Goal: Task Accomplishment & Management: Manage account settings

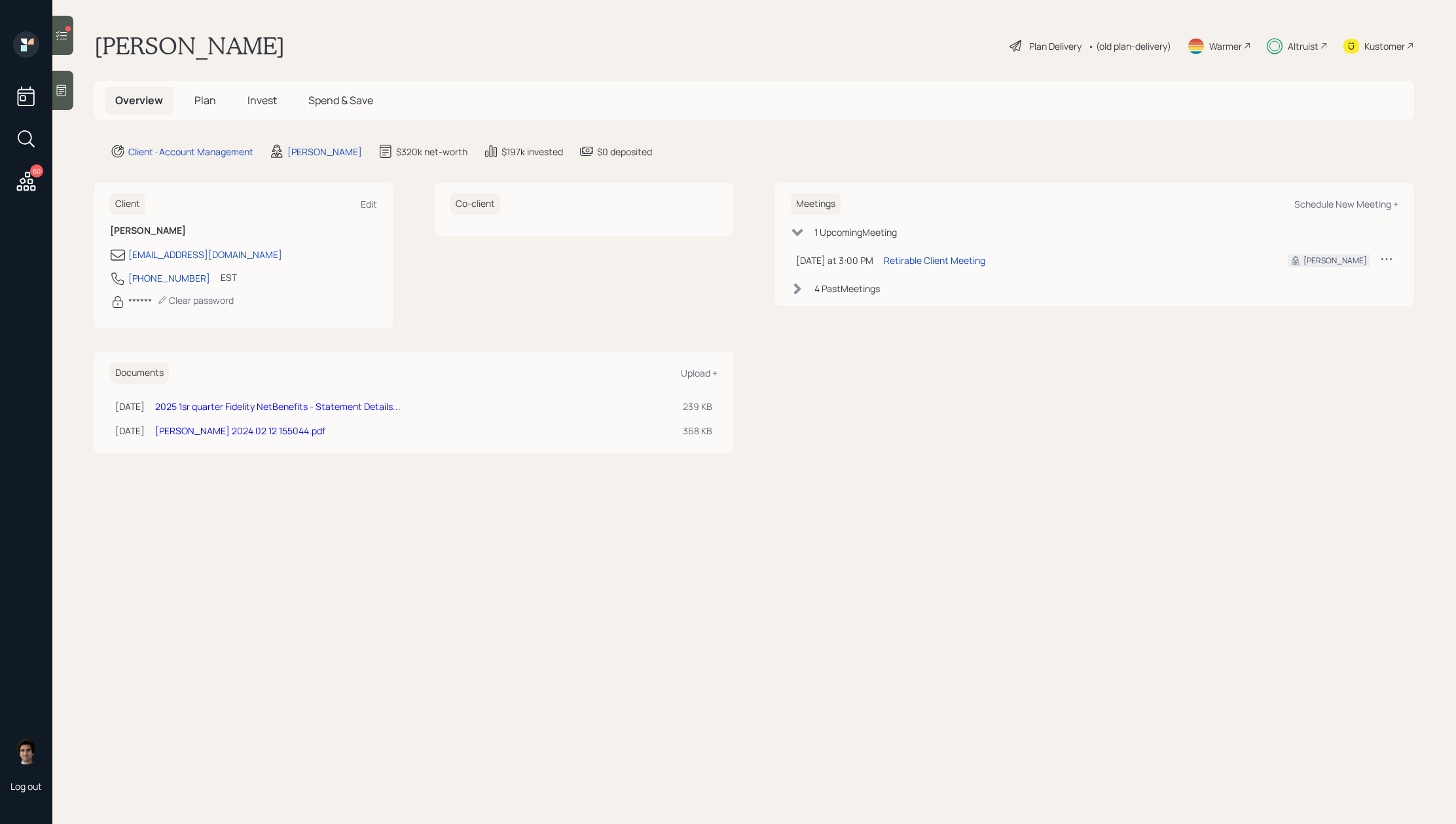
click at [1282, 54] on div "Altruist" at bounding box center [1297, 45] width 61 height 28
click at [208, 98] on span "Plan" at bounding box center [206, 100] width 22 height 15
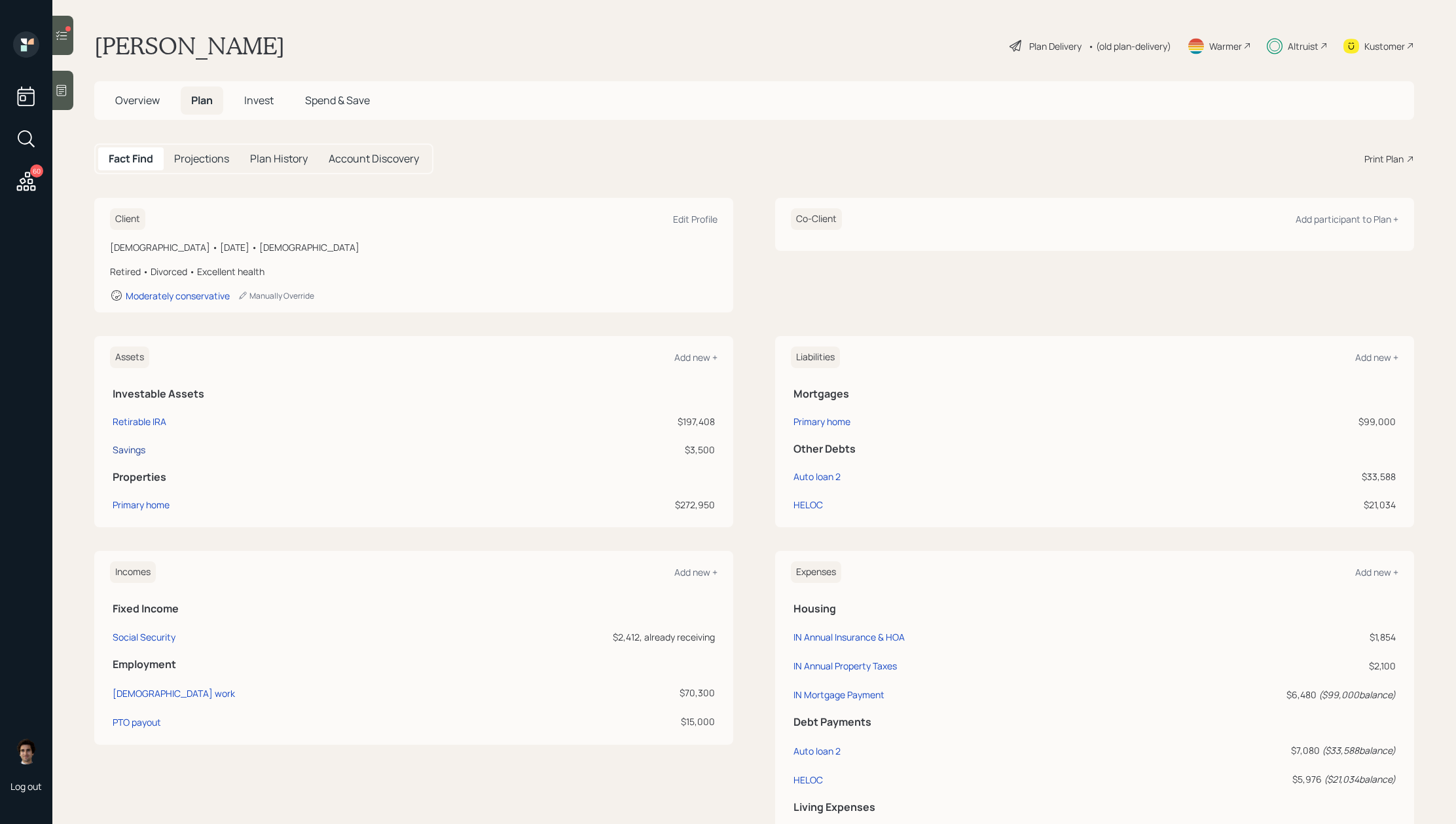
click at [143, 447] on div "Savings" at bounding box center [129, 449] width 33 height 14
select select "emergency_fund"
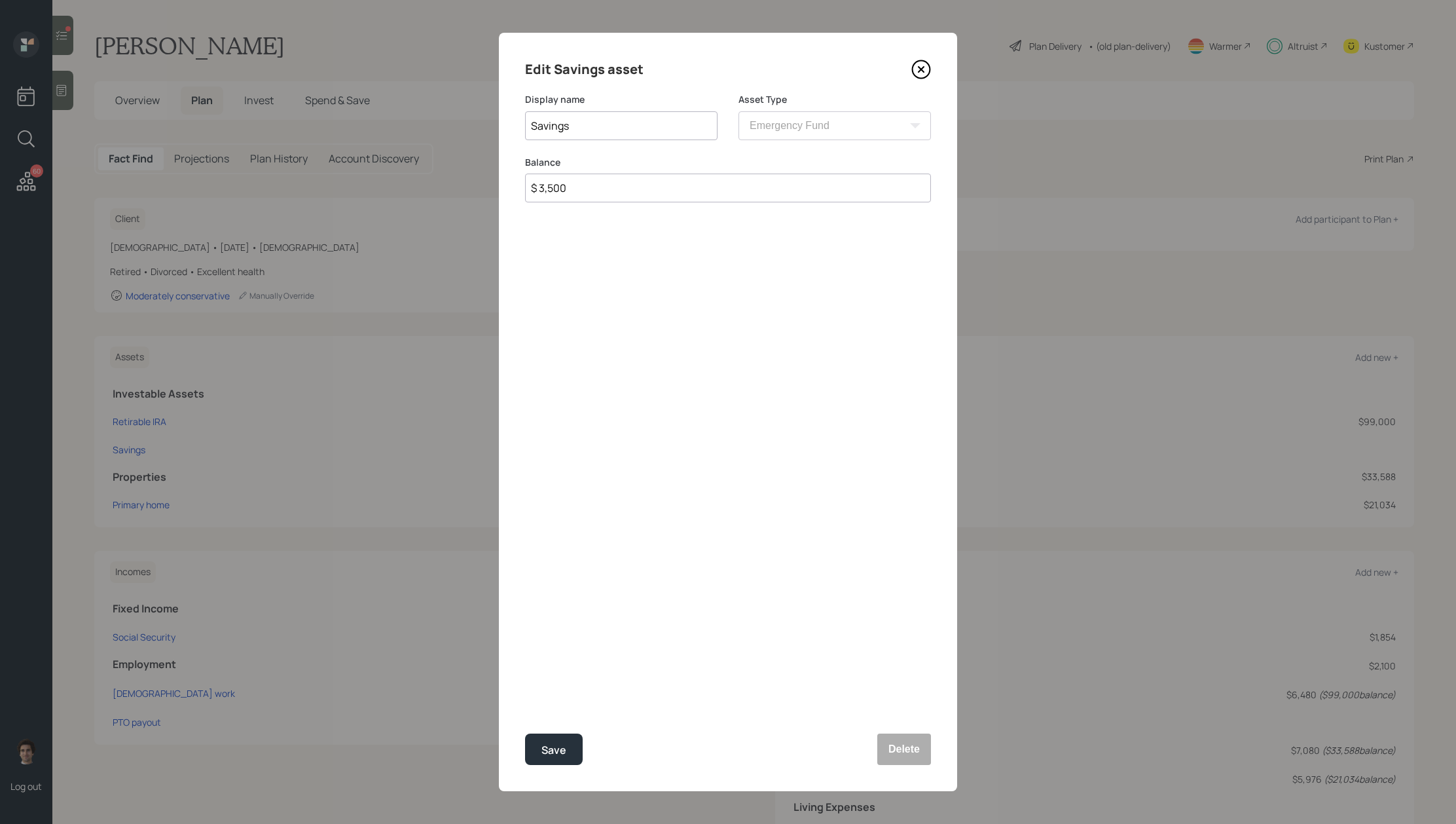
click at [928, 75] on icon at bounding box center [921, 69] width 17 height 17
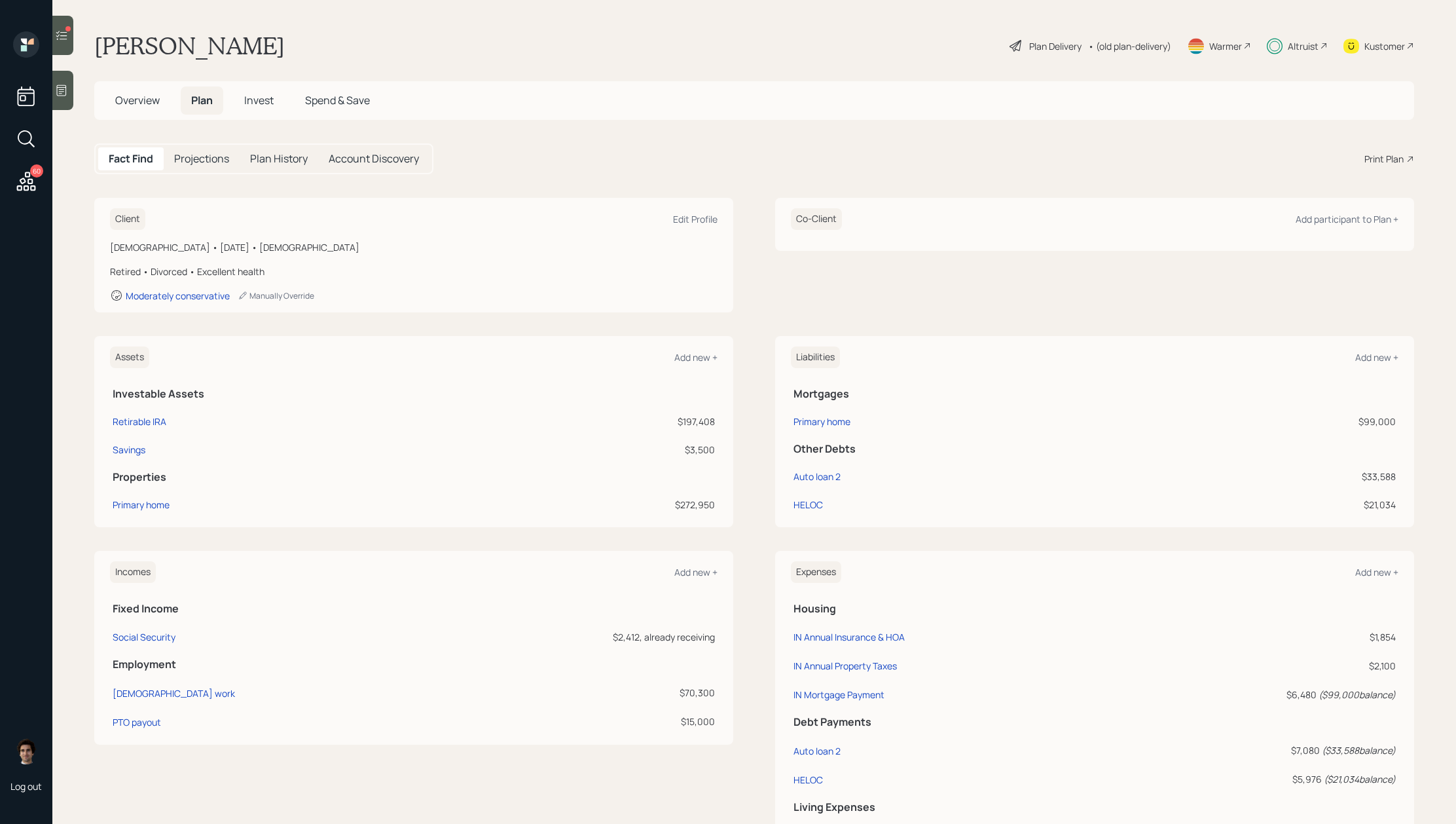
click at [1039, 94] on div "Overview Plan Invest Spend & Save" at bounding box center [754, 100] width 1319 height 39
click at [1043, 51] on div "Plan Delivery" at bounding box center [1055, 46] width 52 height 14
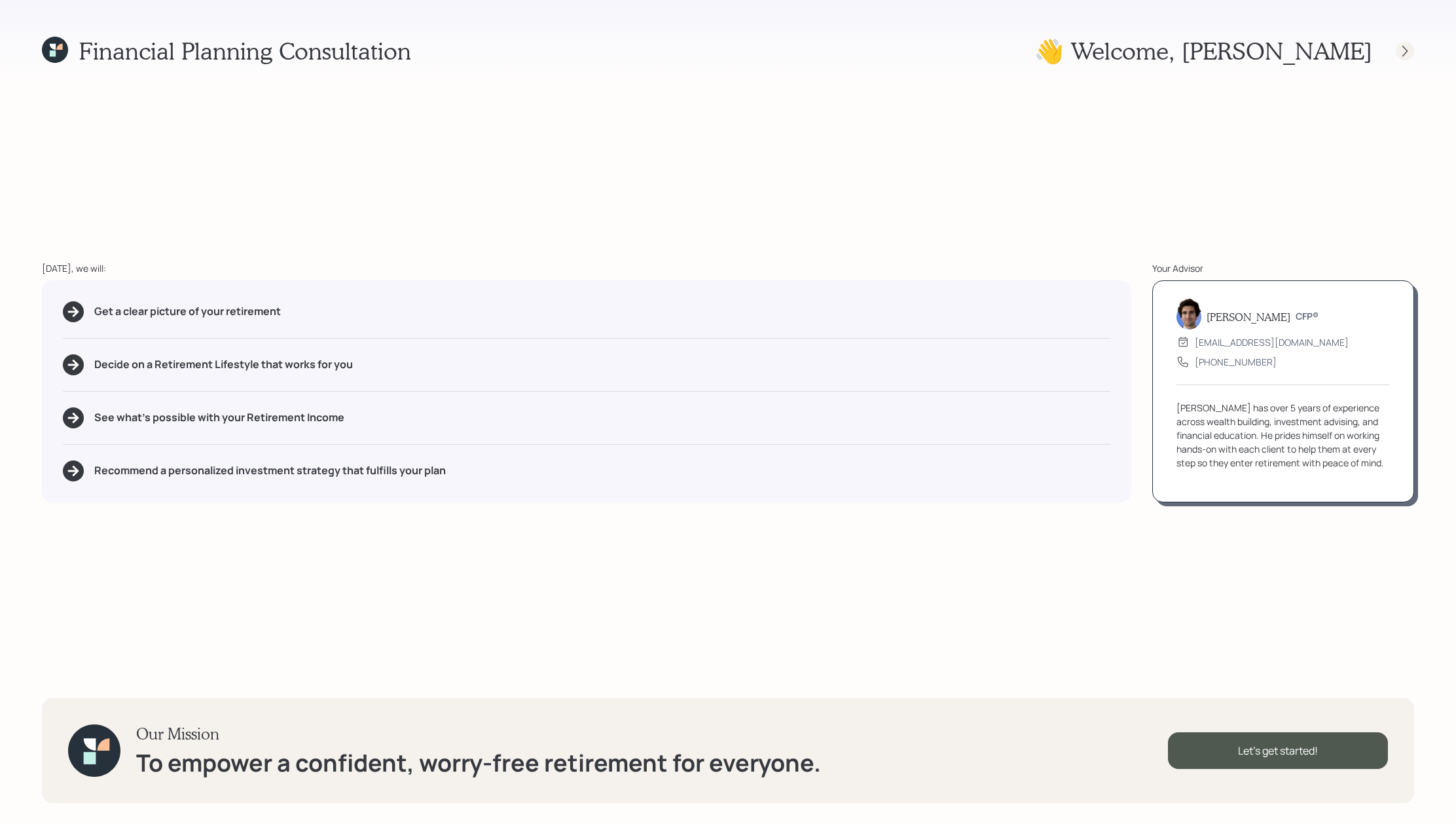
click at [1398, 51] on icon at bounding box center [1405, 51] width 13 height 13
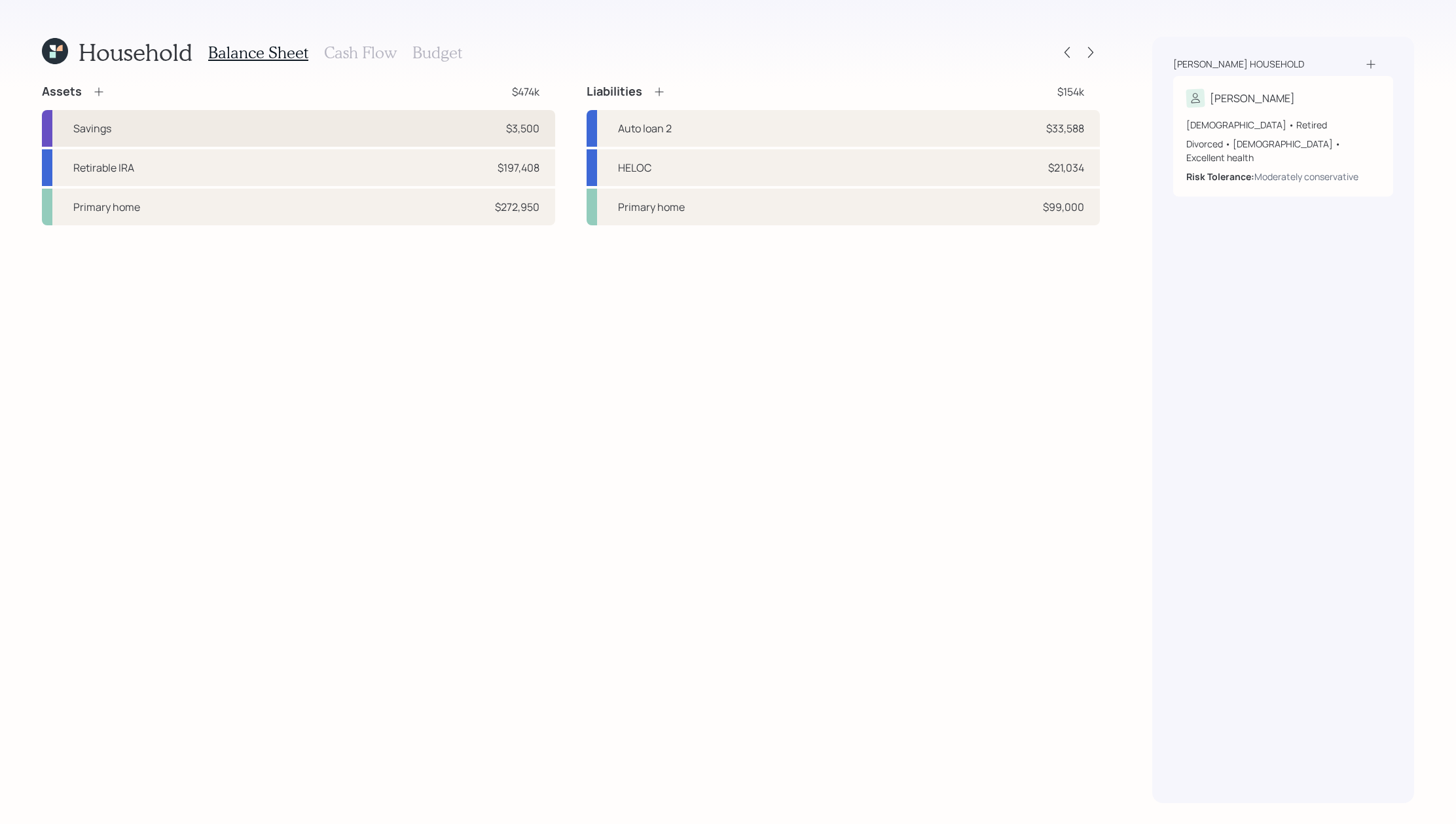
click at [331, 122] on div "Savings $3,500" at bounding box center [298, 128] width 513 height 37
select select "emergency_fund"
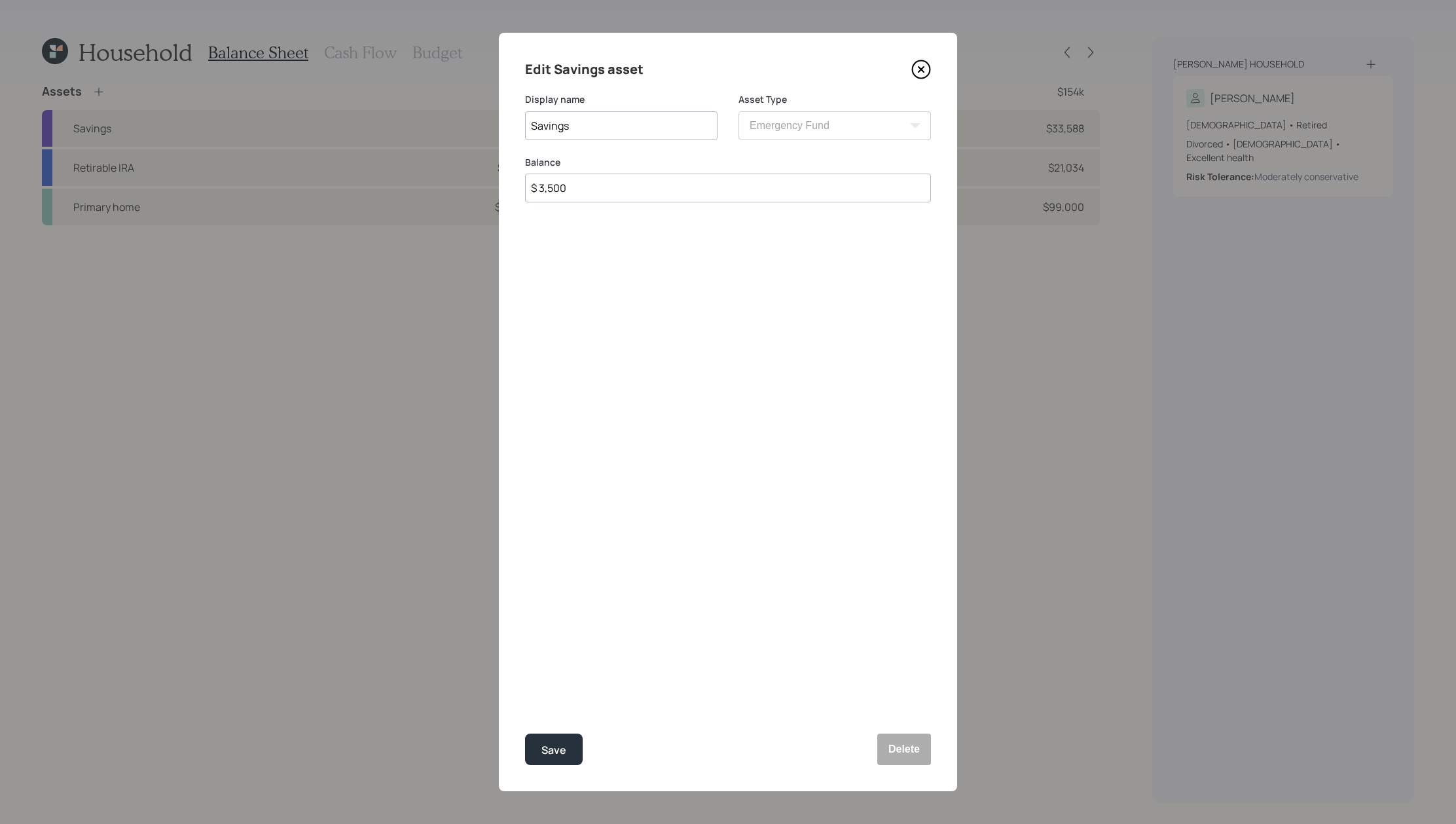
drag, startPoint x: 616, startPoint y: 173, endPoint x: 766, endPoint y: 301, distance: 197.2
click at [766, 301] on div "Edit Savings asset Display name Savings Asset Type SEP [PERSON_NAME] IRA 401(k)…" at bounding box center [728, 412] width 458 height 758
drag, startPoint x: 570, startPoint y: 186, endPoint x: 595, endPoint y: 195, distance: 26.6
click at [571, 186] on input "$ 3,500" at bounding box center [728, 187] width 406 height 28
drag, startPoint x: 595, startPoint y: 195, endPoint x: 428, endPoint y: 150, distance: 173.0
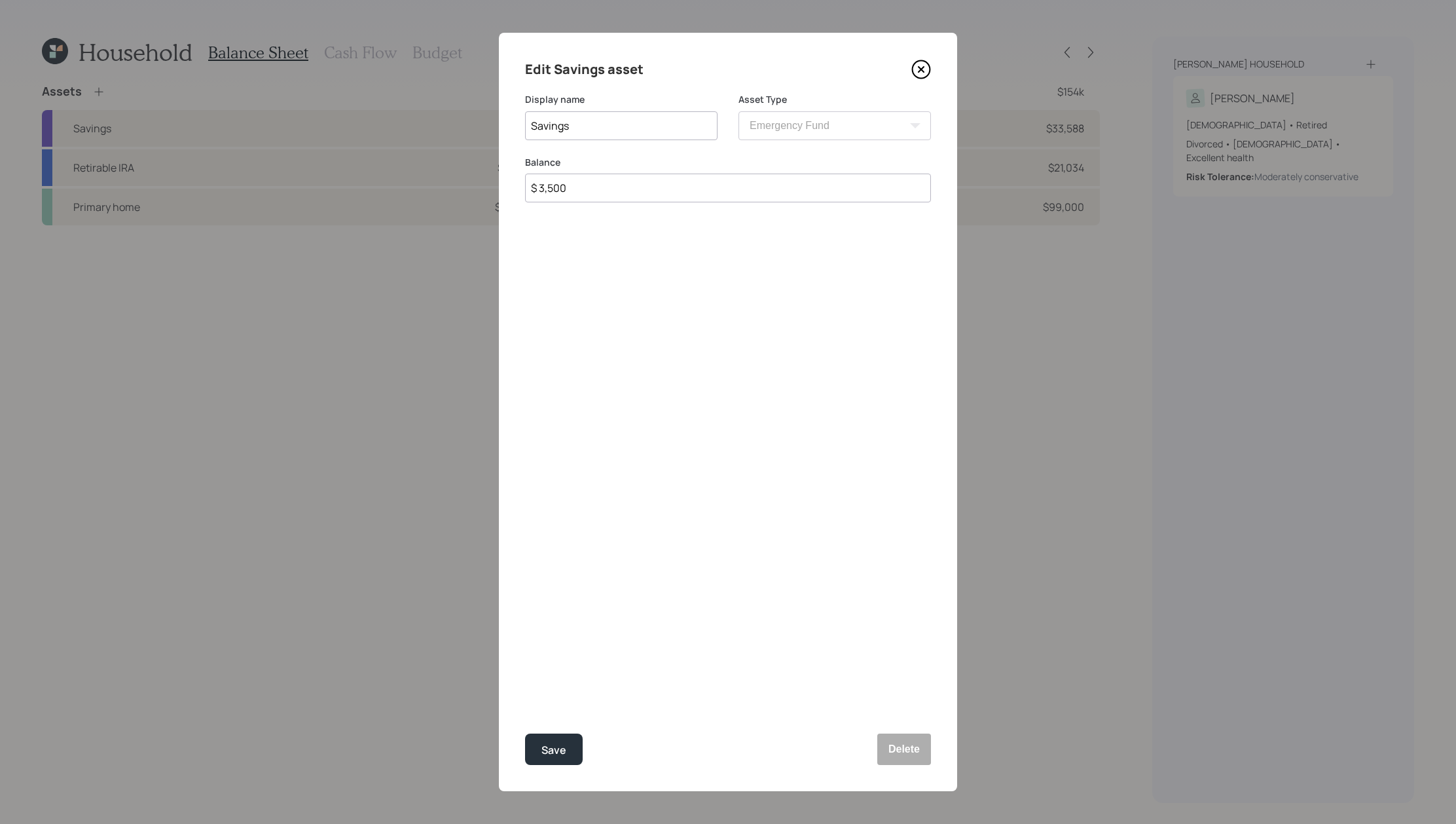
click at [428, 150] on div "Edit Savings asset Display name Savings Asset Type SEP [PERSON_NAME] IRA 401(k)…" at bounding box center [728, 412] width 1456 height 824
type input "$ 8,900"
click at [525, 733] on button "Save" at bounding box center [553, 749] width 58 height 31
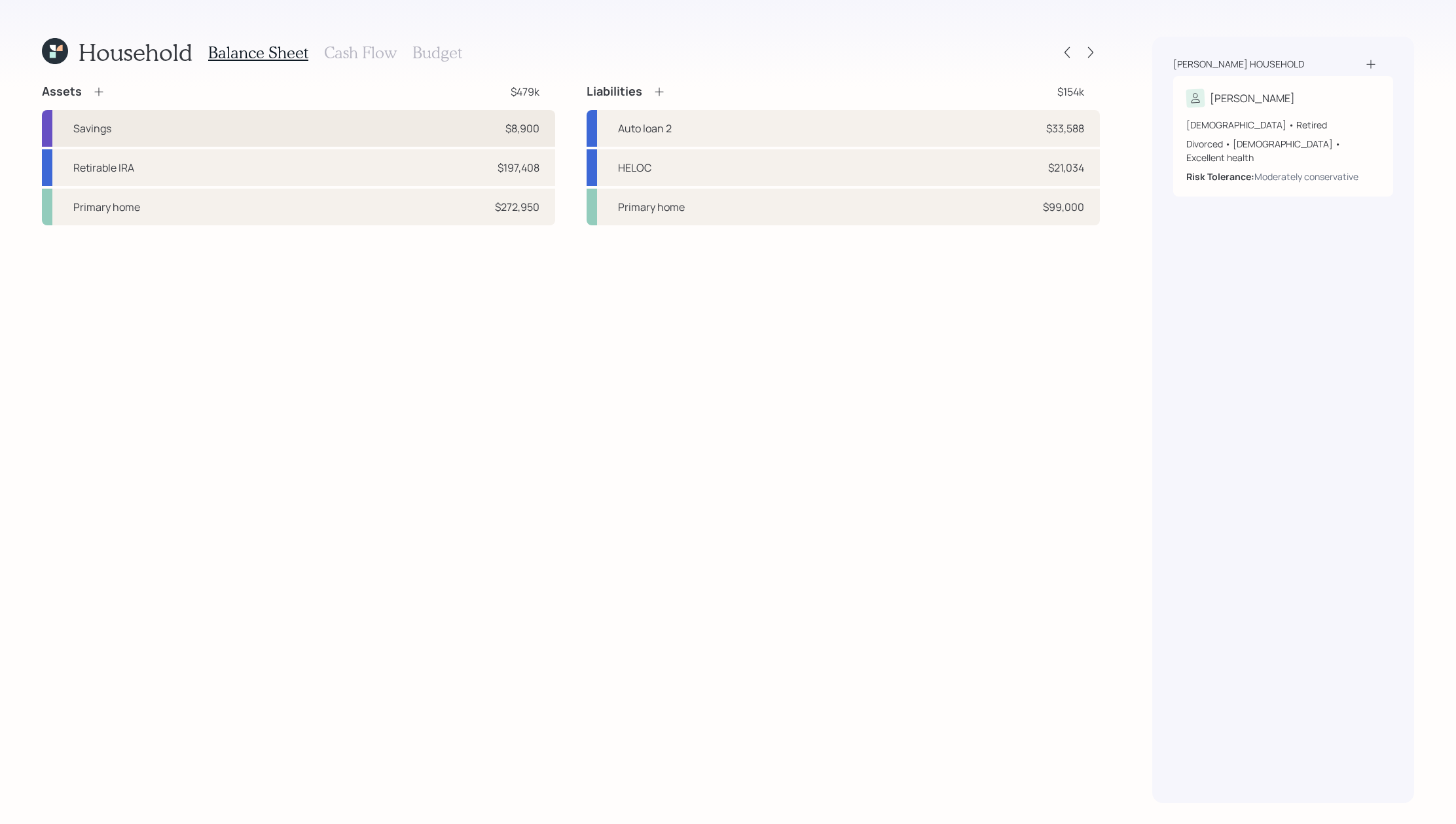
click at [231, 120] on div "Savings $8,900" at bounding box center [298, 128] width 513 height 37
select select "emergency_fund"
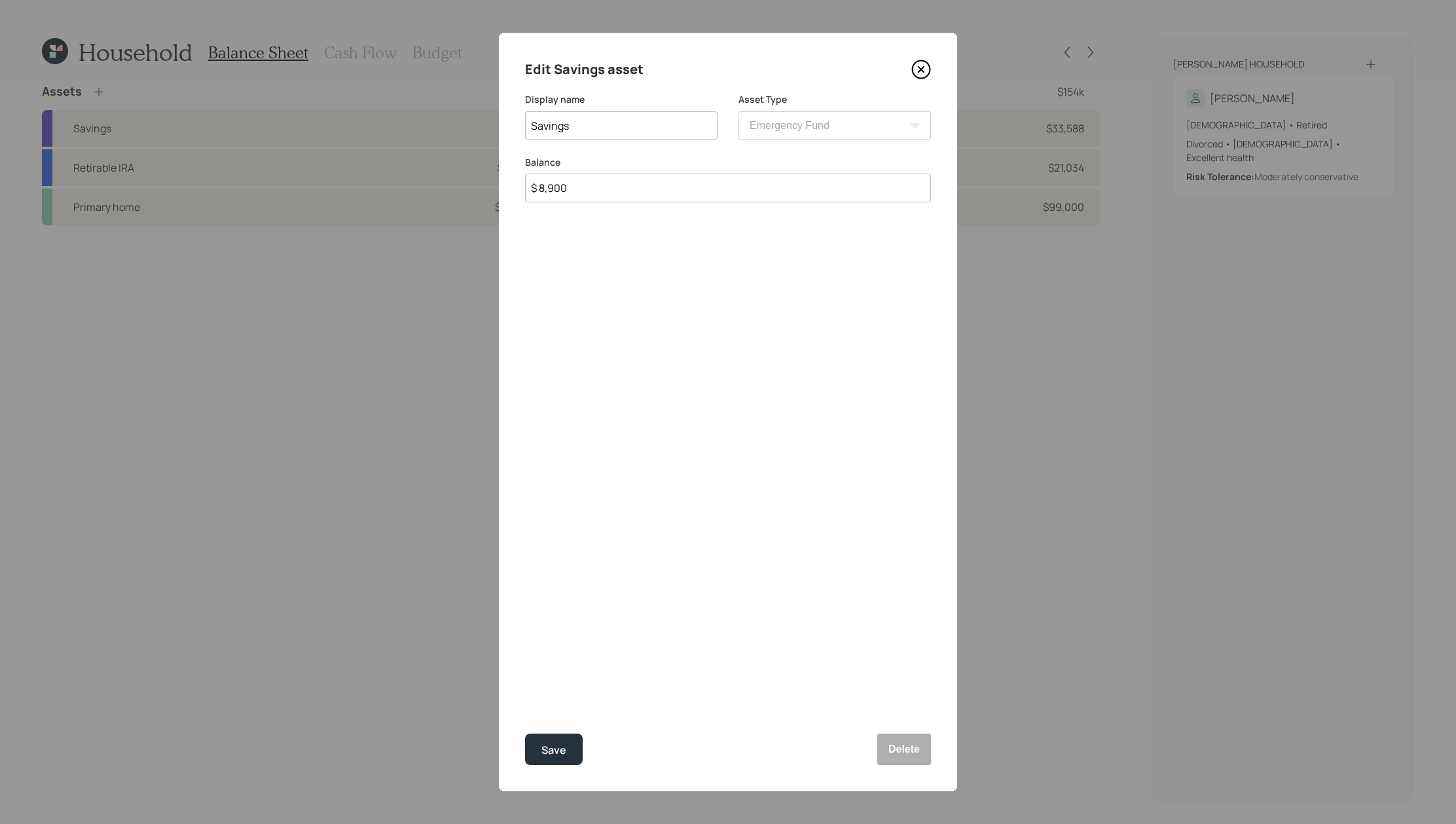
click at [922, 72] on icon at bounding box center [921, 70] width 6 height 6
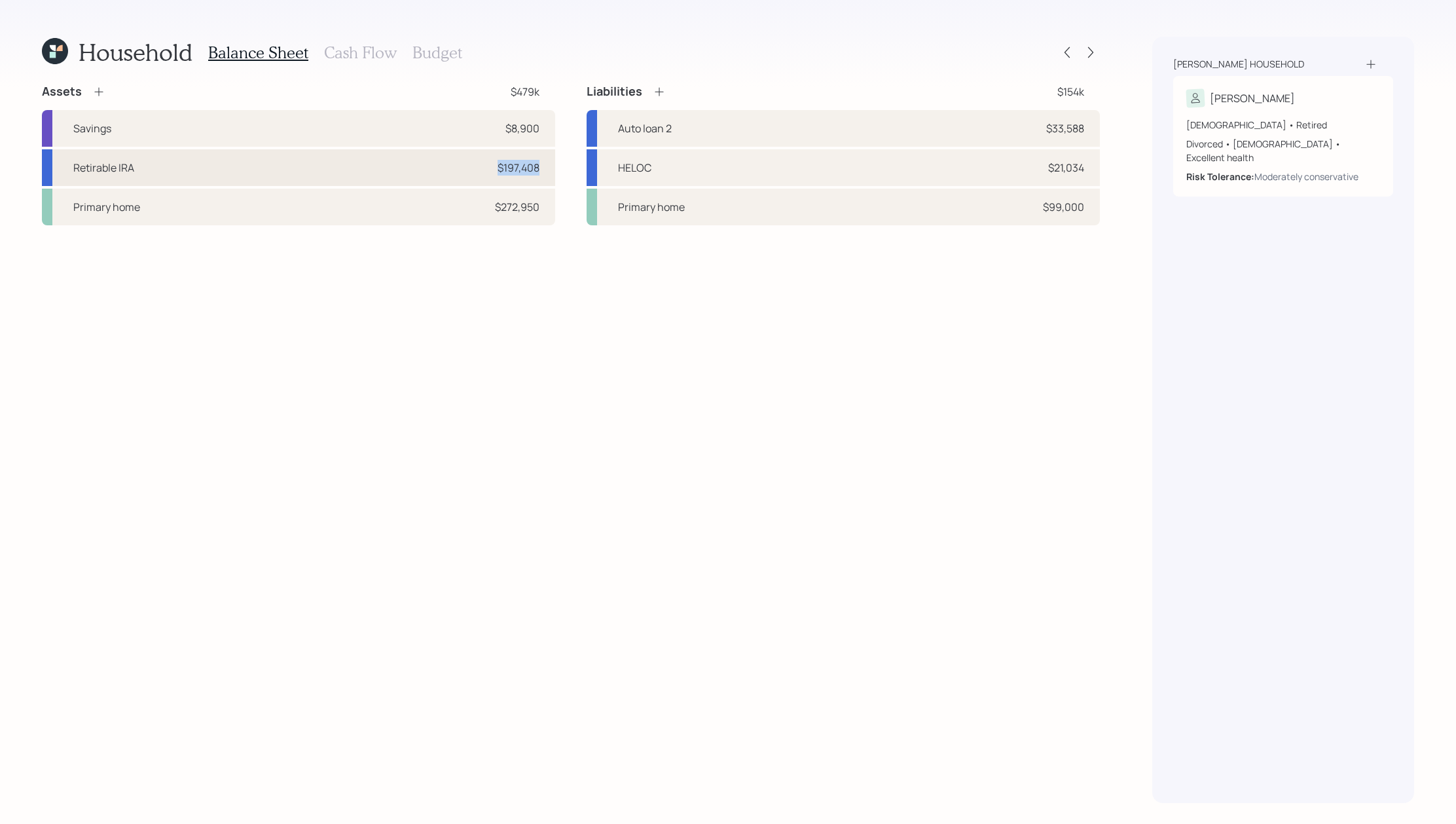
drag, startPoint x: 542, startPoint y: 165, endPoint x: 486, endPoint y: 166, distance: 56.0
click at [486, 166] on div "Retirable IRA $197,408" at bounding box center [298, 168] width 513 height 37
select select "ira"
select select "balanced"
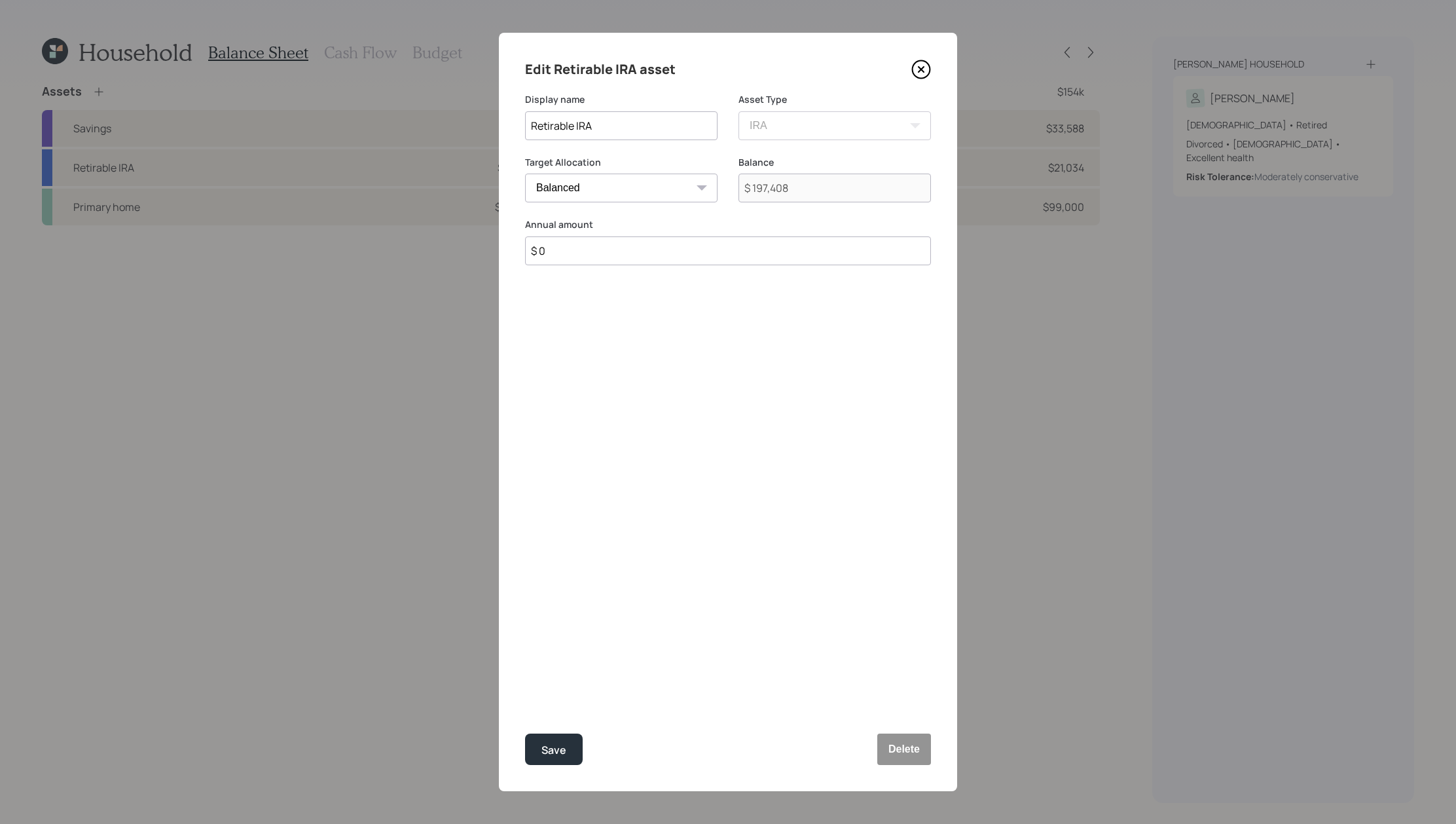
click at [922, 61] on icon at bounding box center [920, 69] width 19 height 19
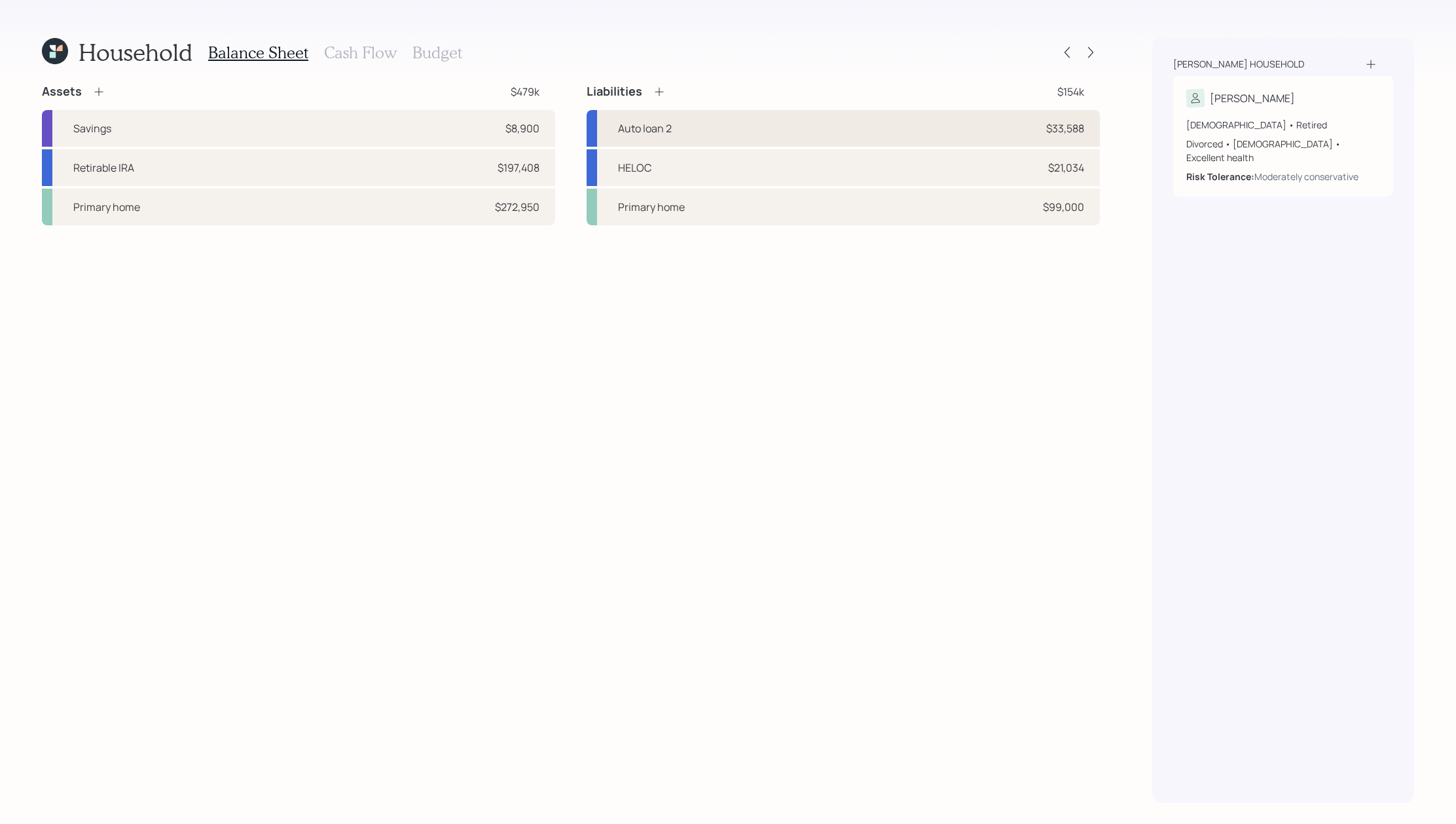
click at [775, 134] on div "Auto loan 2 $33,588" at bounding box center [842, 128] width 513 height 37
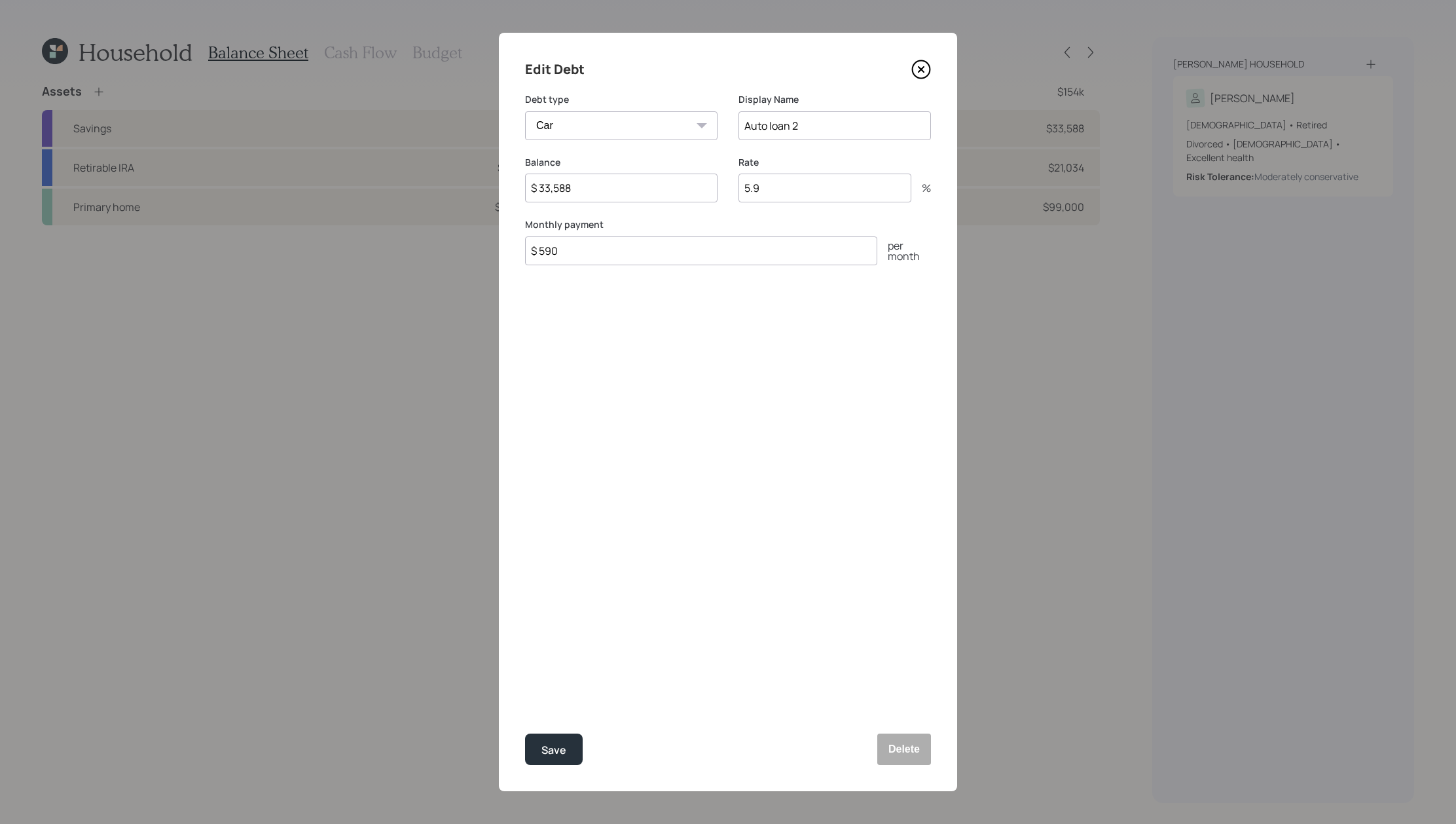
click at [917, 76] on icon at bounding box center [921, 69] width 17 height 17
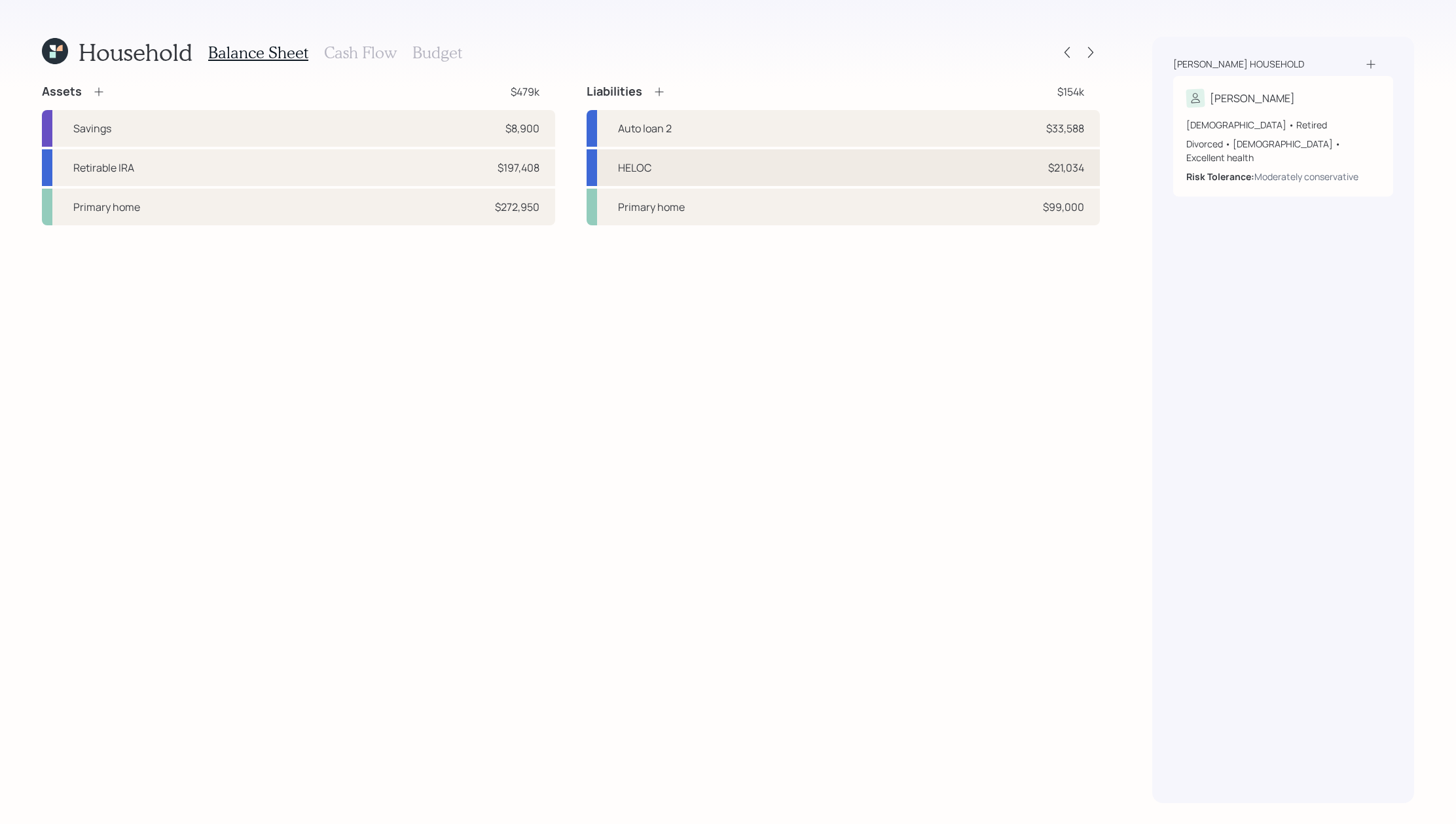
click at [891, 174] on div "HELOC $21,034" at bounding box center [842, 168] width 513 height 37
select select "other"
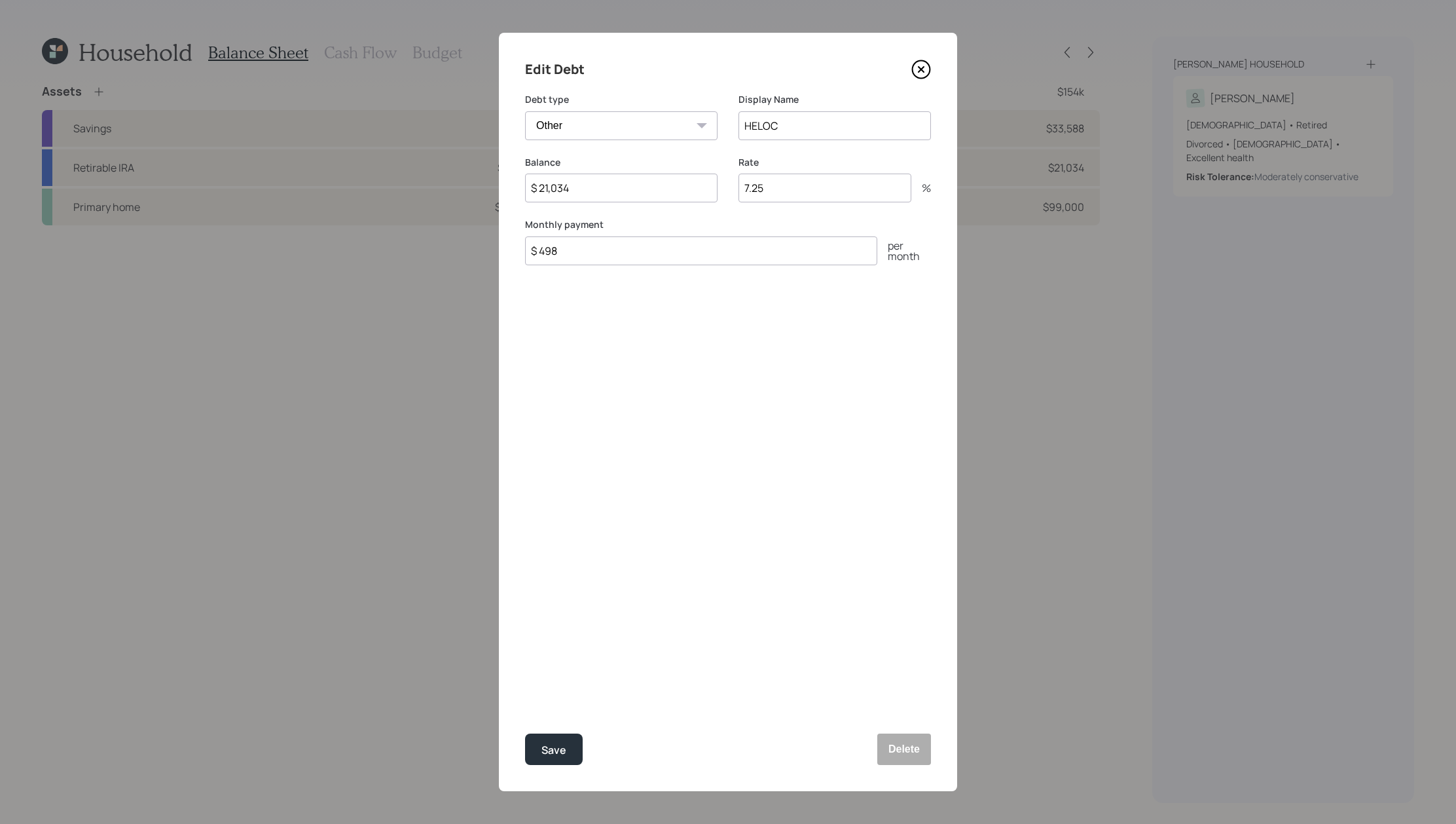
click at [924, 70] on icon at bounding box center [920, 69] width 19 height 19
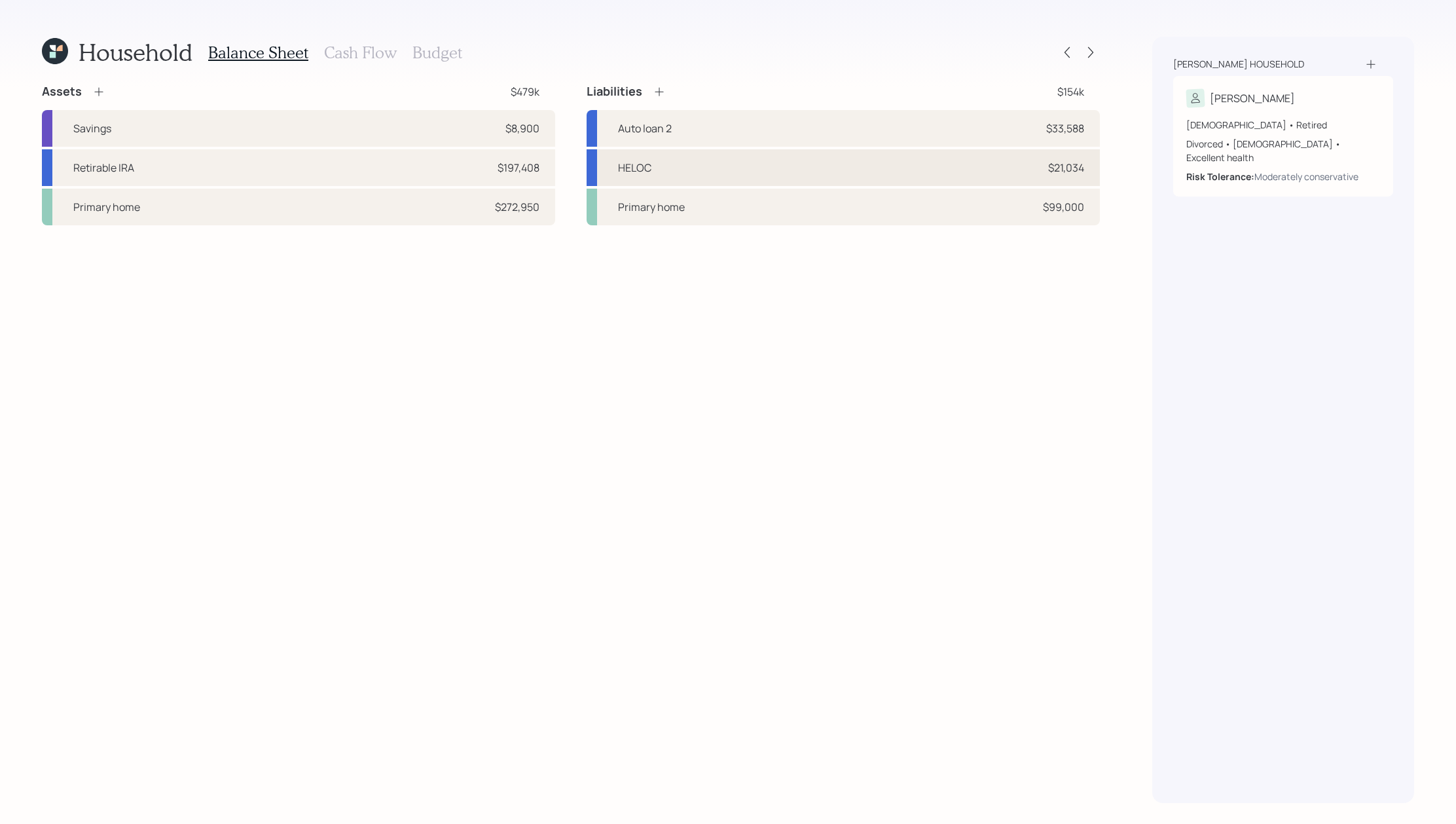
click at [772, 166] on div "HELOC $21,034" at bounding box center [842, 168] width 513 height 37
select select "other"
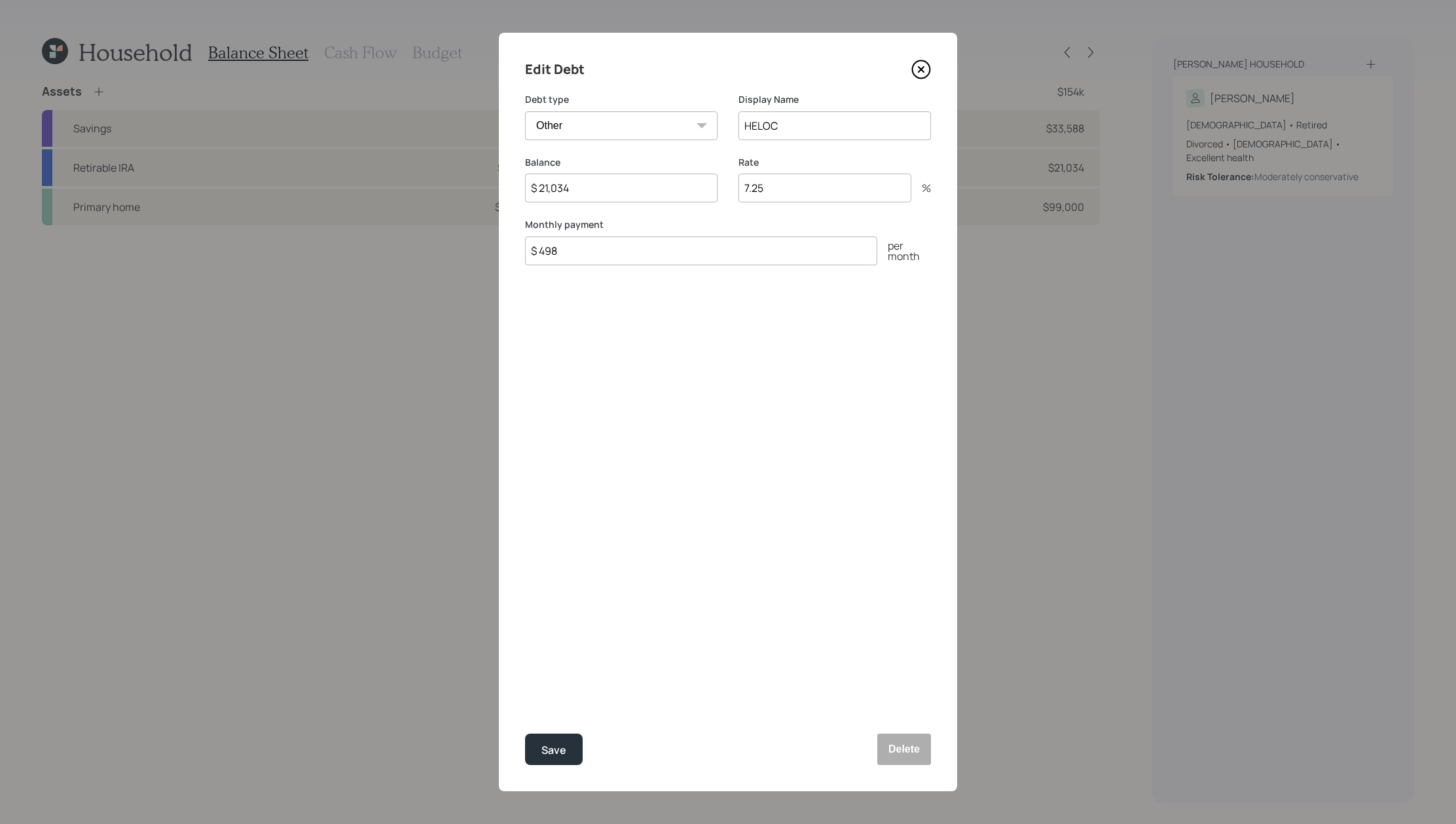
click at [929, 68] on icon at bounding box center [921, 69] width 17 height 17
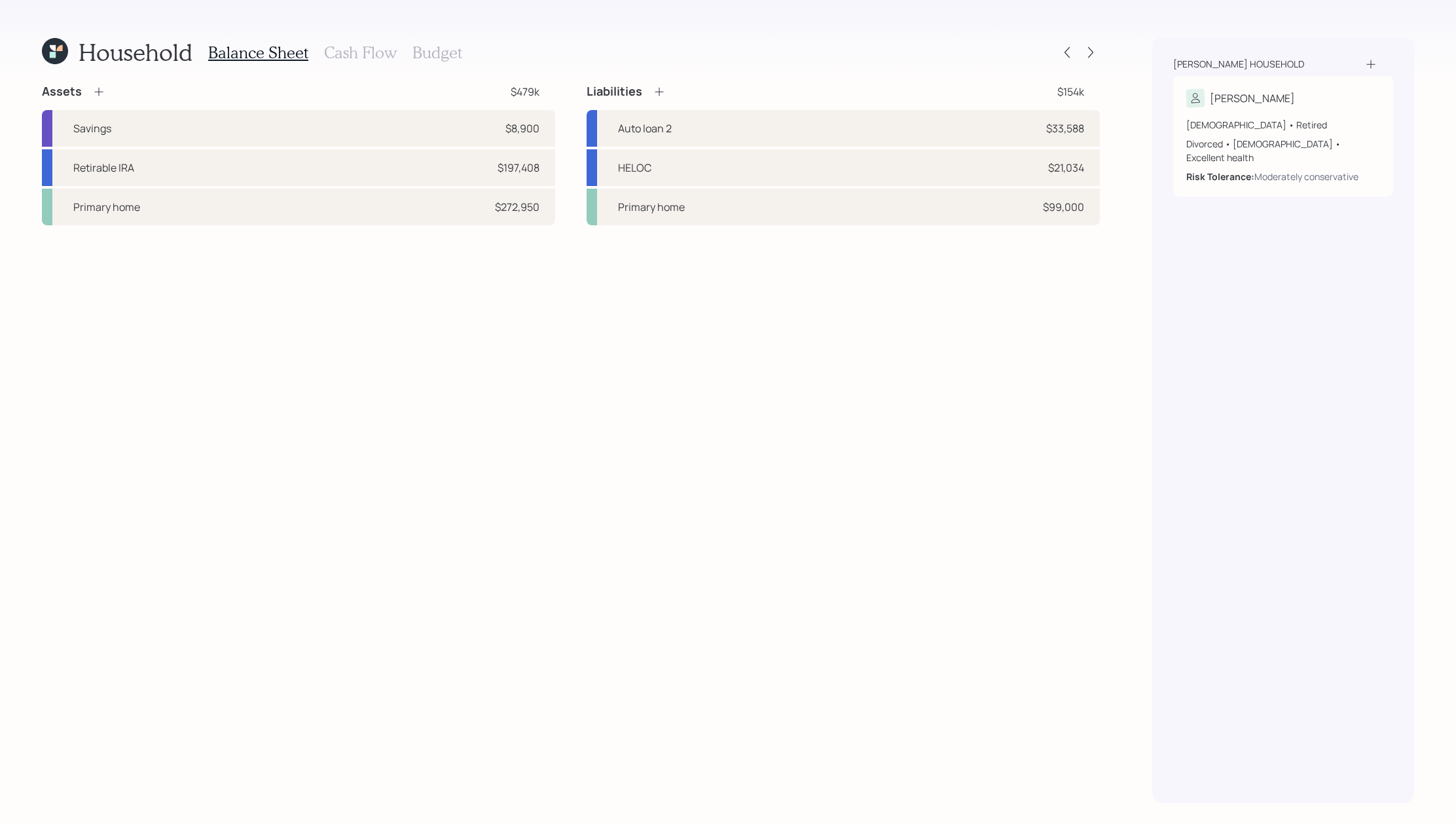
click at [664, 93] on icon at bounding box center [659, 92] width 13 height 13
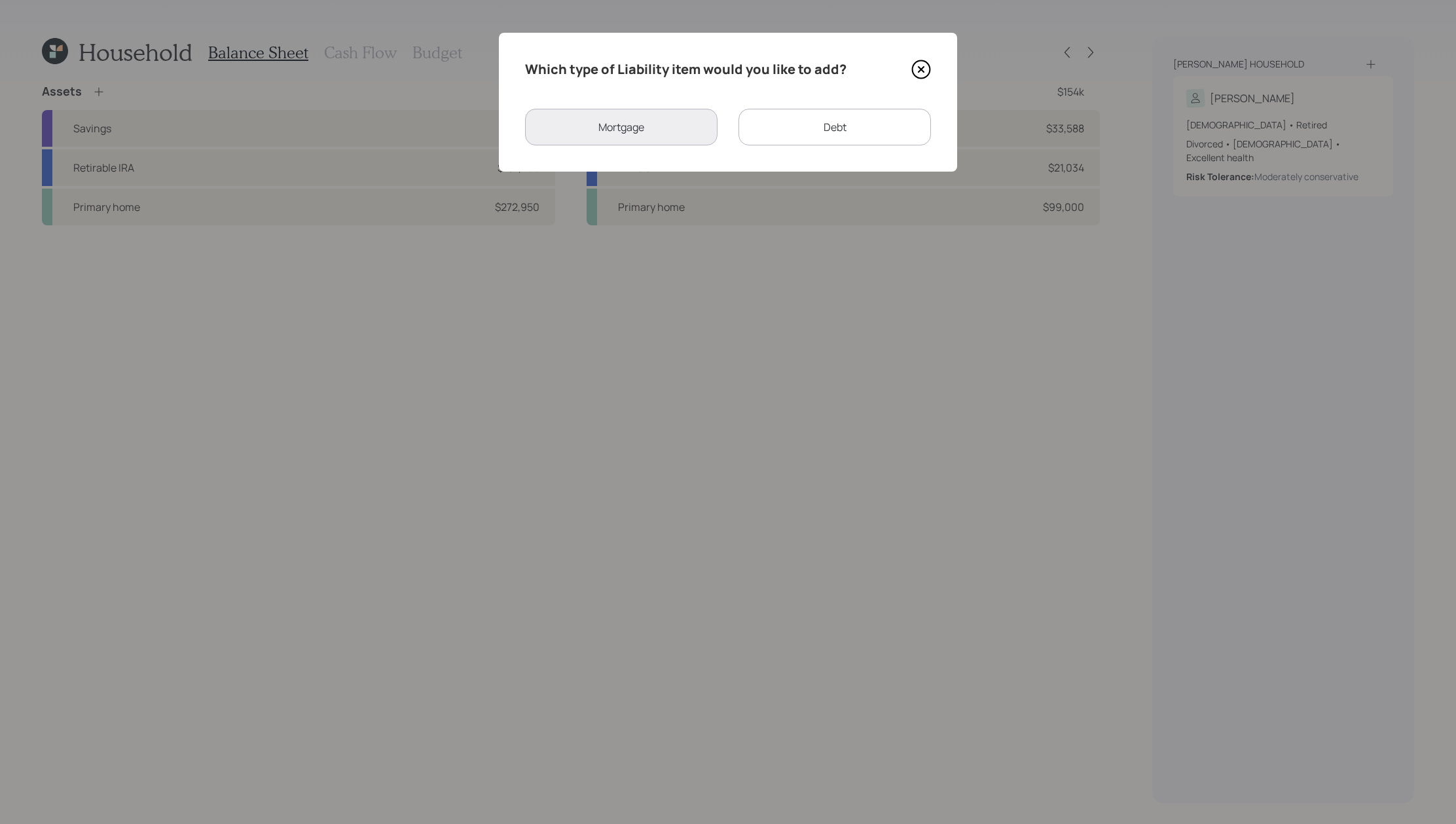
click at [844, 141] on div "Debt" at bounding box center [835, 127] width 193 height 37
select select "credit_card"
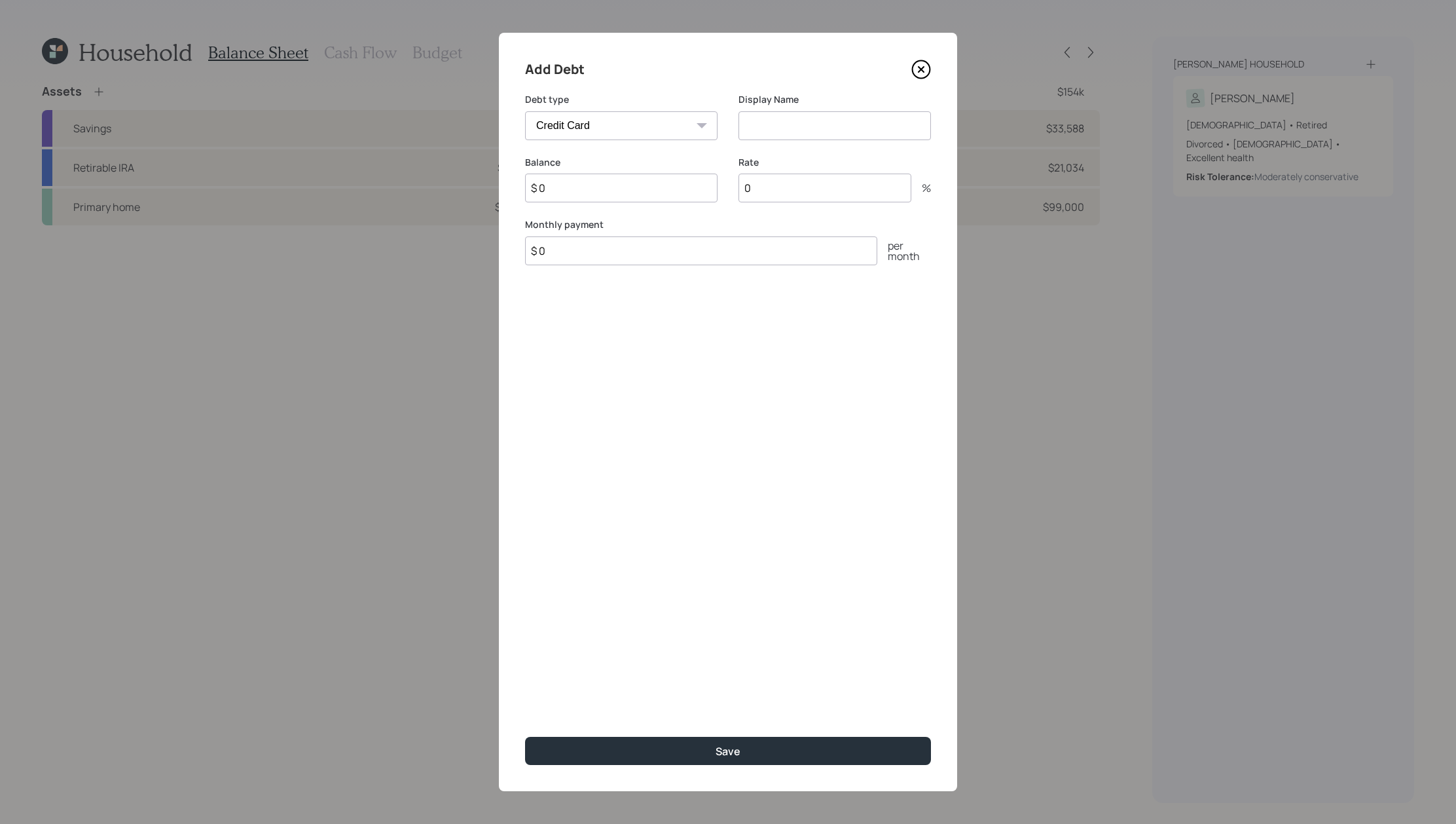
click at [633, 124] on select "Car Credit Card Medical Student Other" at bounding box center [621, 125] width 193 height 28
click at [842, 127] on input at bounding box center [835, 125] width 193 height 28
type input "Credit Cards"
click at [635, 191] on input "$ 0" at bounding box center [621, 187] width 193 height 28
type input "$ 12,000"
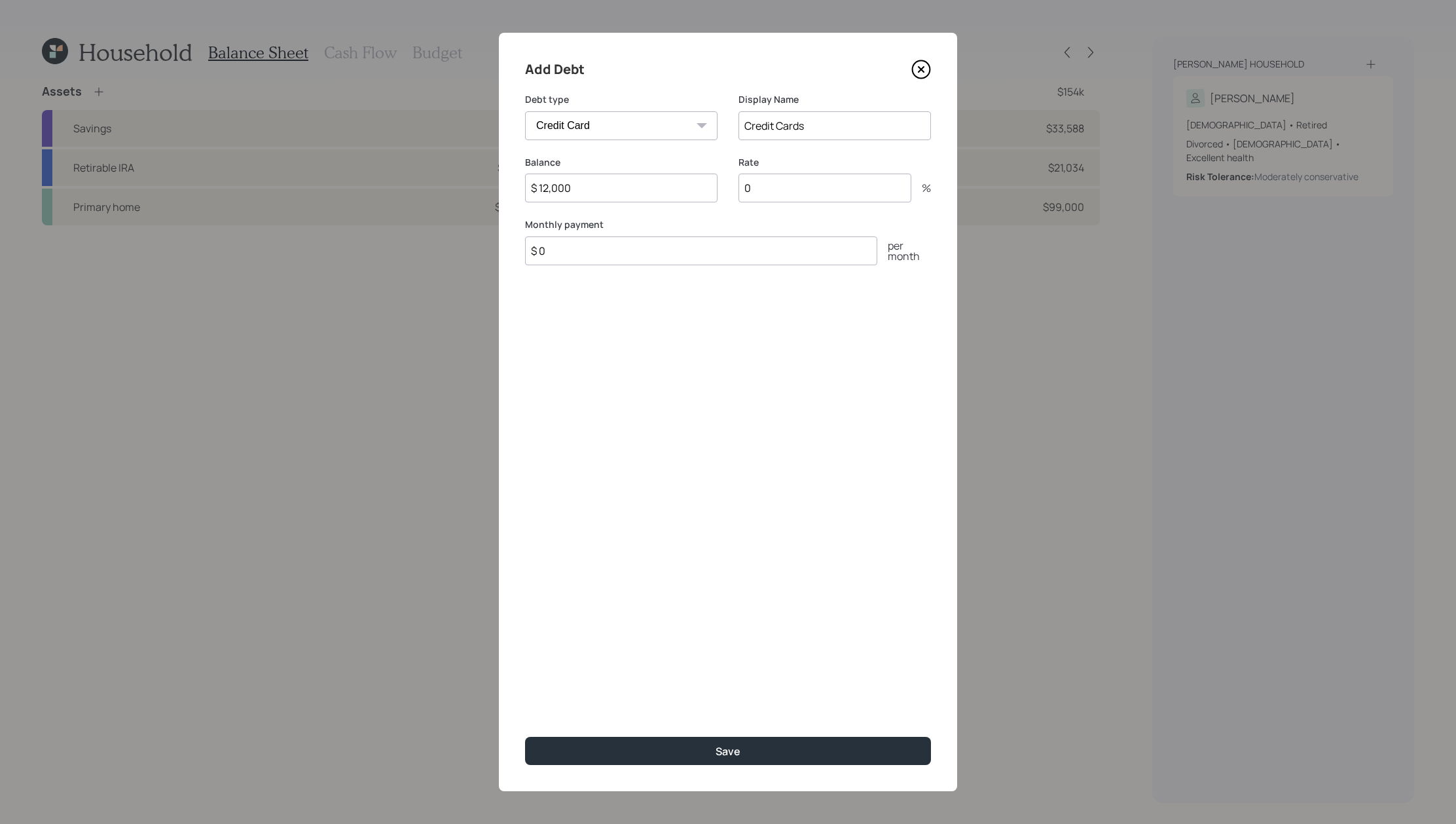
click at [611, 253] on input "$ 0" at bounding box center [701, 251] width 352 height 28
drag, startPoint x: 610, startPoint y: 253, endPoint x: 275, endPoint y: 152, distance: 349.9
click at [286, 167] on div "Add Debt Debt type Car Credit Card Medical Student Other Display Name Credit Ca…" at bounding box center [728, 412] width 1456 height 824
type input "$"
click at [864, 128] on input "Credit Cards" at bounding box center [835, 125] width 193 height 28
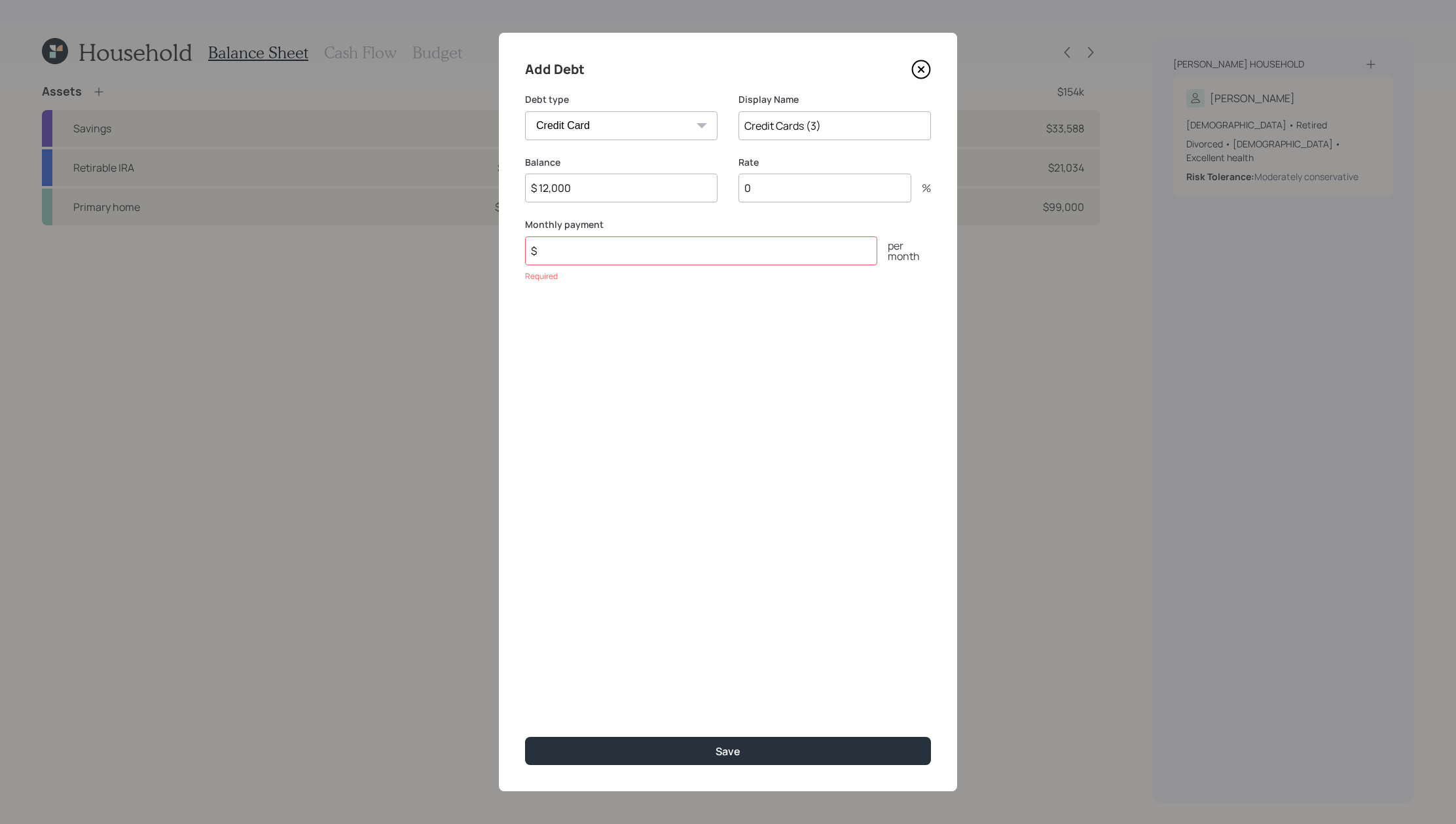
type input "Credit Cards (3)"
click at [606, 186] on input "$ 12,000" at bounding box center [621, 187] width 193 height 28
click at [817, 193] on input "0" at bounding box center [825, 187] width 172 height 28
drag, startPoint x: 824, startPoint y: 186, endPoint x: 663, endPoint y: 163, distance: 162.6
click at [663, 163] on div "Balance $ 12,000 Rate 0 %" at bounding box center [728, 187] width 406 height 62
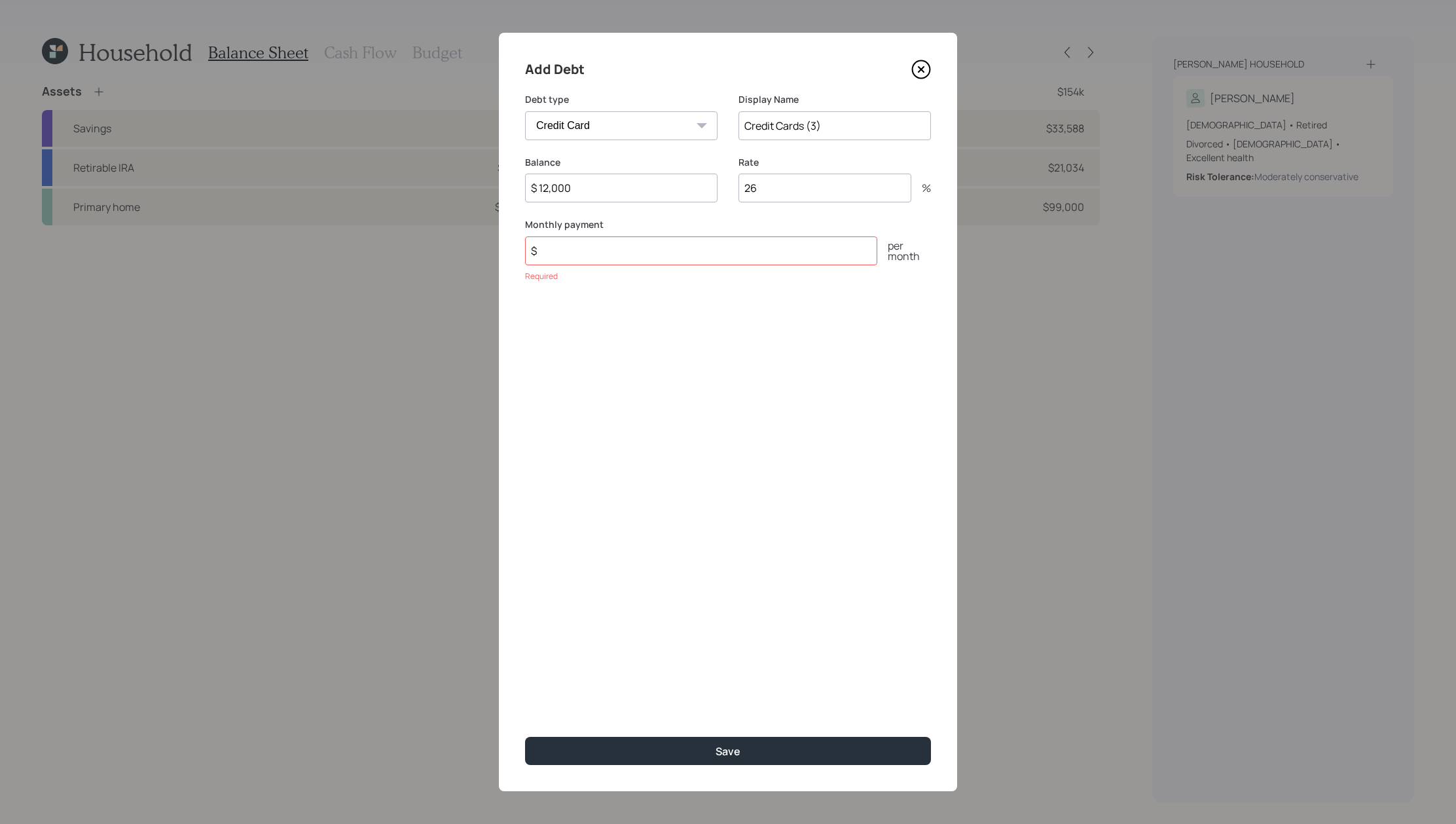
type input "26"
click at [525, 737] on button "Save" at bounding box center [728, 751] width 406 height 28
click at [553, 245] on input "$" at bounding box center [701, 251] width 352 height 28
type input "$ 0"
click at [525, 737] on button "Save" at bounding box center [728, 751] width 406 height 28
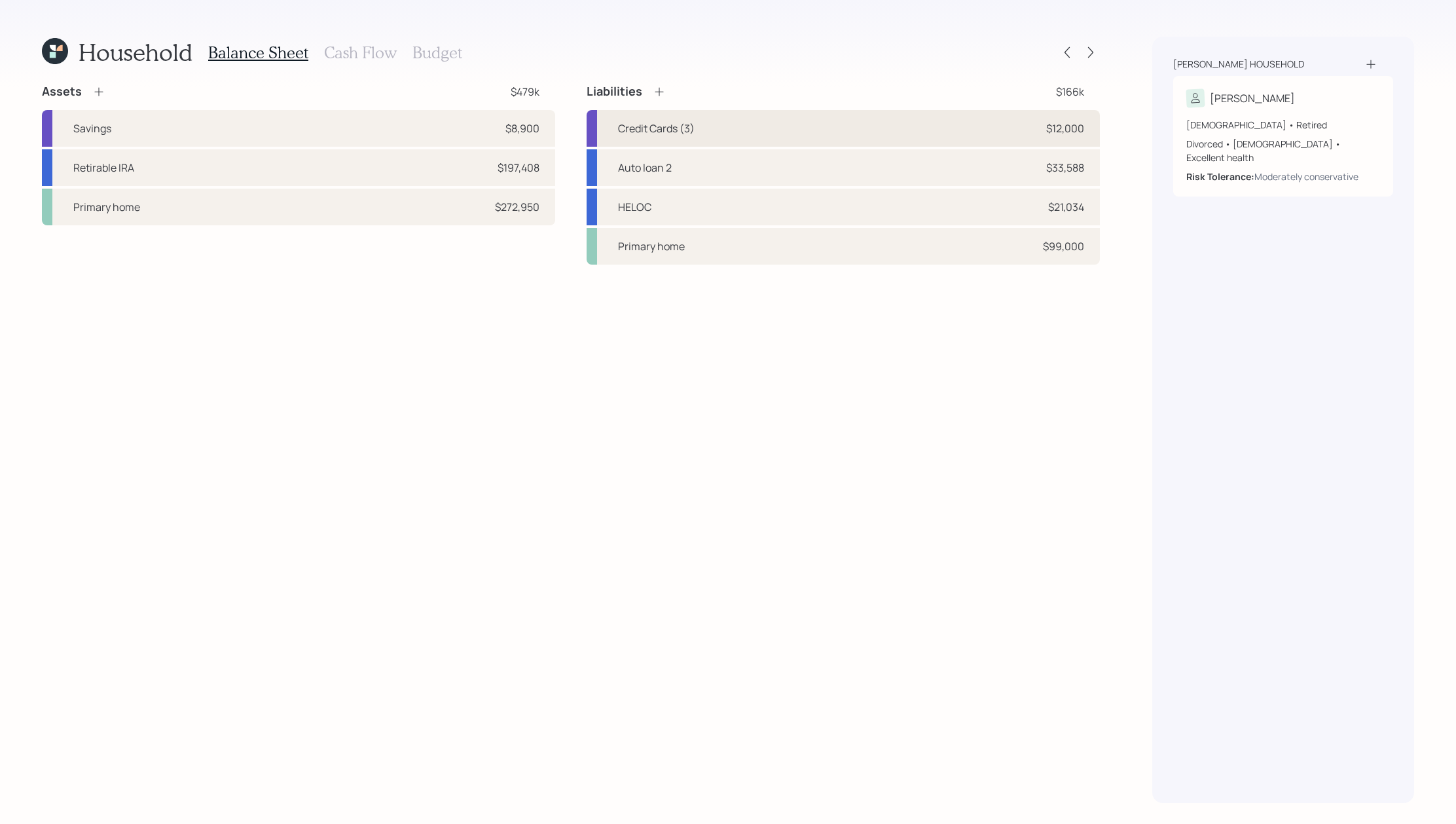
click at [1010, 143] on div "Credit Cards (3) $12,000" at bounding box center [842, 128] width 513 height 37
select select "credit_card"
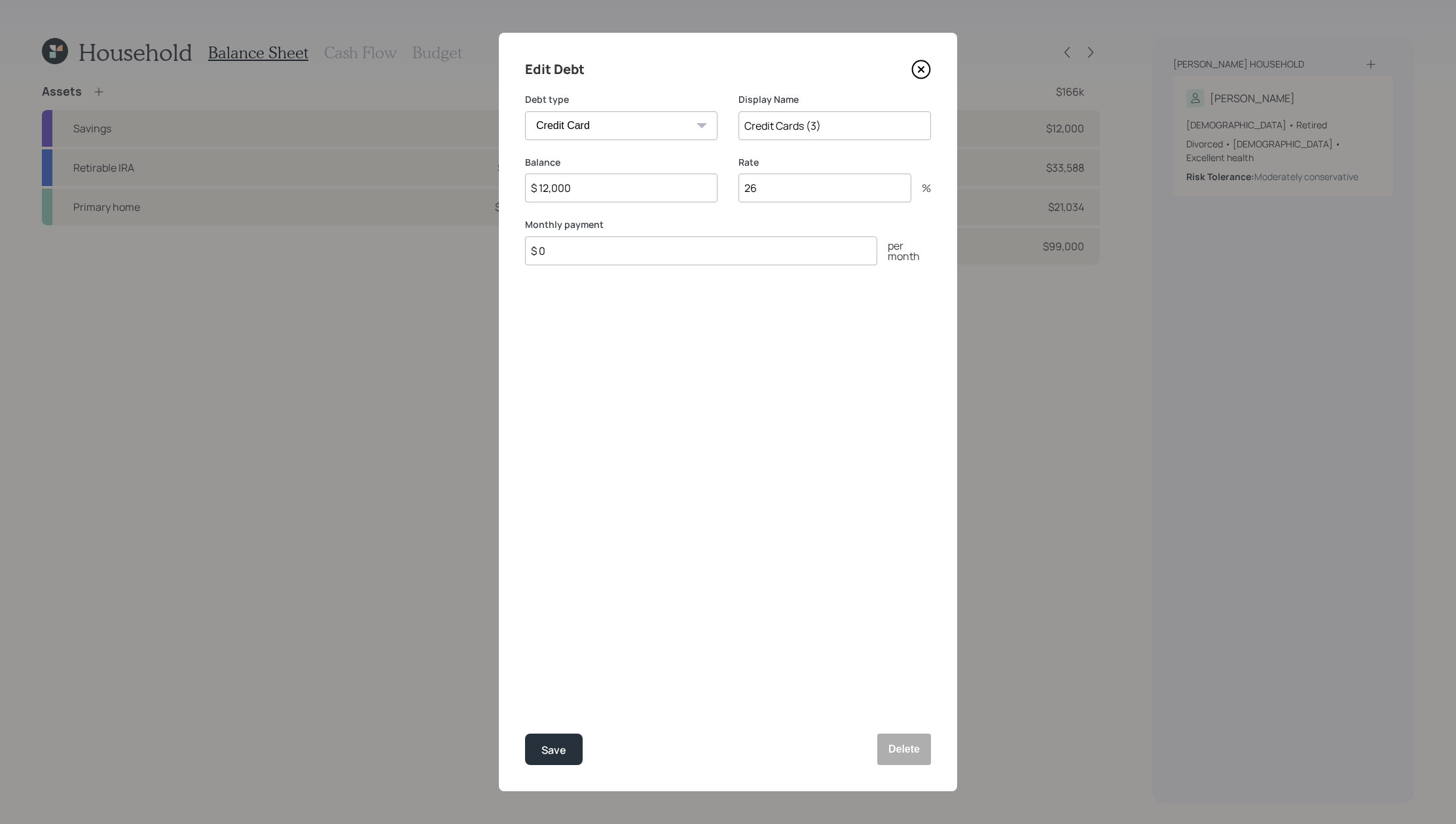
click at [919, 69] on icon at bounding box center [920, 69] width 19 height 19
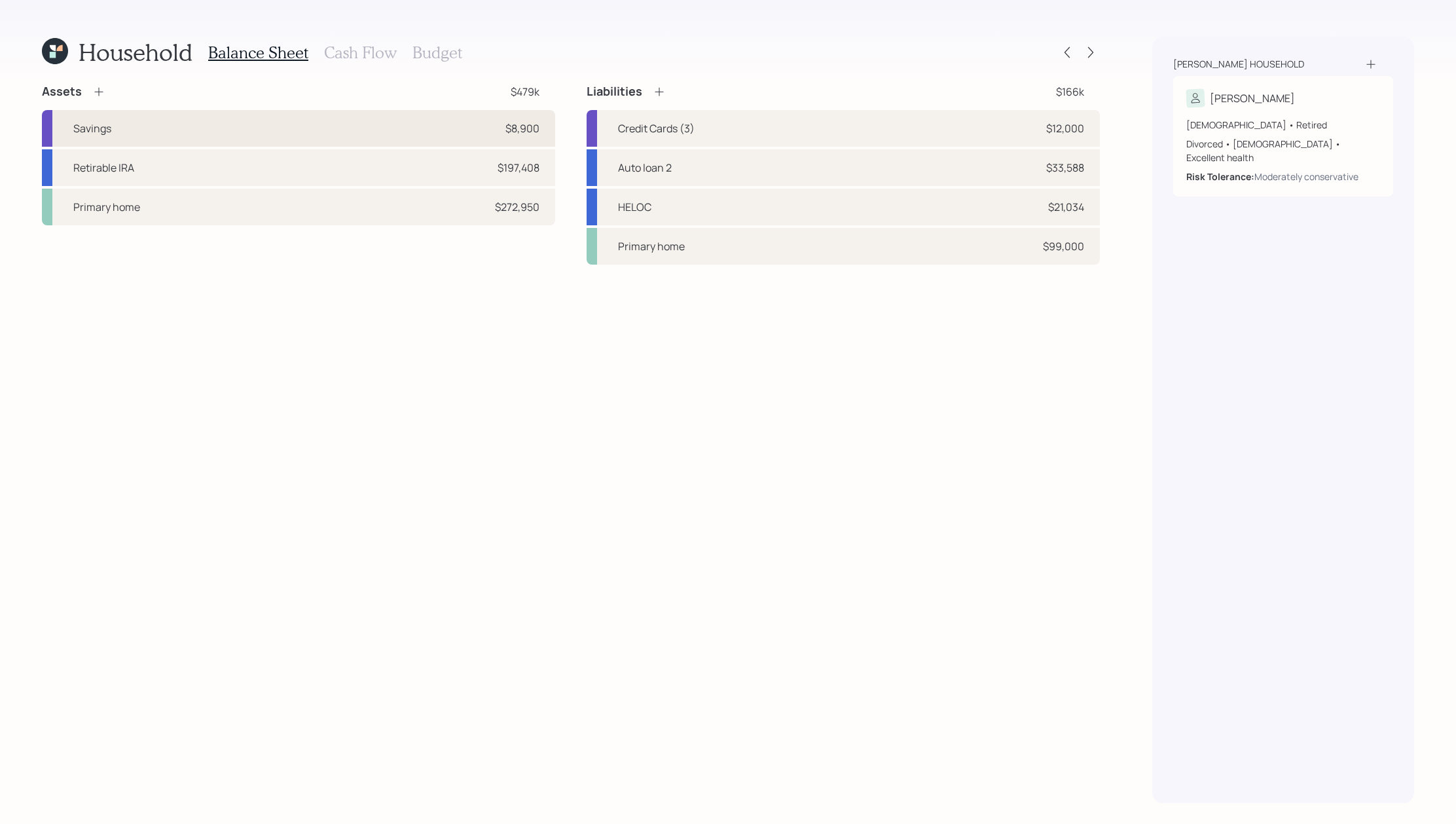
click at [434, 121] on div "Savings $8,900" at bounding box center [298, 128] width 513 height 37
select select "emergency_fund"
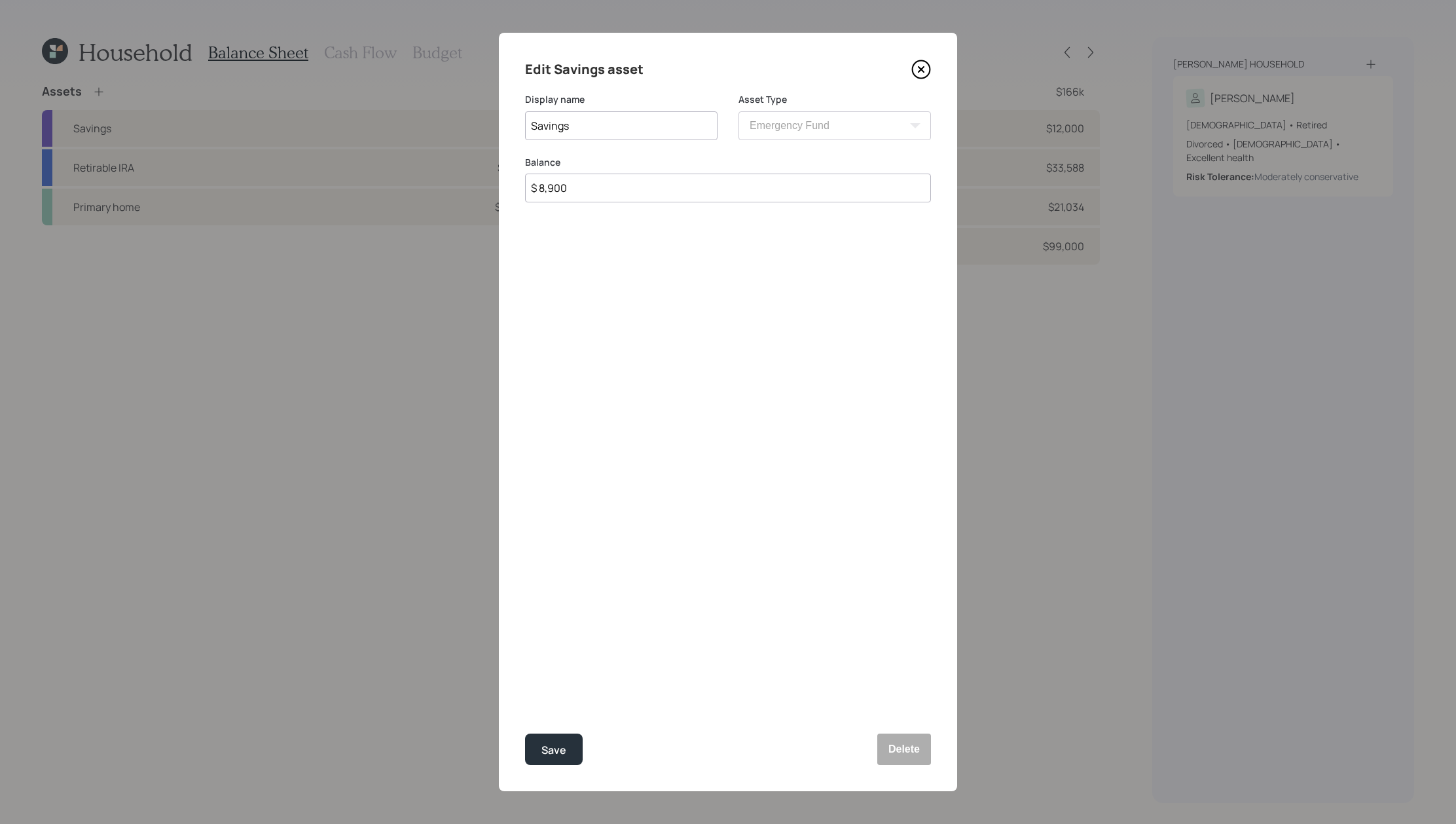
drag, startPoint x: 689, startPoint y: 200, endPoint x: 383, endPoint y: 122, distance: 315.8
click at [383, 122] on div "Edit Savings asset Display name Savings Asset Type SEP [PERSON_NAME] IRA 401(k)…" at bounding box center [728, 412] width 1456 height 824
type input "$ 9,000"
click at [525, 733] on button "Save" at bounding box center [553, 749] width 58 height 31
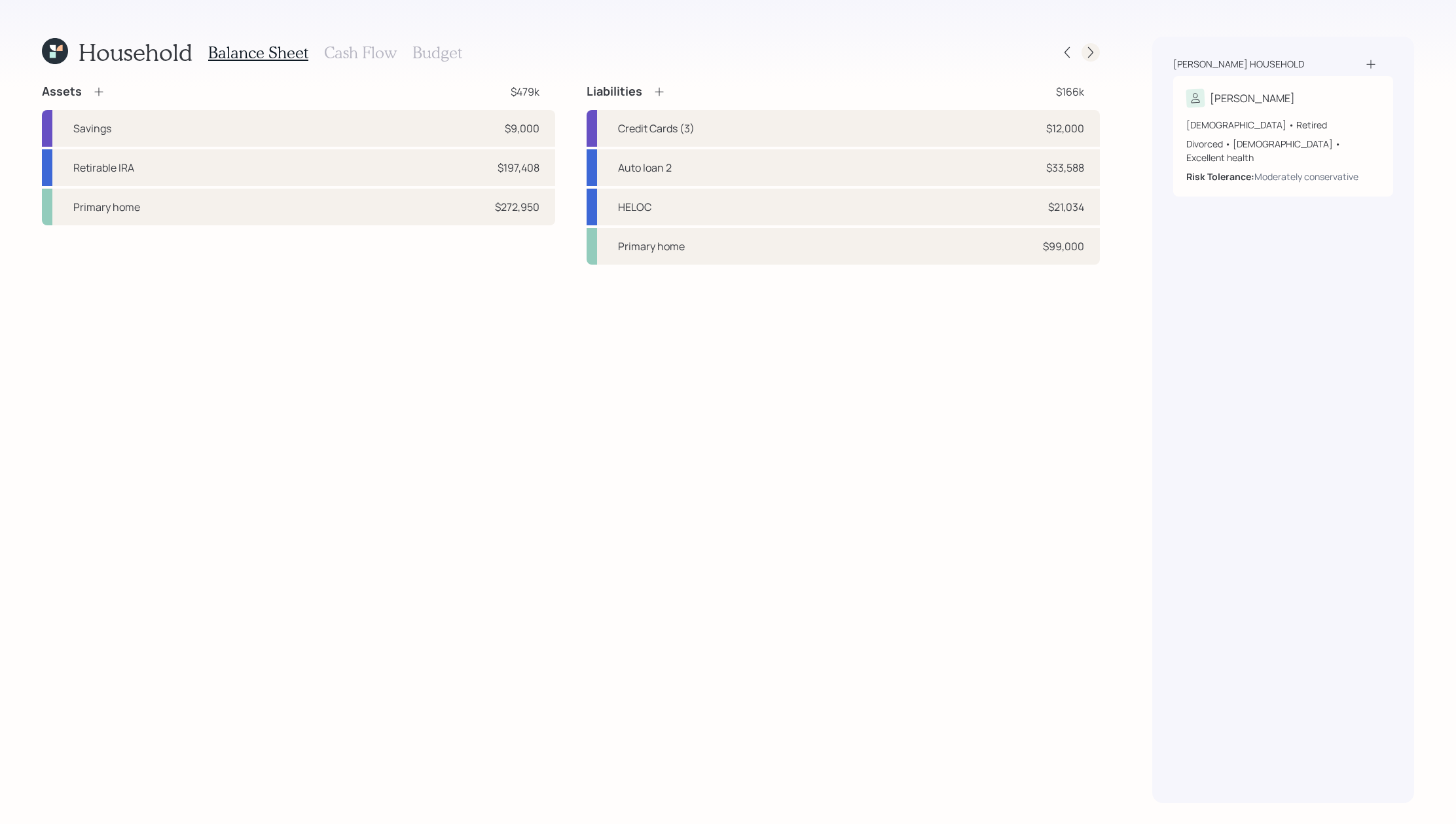
click at [1091, 56] on icon at bounding box center [1091, 52] width 13 height 13
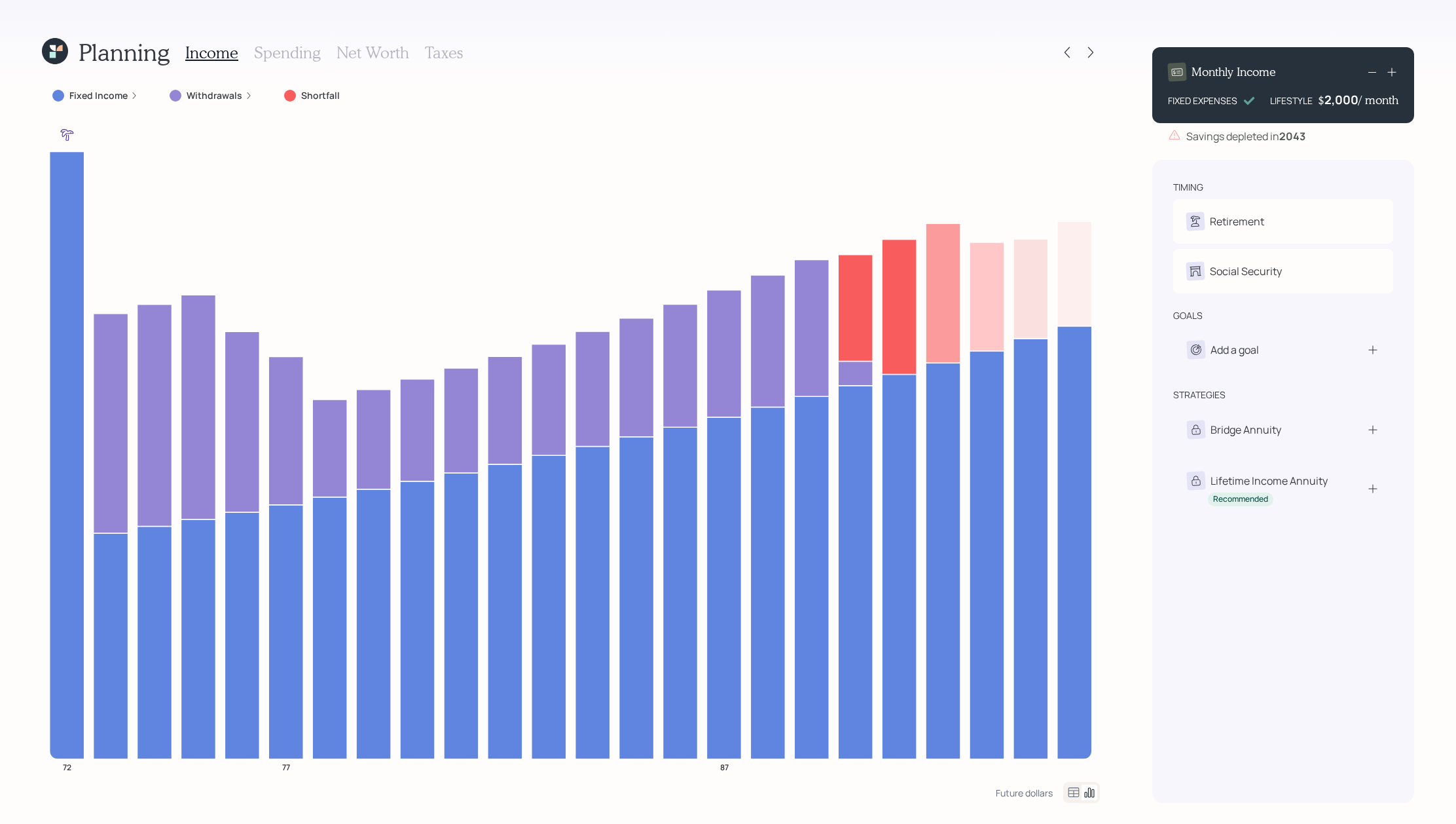
click at [138, 108] on div "Fixed Income Withdrawals Shortfall 72 77 87" at bounding box center [571, 432] width 1058 height 698
click at [138, 97] on div "Fixed Income" at bounding box center [95, 95] width 106 height 24
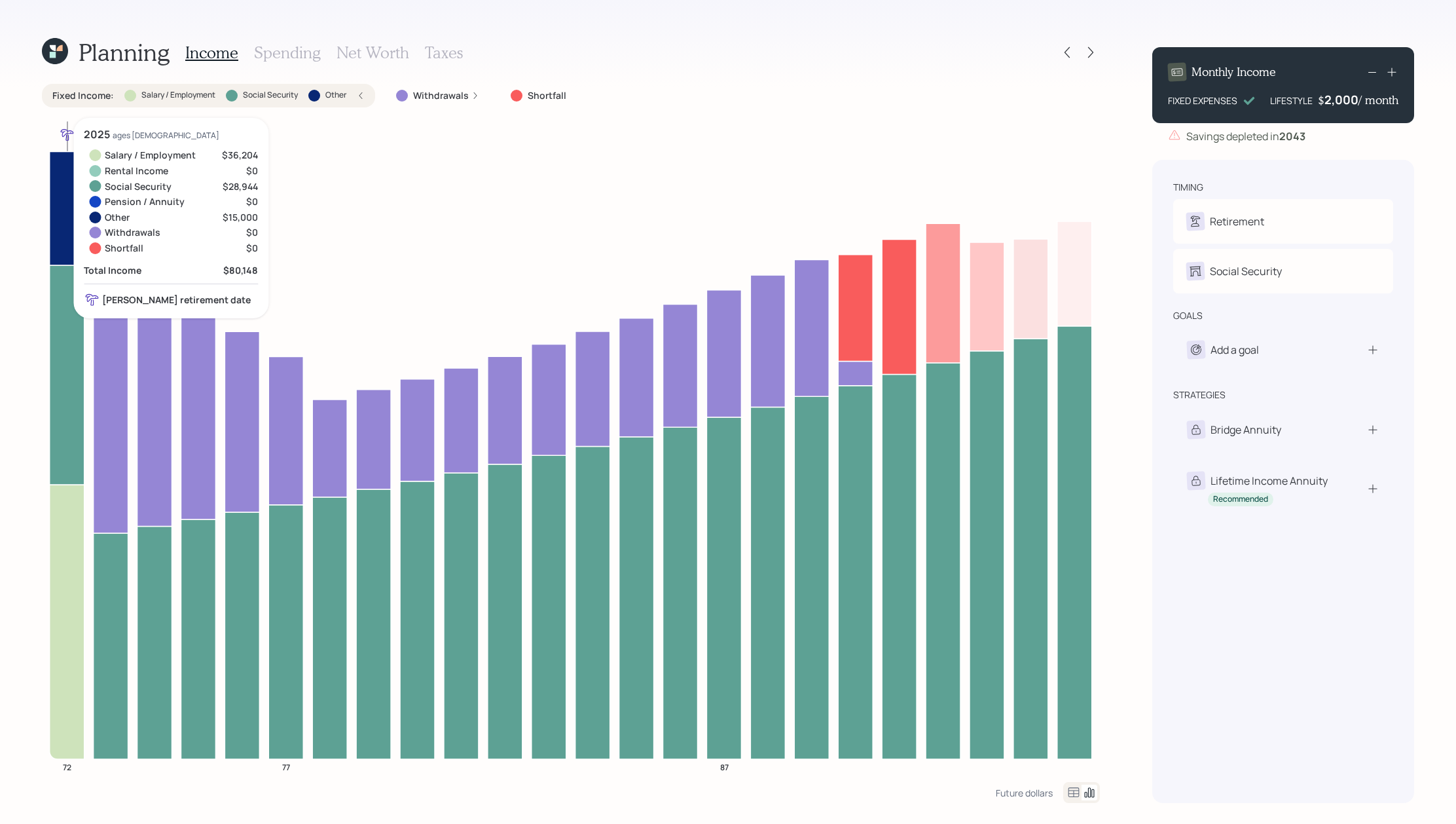
click at [64, 429] on icon at bounding box center [67, 374] width 35 height 219
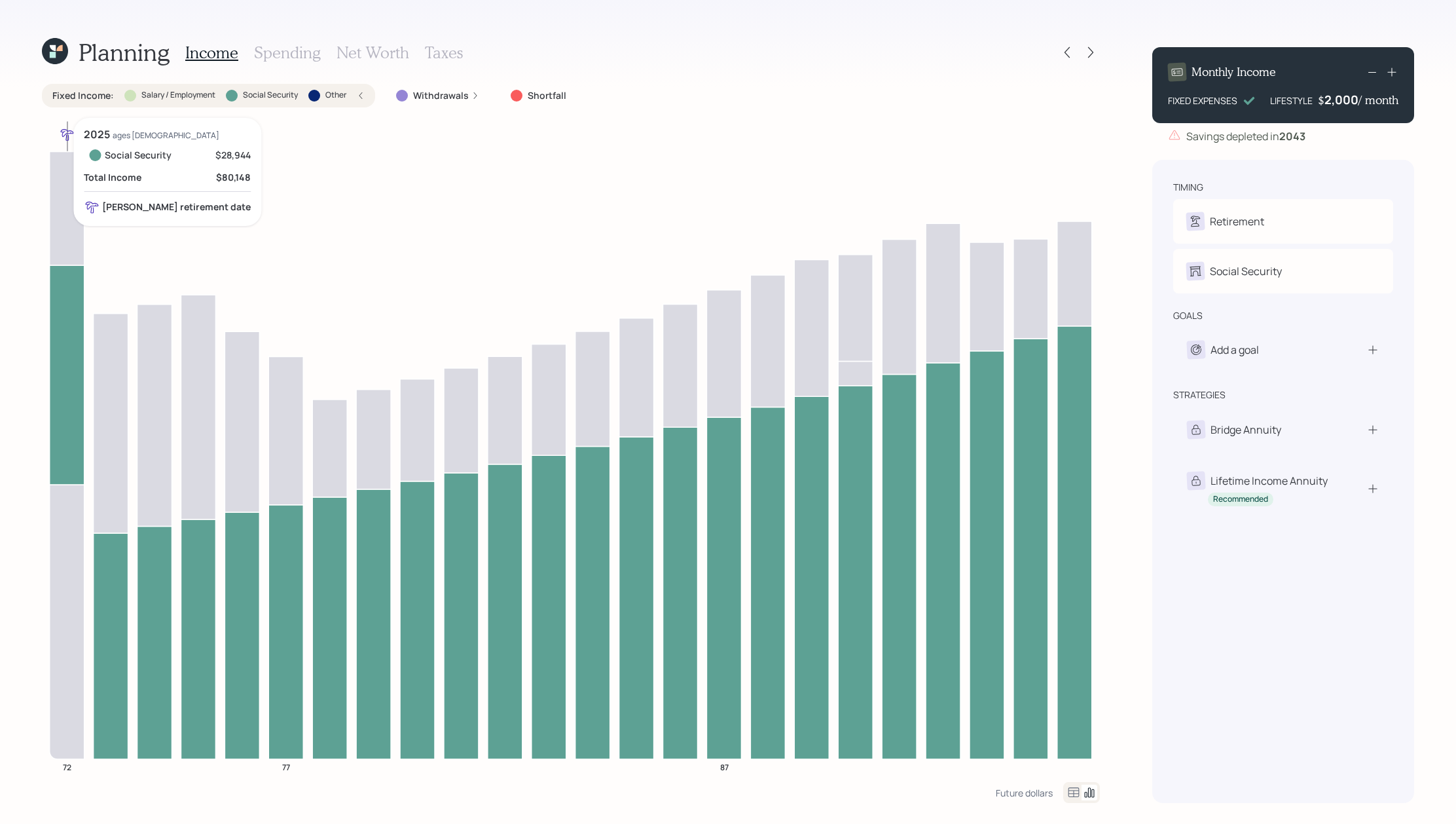
click at [64, 430] on icon at bounding box center [67, 374] width 35 height 219
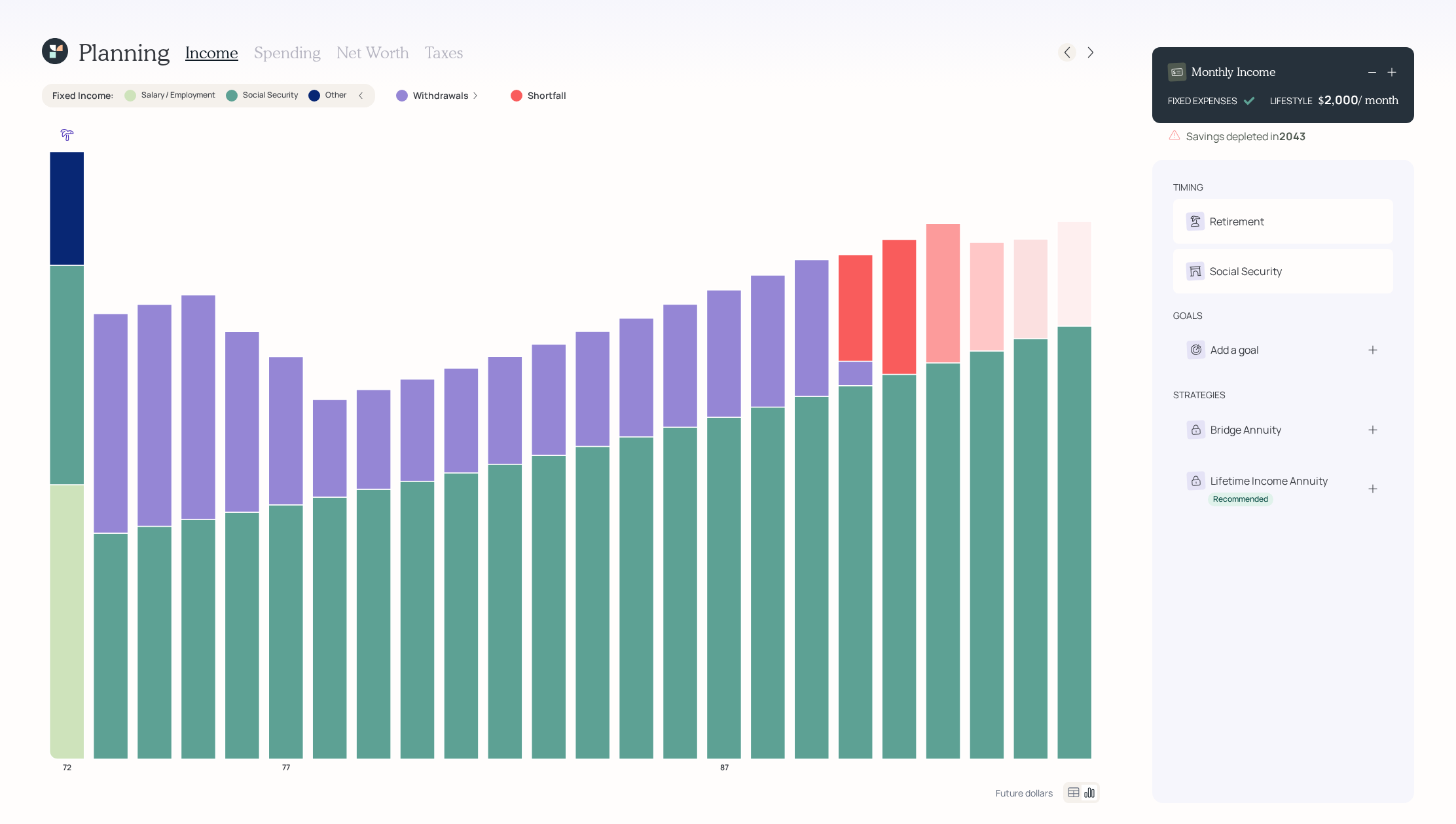
click at [1066, 60] on div at bounding box center [1067, 52] width 18 height 18
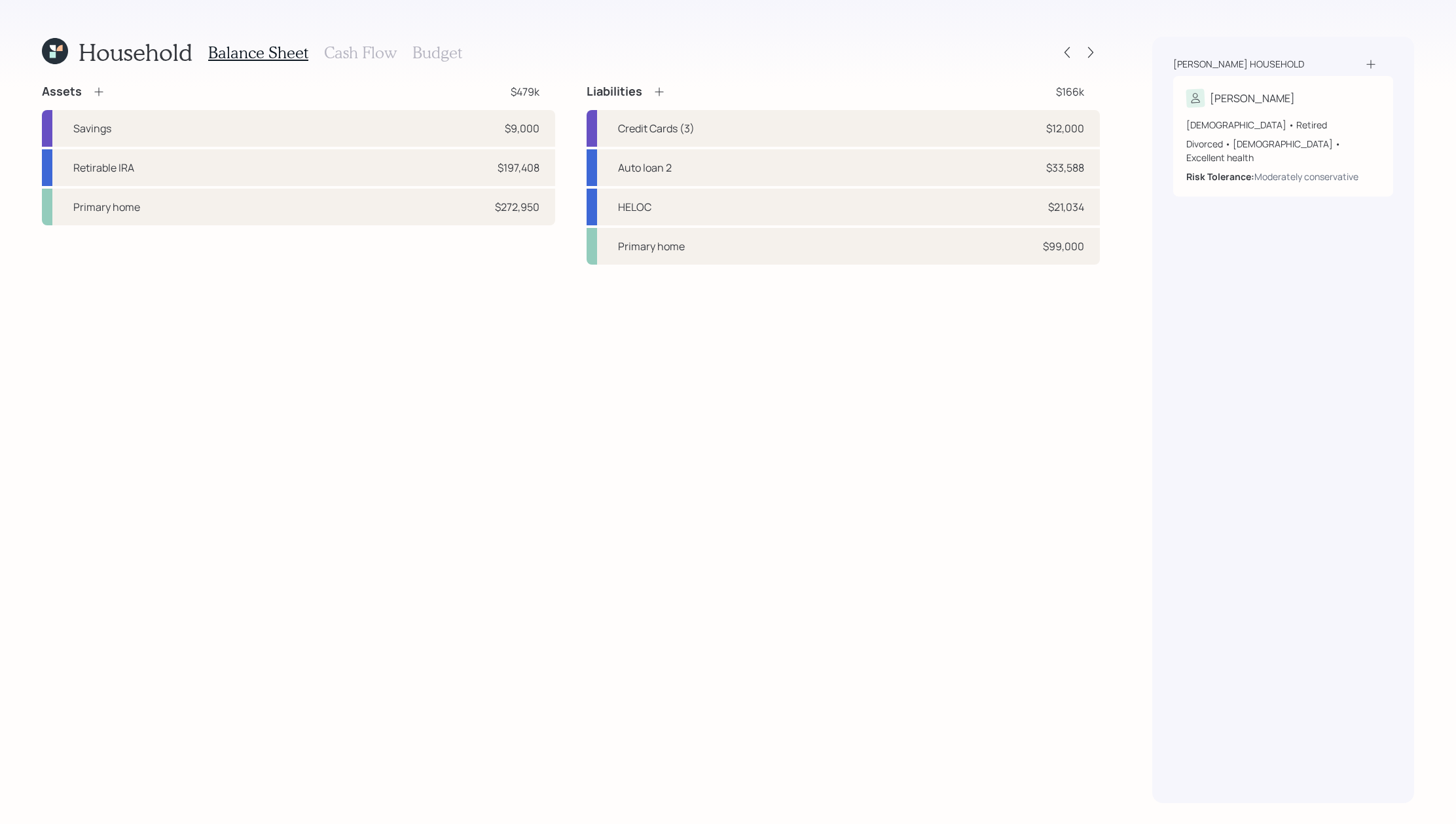
click at [372, 55] on h3 "Cash Flow" at bounding box center [360, 52] width 72 height 19
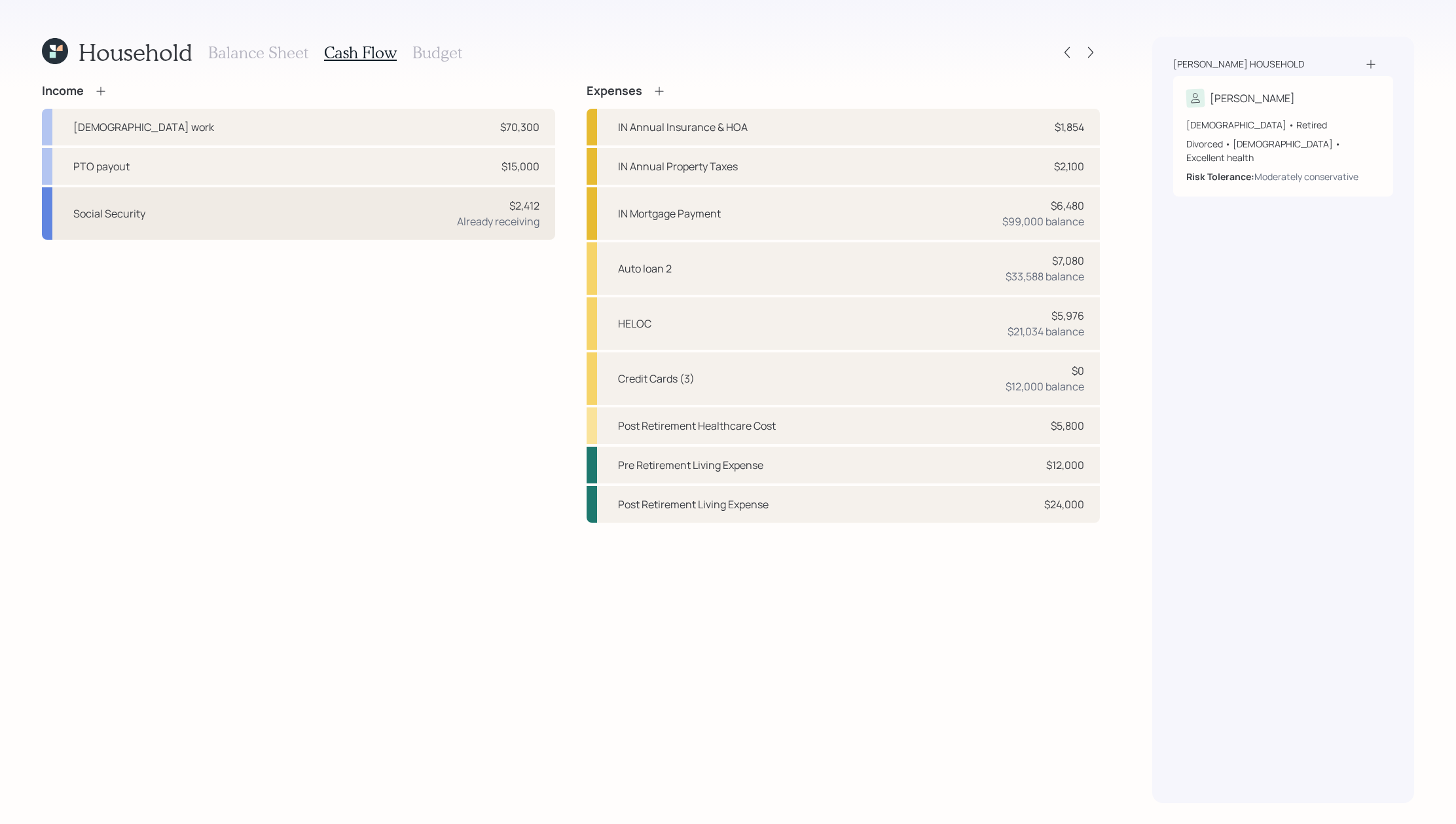
click at [350, 220] on div "Social Security $2,412 Already receiving" at bounding box center [298, 213] width 513 height 52
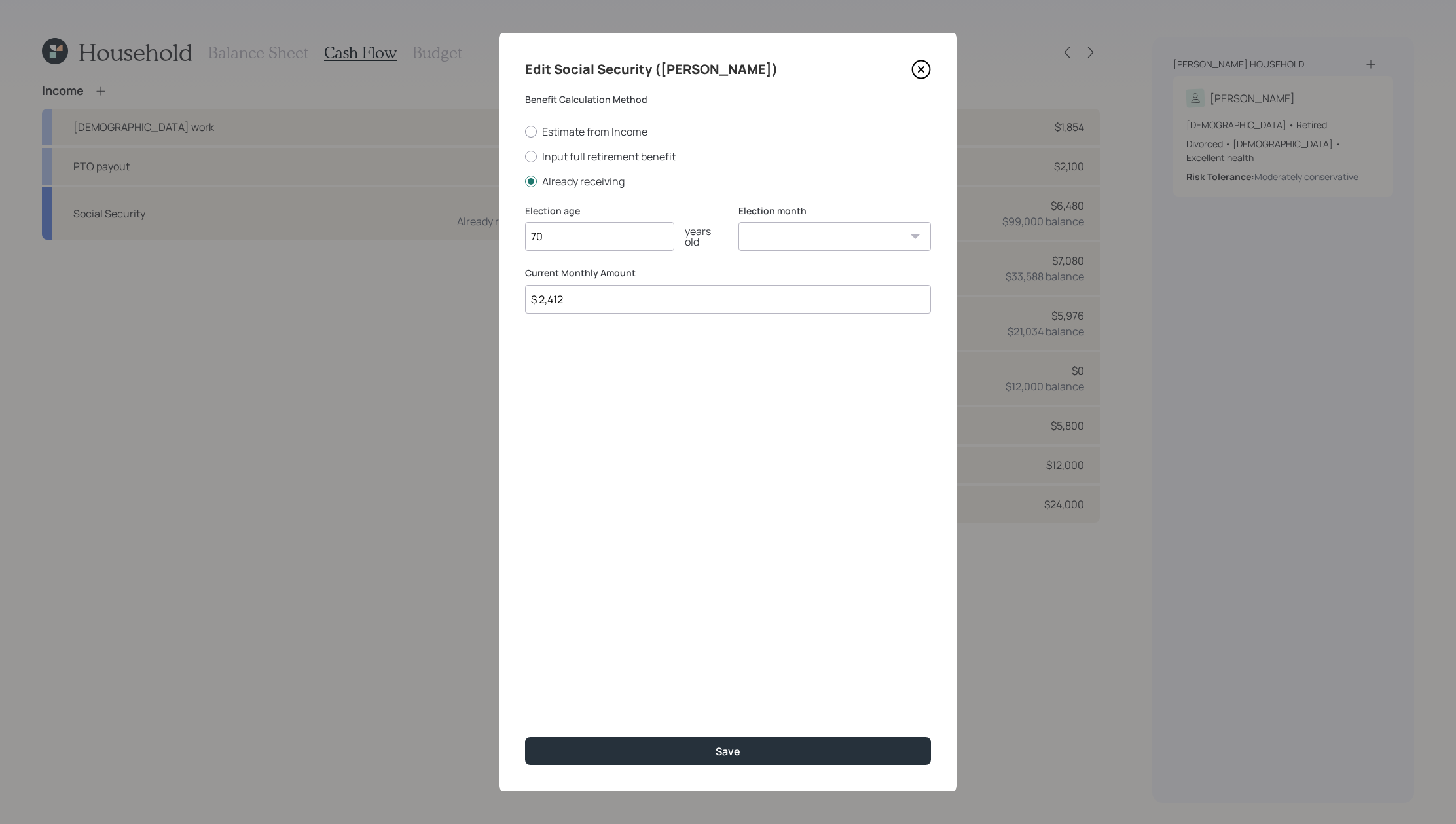
click at [922, 72] on icon at bounding box center [920, 69] width 19 height 19
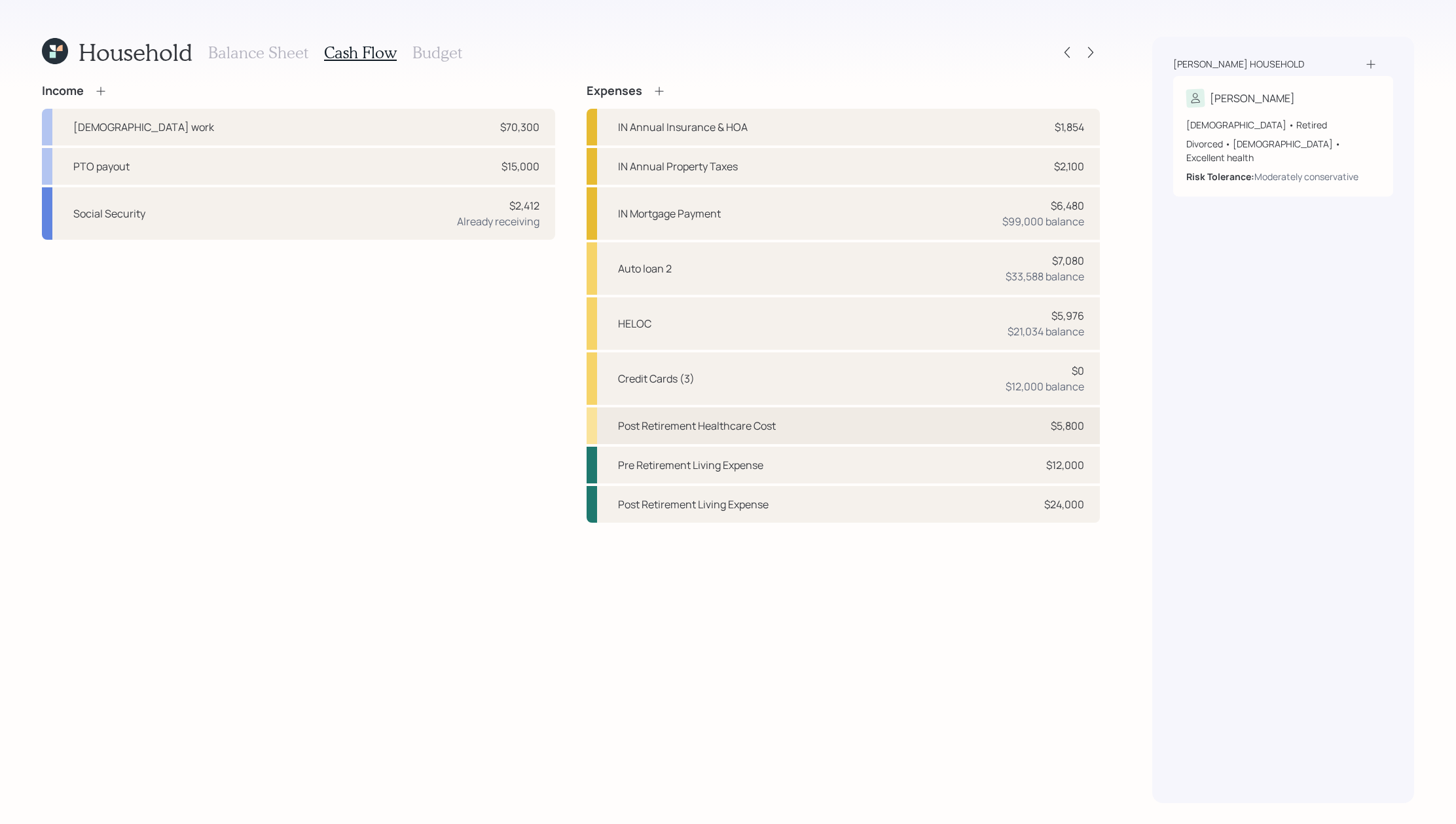
click at [736, 440] on div "Post Retirement Healthcare Cost $5,800" at bounding box center [842, 426] width 513 height 37
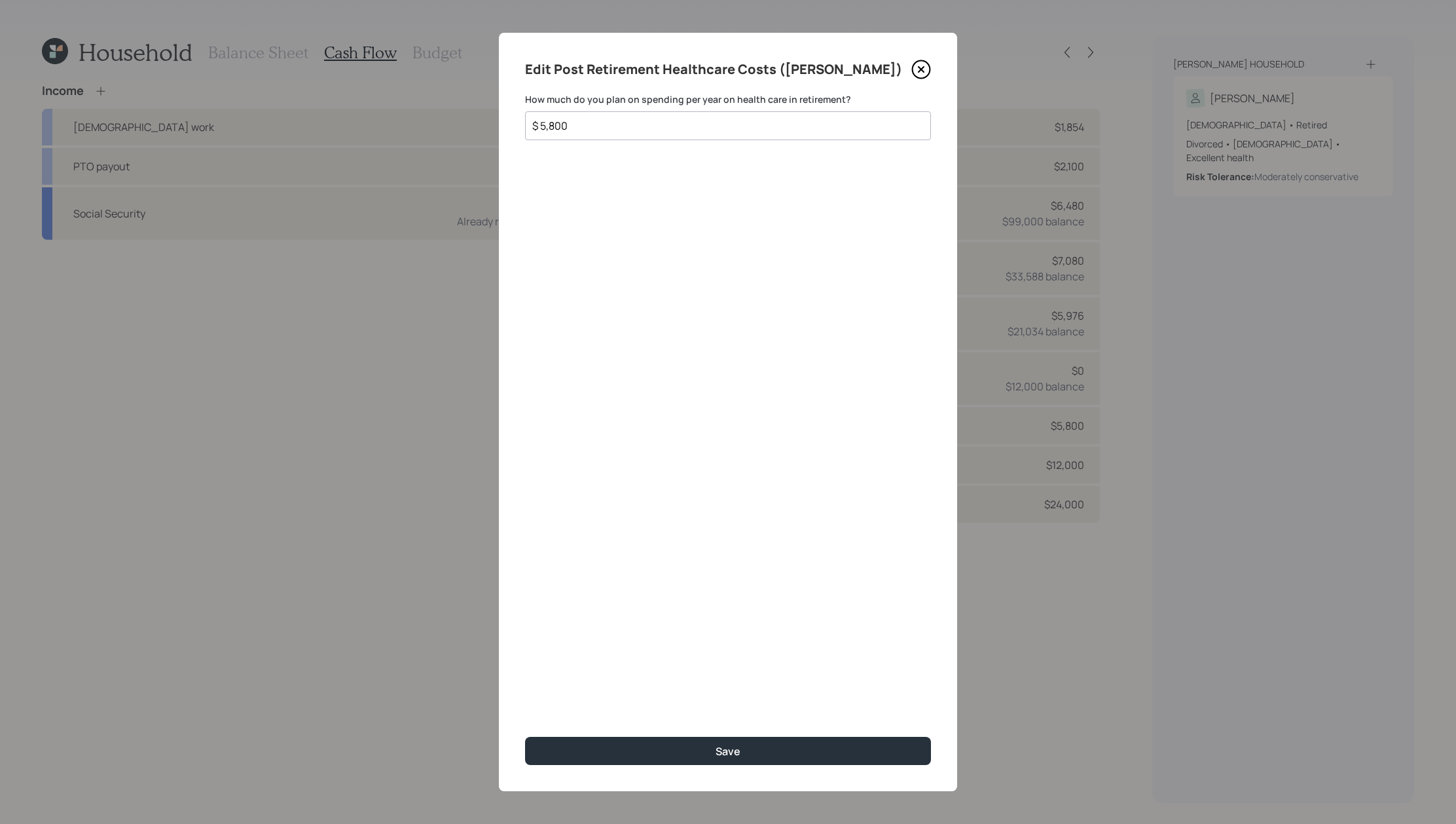
click at [920, 72] on icon at bounding box center [920, 69] width 19 height 19
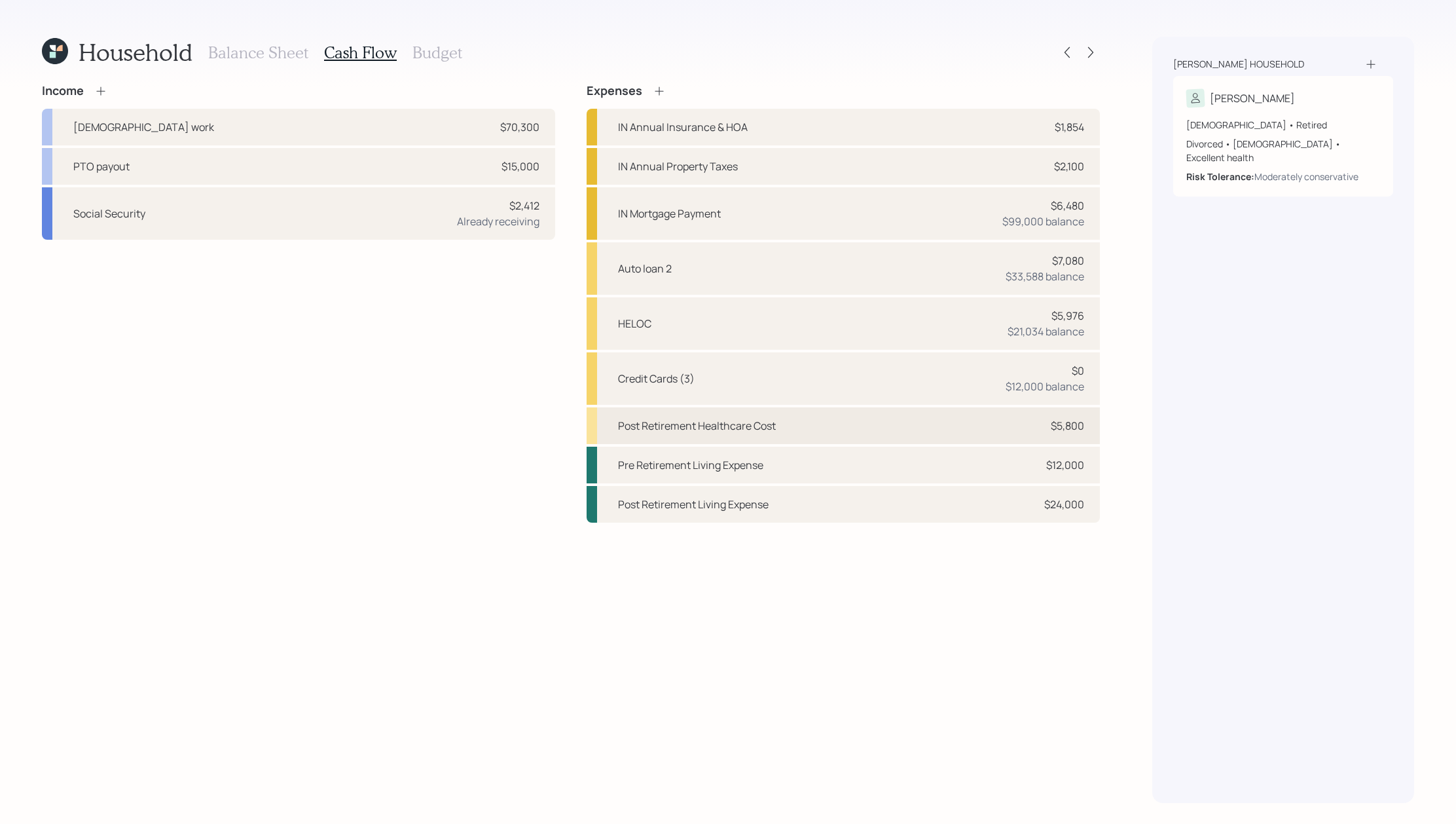
click at [789, 426] on div "Post Retirement Healthcare Cost $5,800" at bounding box center [842, 426] width 513 height 37
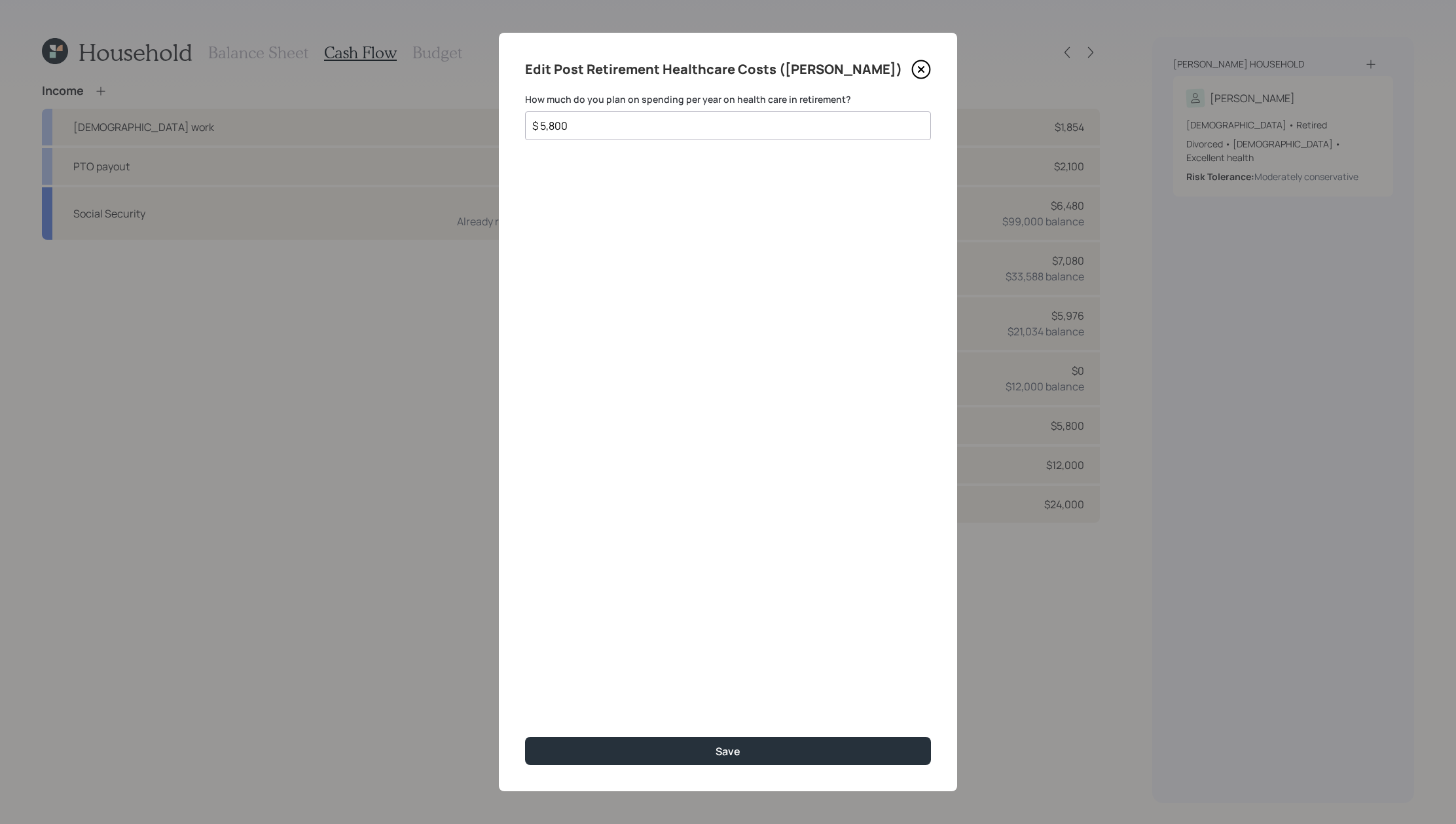
drag, startPoint x: 603, startPoint y: 127, endPoint x: 399, endPoint y: 78, distance: 209.8
click at [399, 78] on div "Edit Post Retirement Healthcare Costs ([PERSON_NAME]) How much do you plan on s…" at bounding box center [728, 412] width 1456 height 824
type input "$ 5,500"
click at [525, 737] on button "Save" at bounding box center [728, 751] width 406 height 28
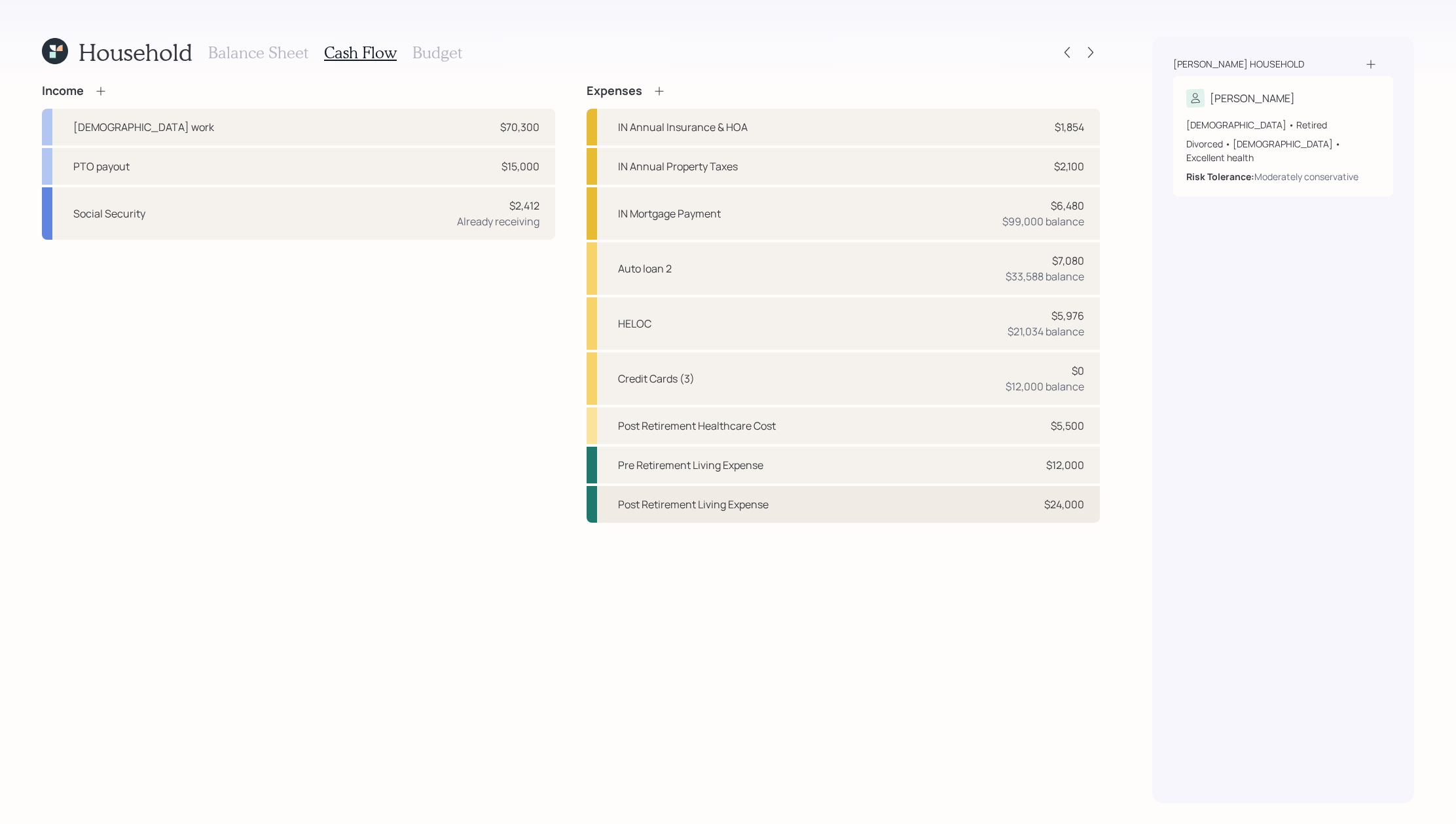
click at [838, 507] on div "Post Retirement Living Expense $24,000" at bounding box center [842, 504] width 513 height 37
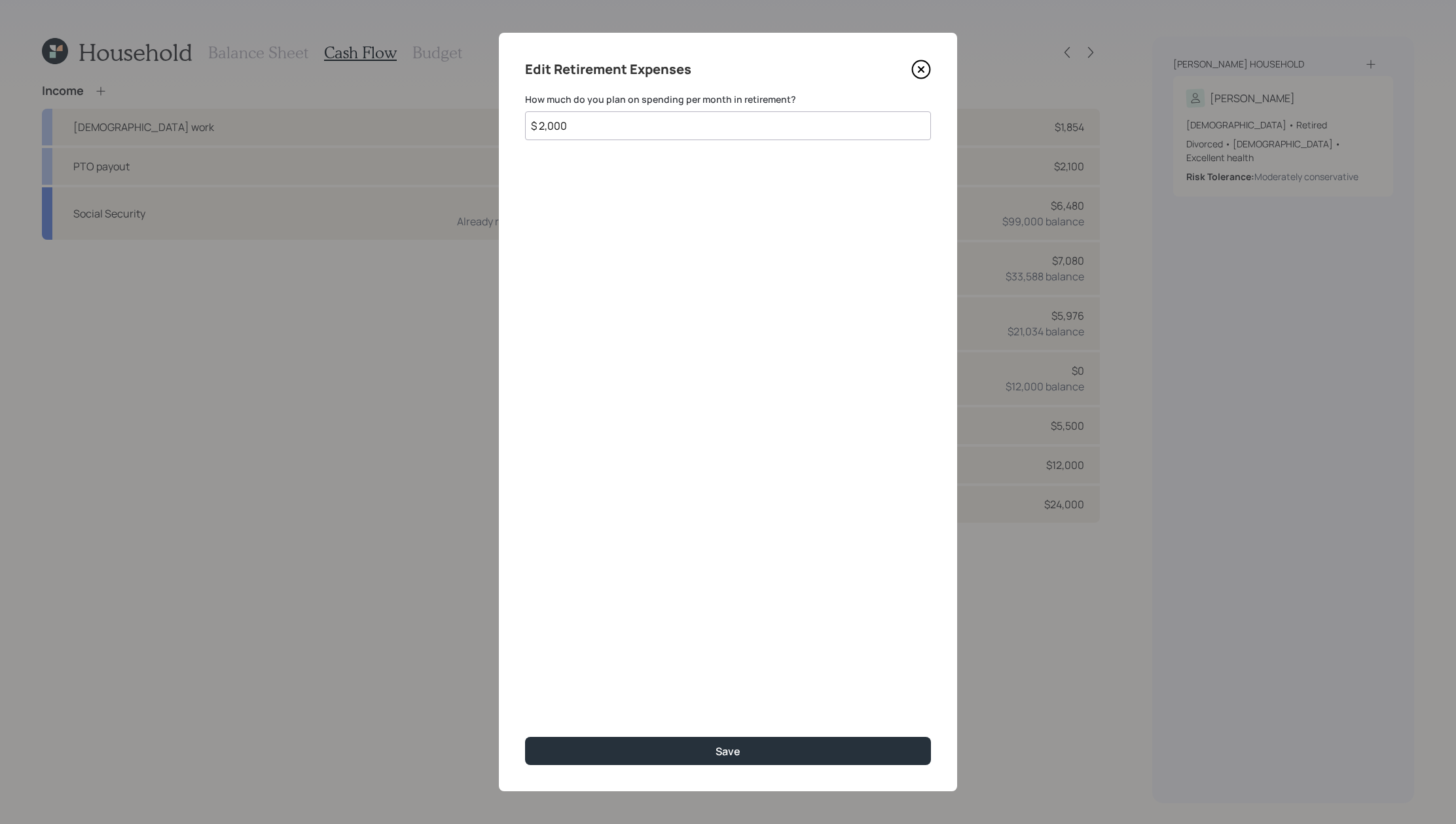
drag, startPoint x: 723, startPoint y: 123, endPoint x: 502, endPoint y: 117, distance: 221.1
click at [502, 117] on div "Edit Retirement Expenses How much do you plan on spending per month in retireme…" at bounding box center [728, 412] width 458 height 758
click at [927, 72] on icon at bounding box center [920, 69] width 19 height 19
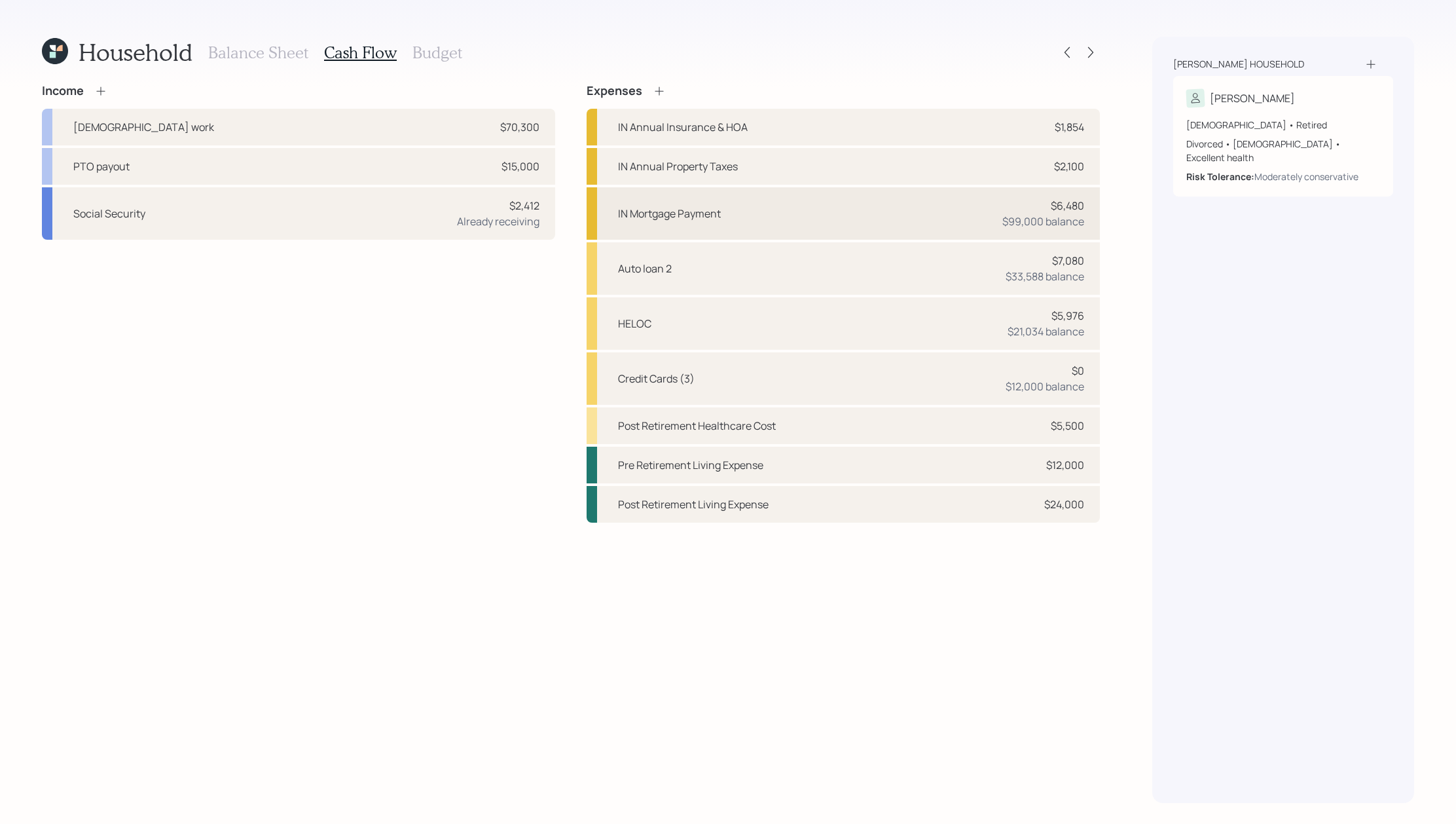
click at [900, 208] on div "IN Mortgage Payment $6,480 $99,000 balance" at bounding box center [842, 213] width 513 height 52
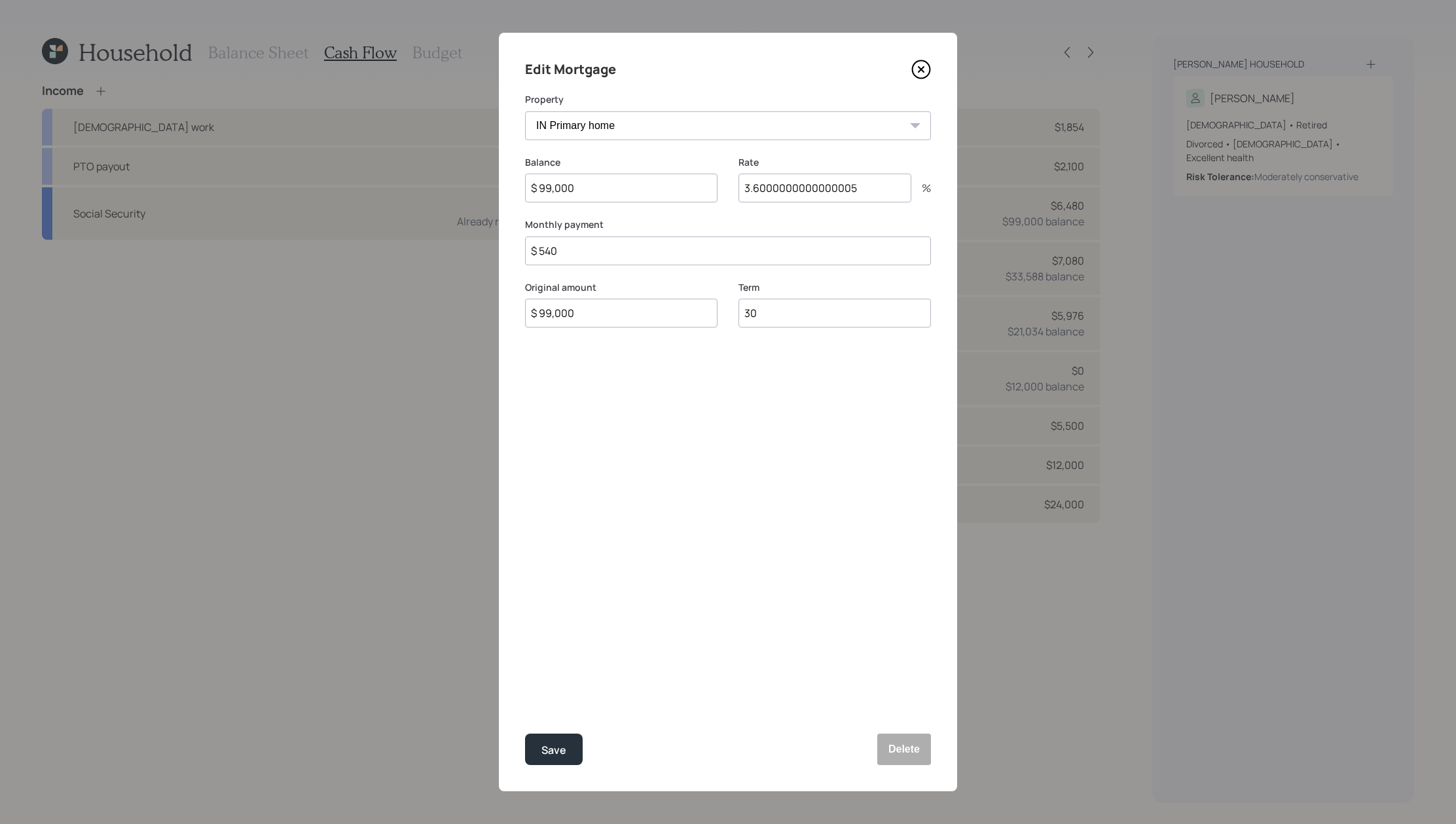
click at [917, 79] on icon at bounding box center [920, 69] width 19 height 19
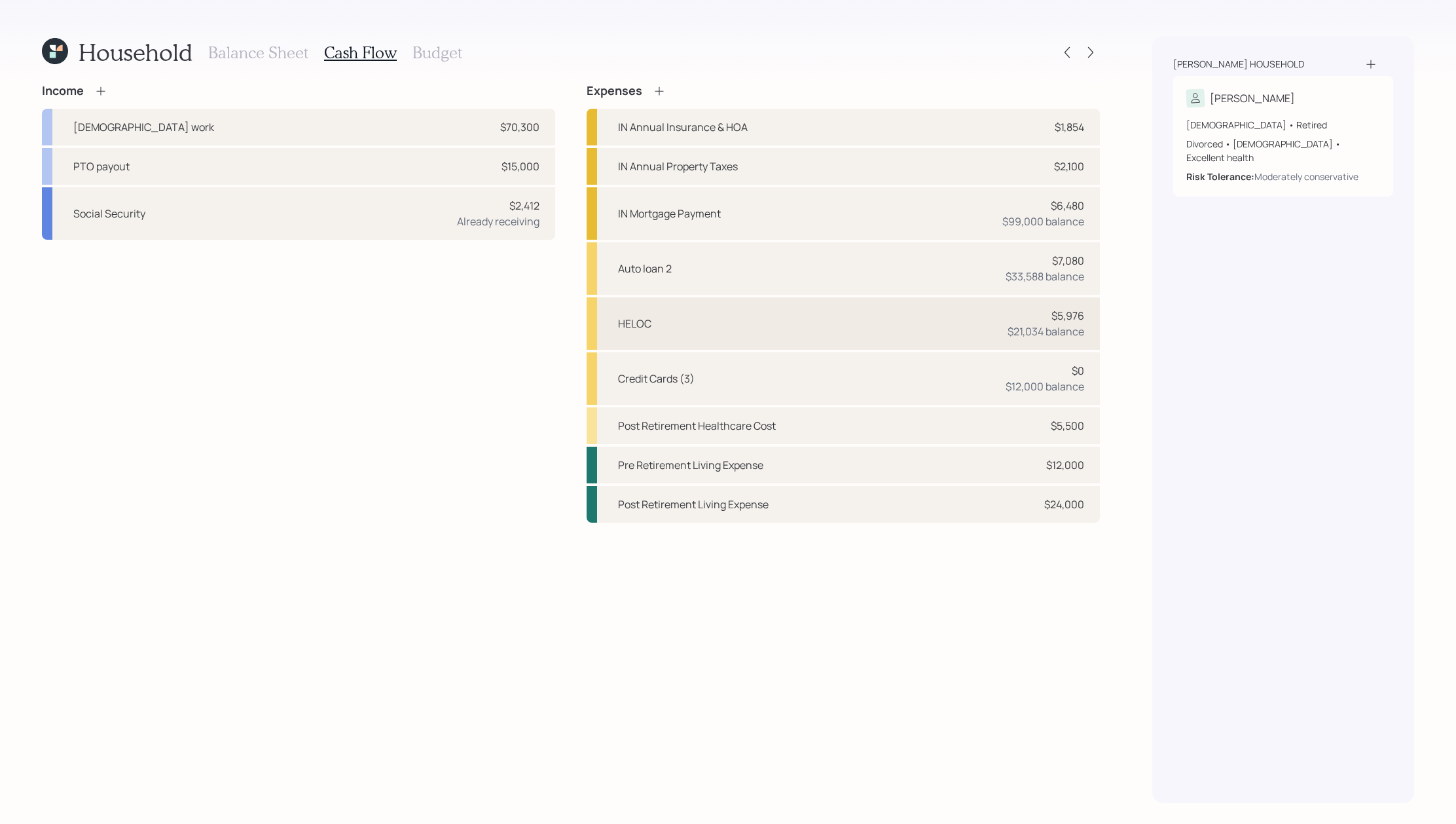
click at [892, 317] on div "HELOC $5,976 $21,034 balance" at bounding box center [842, 323] width 513 height 52
select select "other"
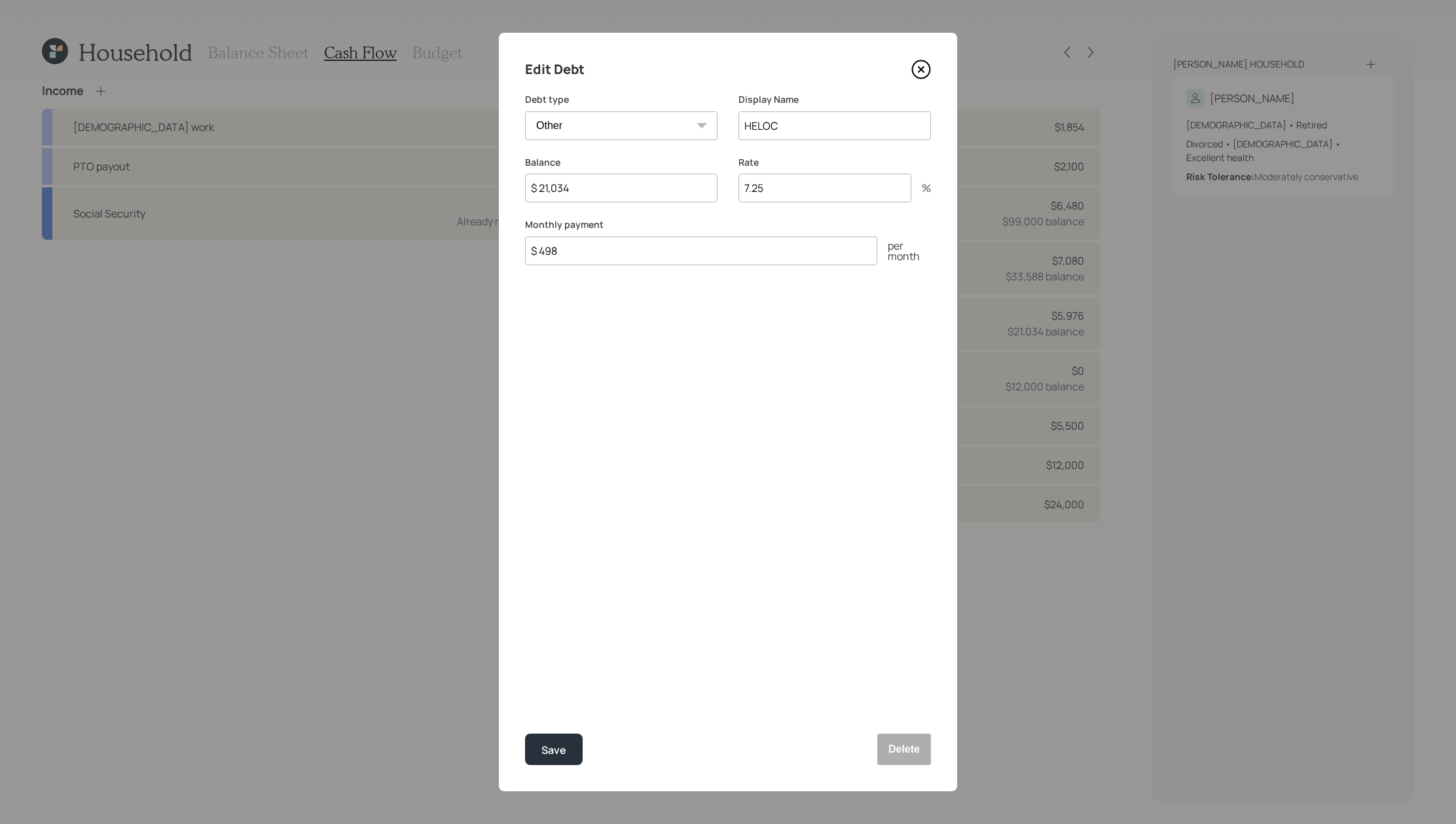
click at [913, 67] on icon at bounding box center [920, 69] width 19 height 19
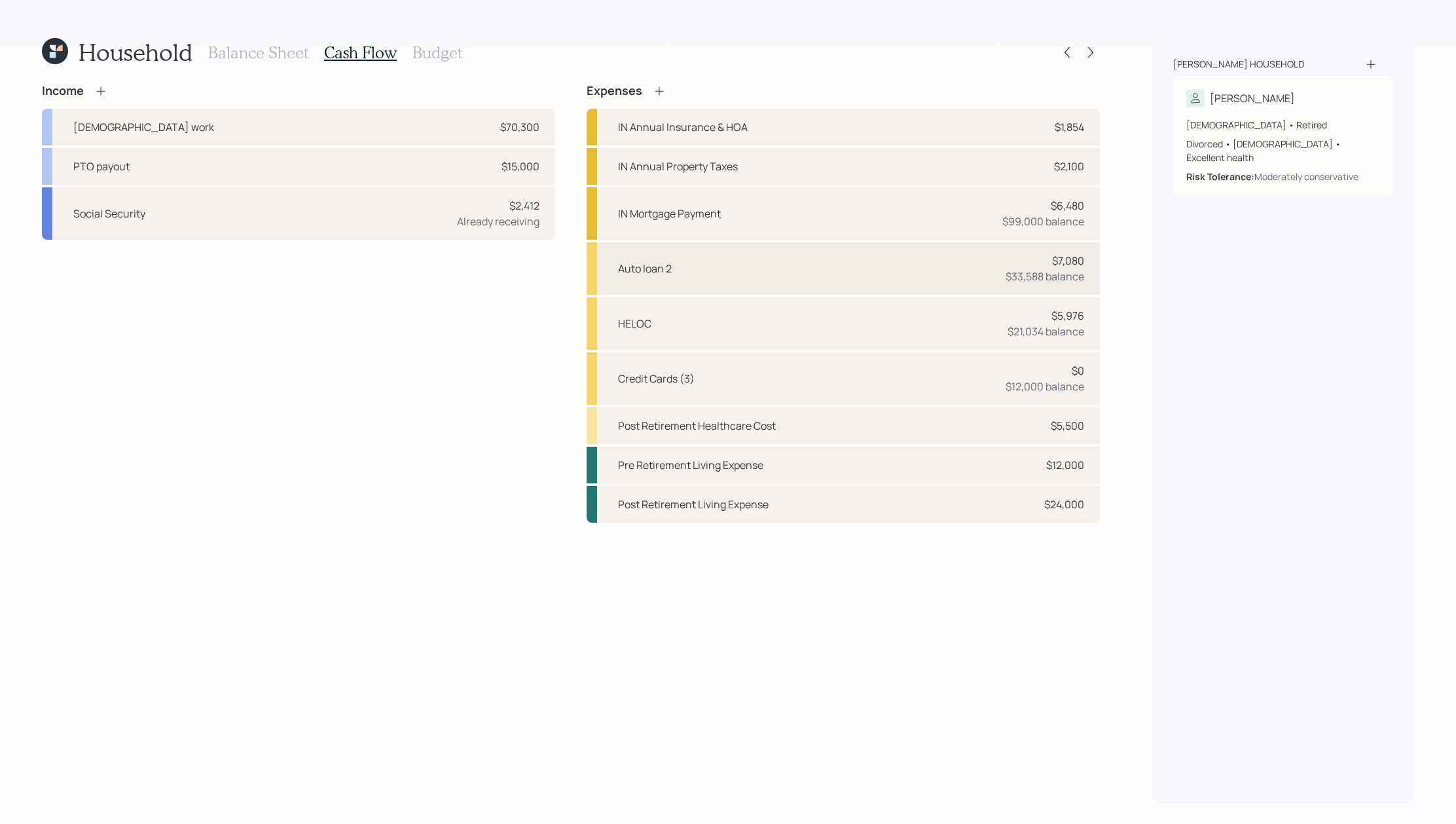
click at [803, 253] on div "Auto loan 2 $7,080 $33,588 balance" at bounding box center [842, 268] width 513 height 52
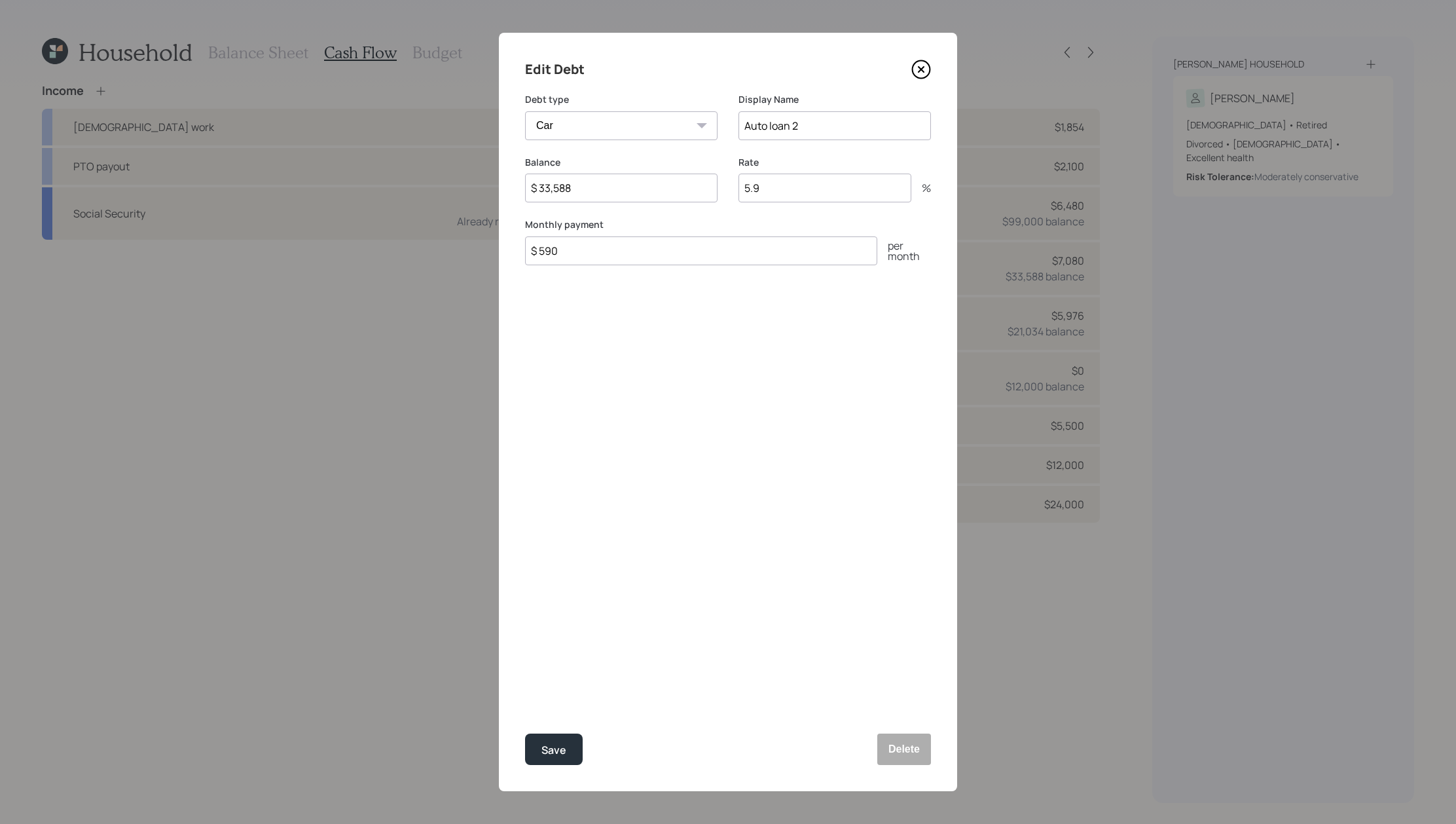
click at [917, 76] on icon at bounding box center [920, 69] width 19 height 19
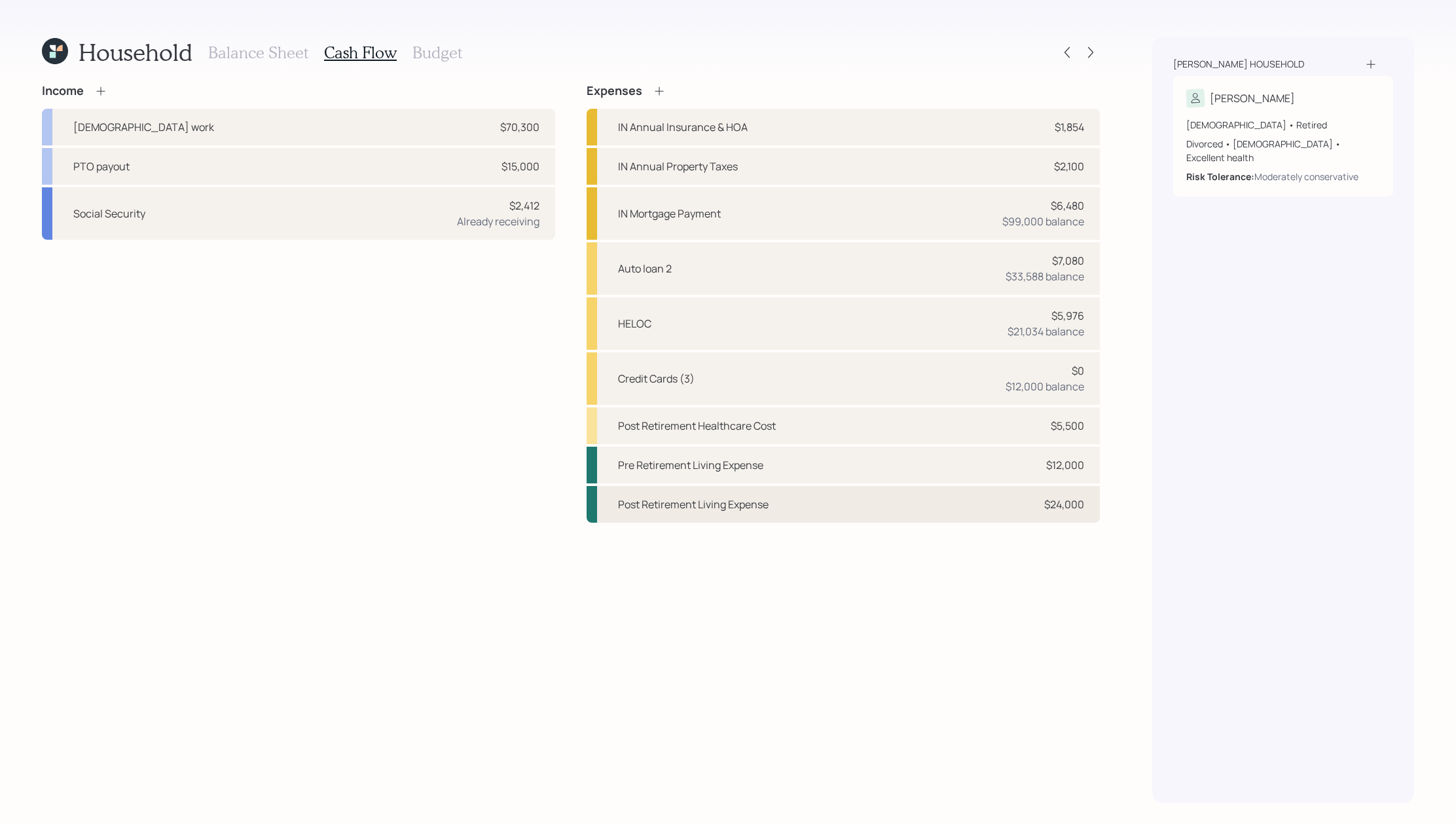
click at [857, 519] on div "Post Retirement Living Expense $24,000" at bounding box center [842, 504] width 513 height 37
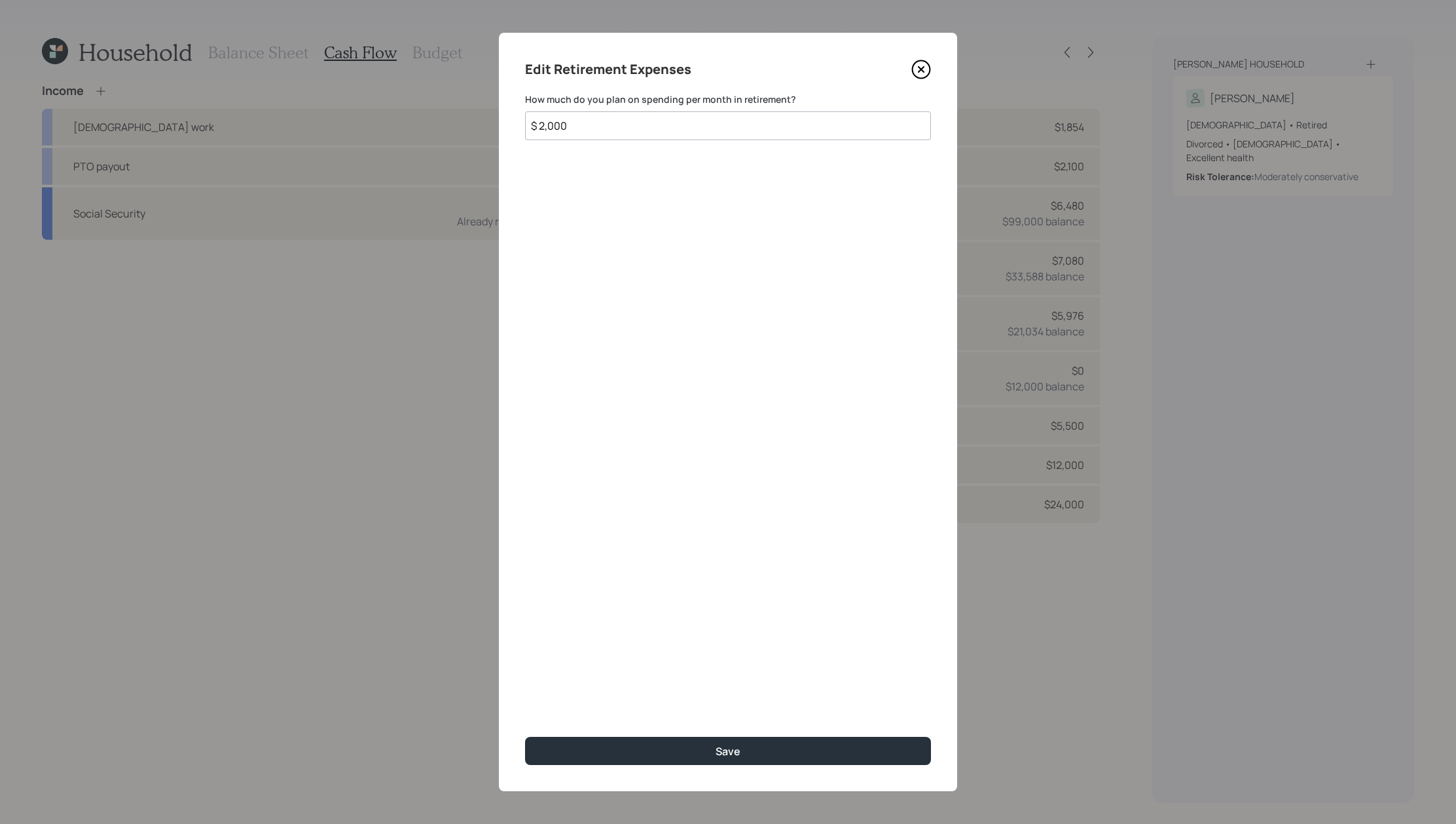
drag, startPoint x: 695, startPoint y: 134, endPoint x: 391, endPoint y: 99, distance: 306.0
click at [391, 99] on div "Edit Retirement Expenses How much do you plan on spending per month in retireme…" at bounding box center [728, 412] width 1456 height 824
click at [919, 70] on icon at bounding box center [921, 70] width 6 height 6
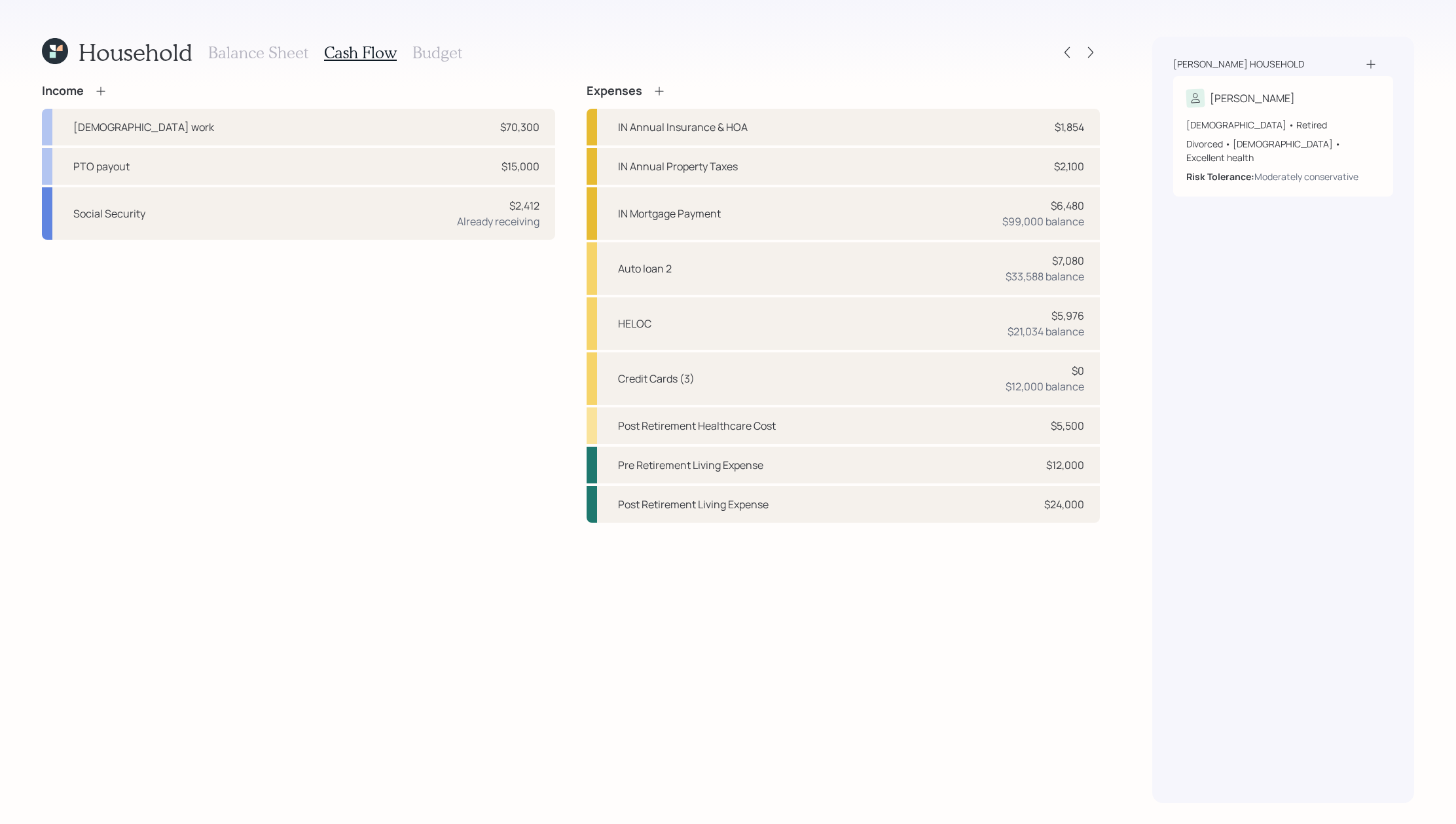
click at [433, 61] on h3 "Budget" at bounding box center [437, 52] width 50 height 19
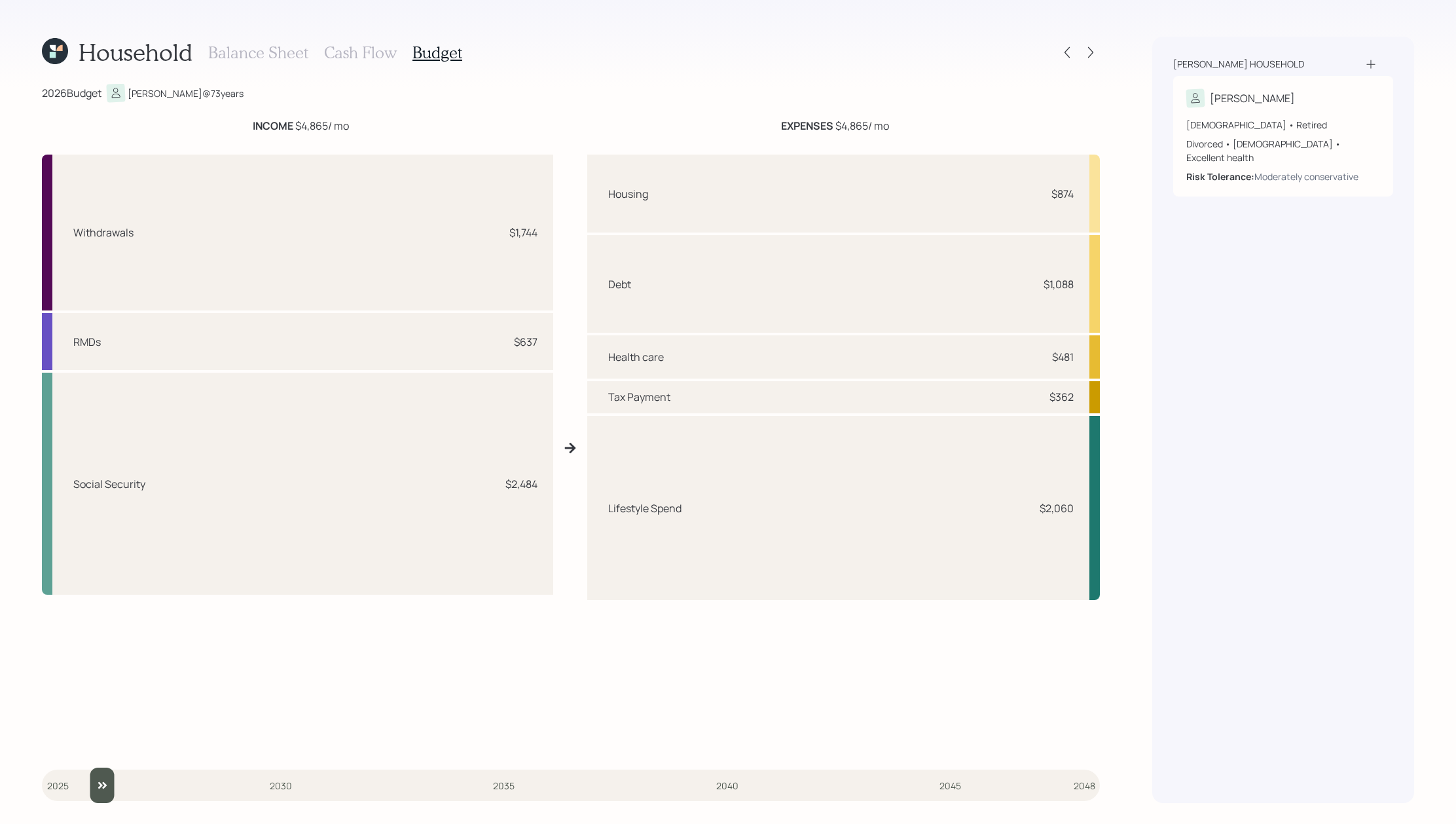
type input "2026"
click at [72, 783] on input "slider" at bounding box center [571, 785] width 1058 height 36
click at [266, 58] on h3 "Balance Sheet" at bounding box center [258, 52] width 100 height 19
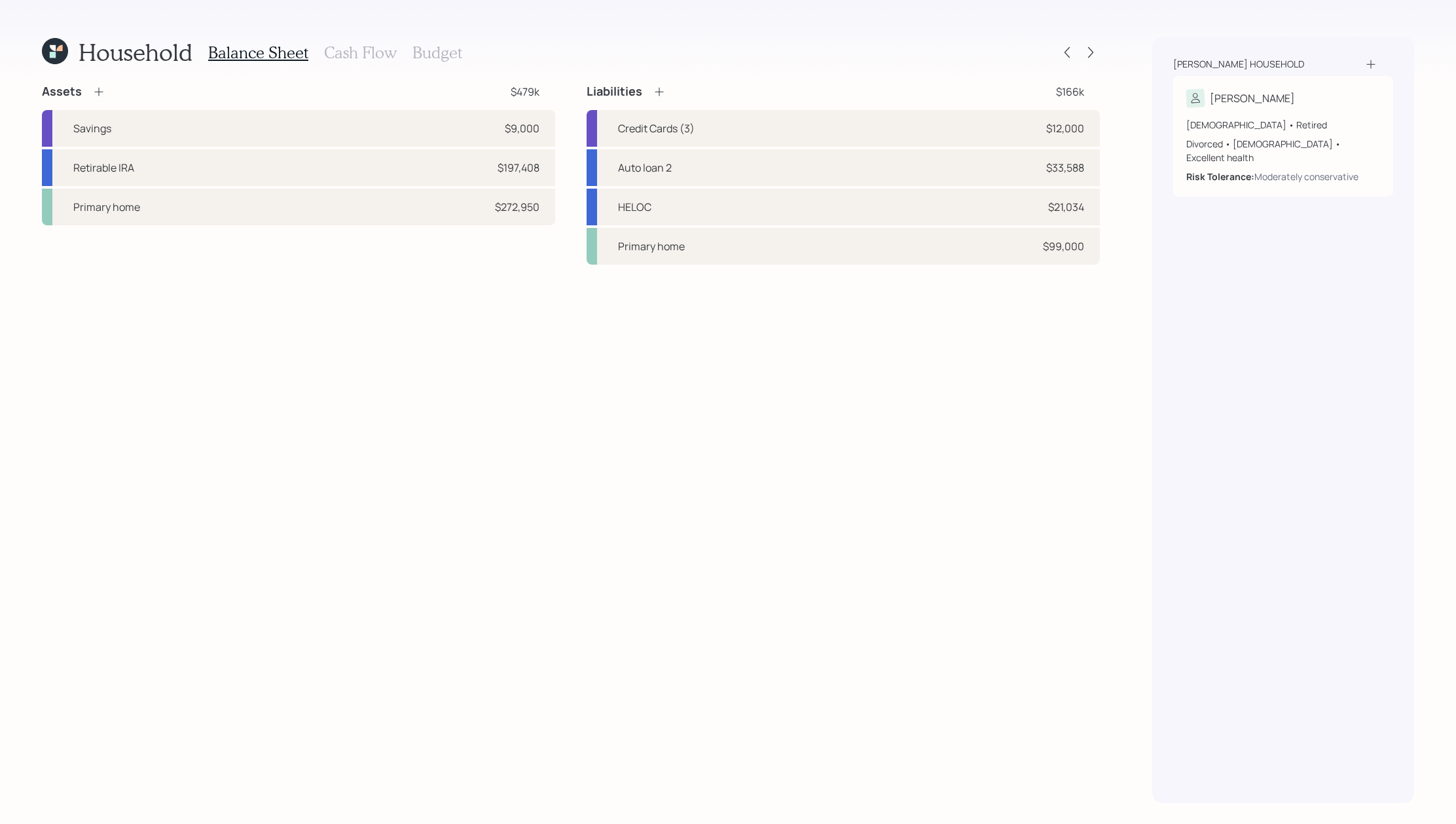
drag, startPoint x: 539, startPoint y: 128, endPoint x: 559, endPoint y: 122, distance: 20.9
click at [559, 122] on div "Assets $479k Savings $9,000 Retirable IRA $197,408 Primary home $272,950 Liabil…" at bounding box center [571, 173] width 1058 height 181
click at [1088, 53] on icon at bounding box center [1091, 52] width 13 height 13
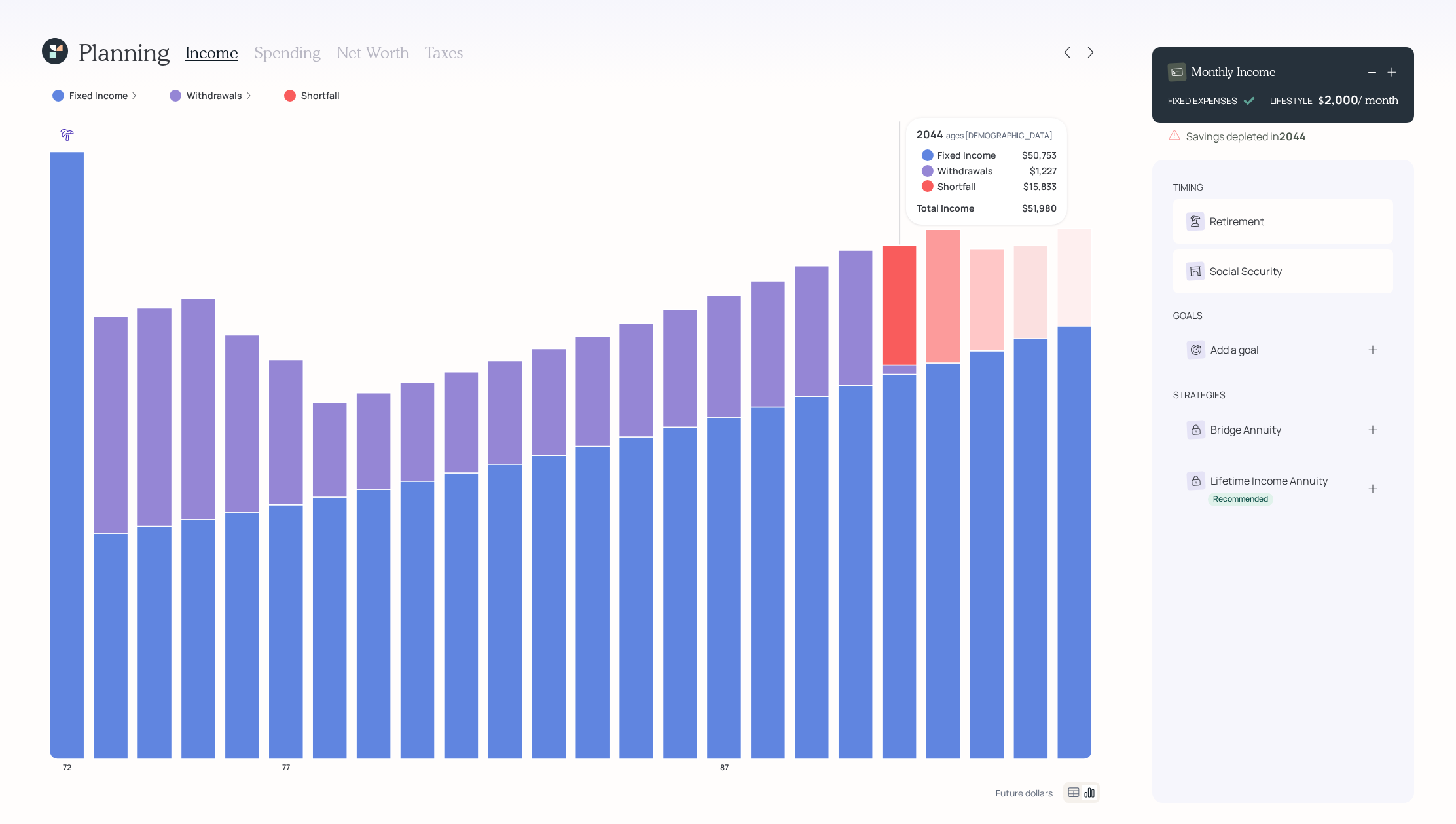
click at [890, 303] on icon at bounding box center [899, 305] width 35 height 120
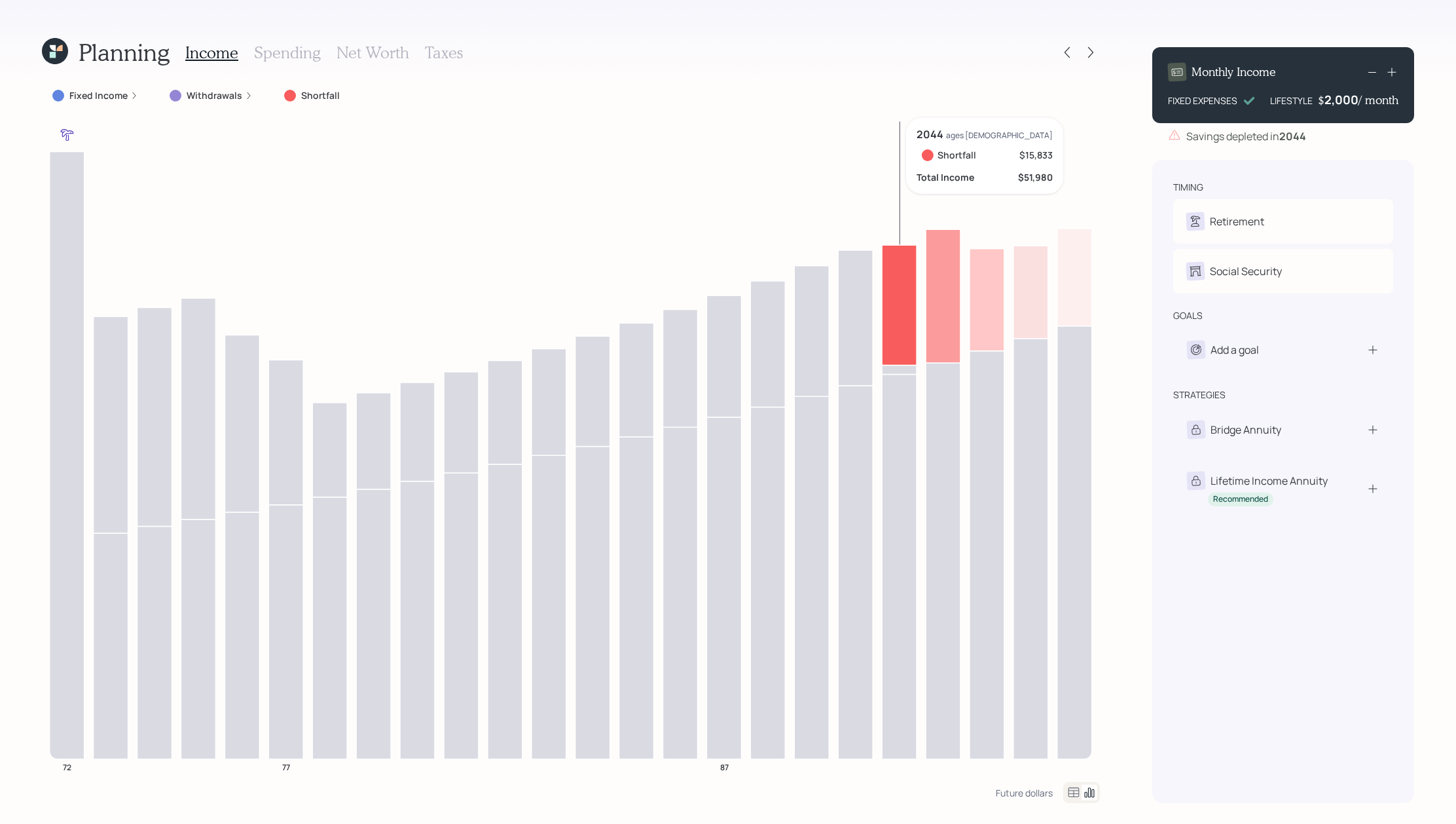
click at [893, 305] on icon at bounding box center [899, 305] width 35 height 120
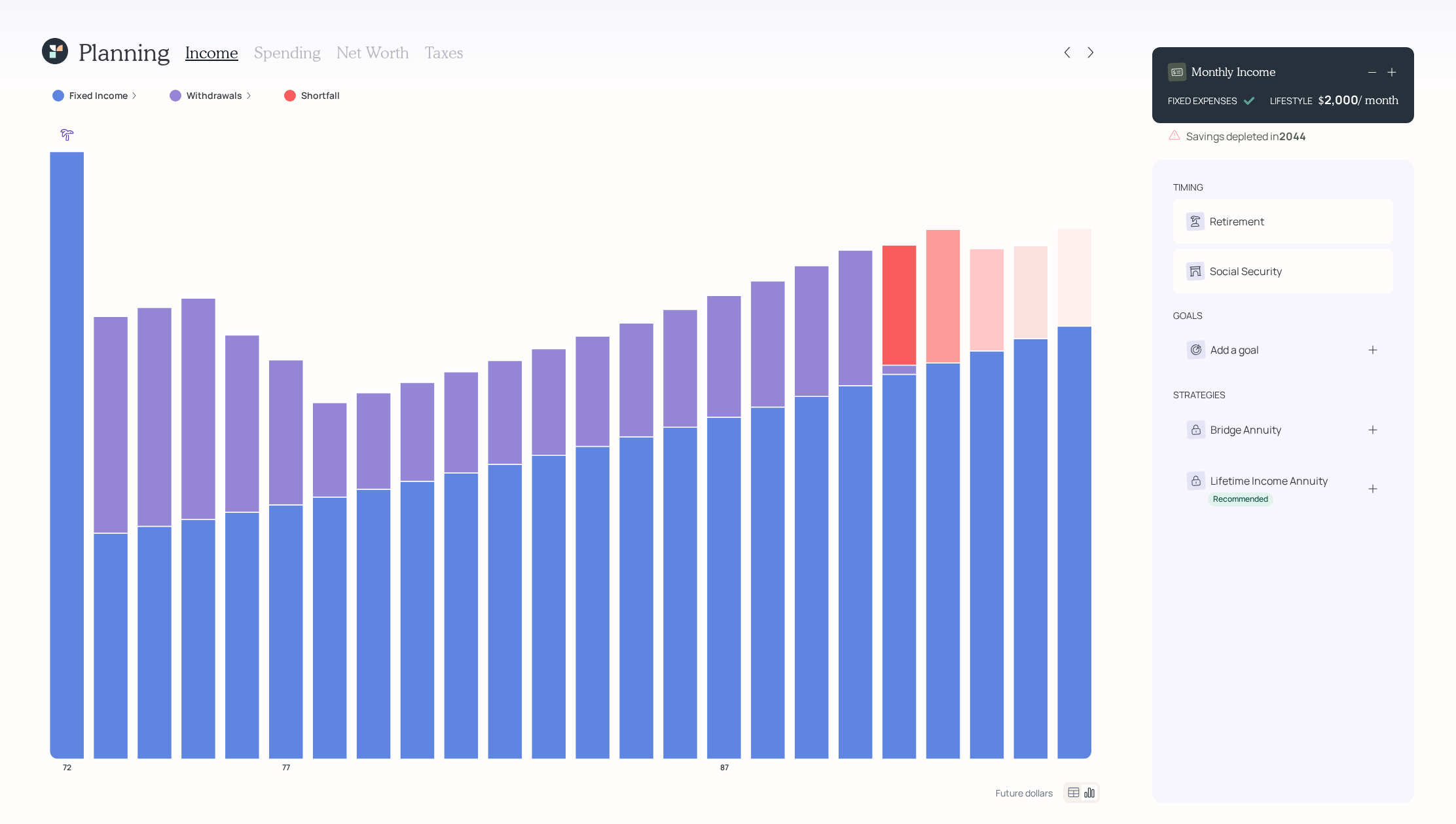
click at [1076, 51] on div at bounding box center [1079, 52] width 42 height 18
click at [1063, 51] on icon at bounding box center [1067, 52] width 13 height 13
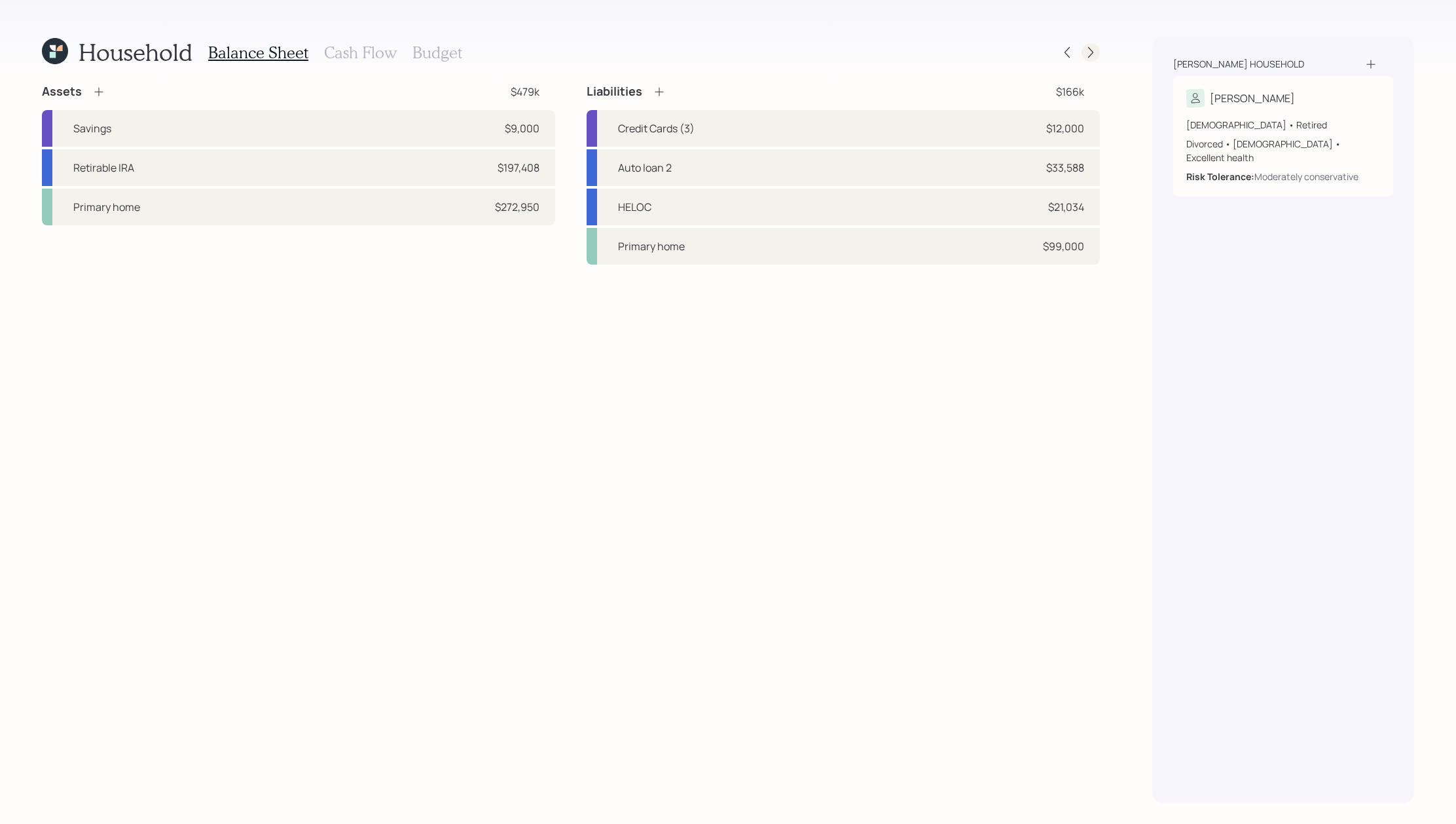
click at [1086, 54] on icon at bounding box center [1091, 52] width 13 height 13
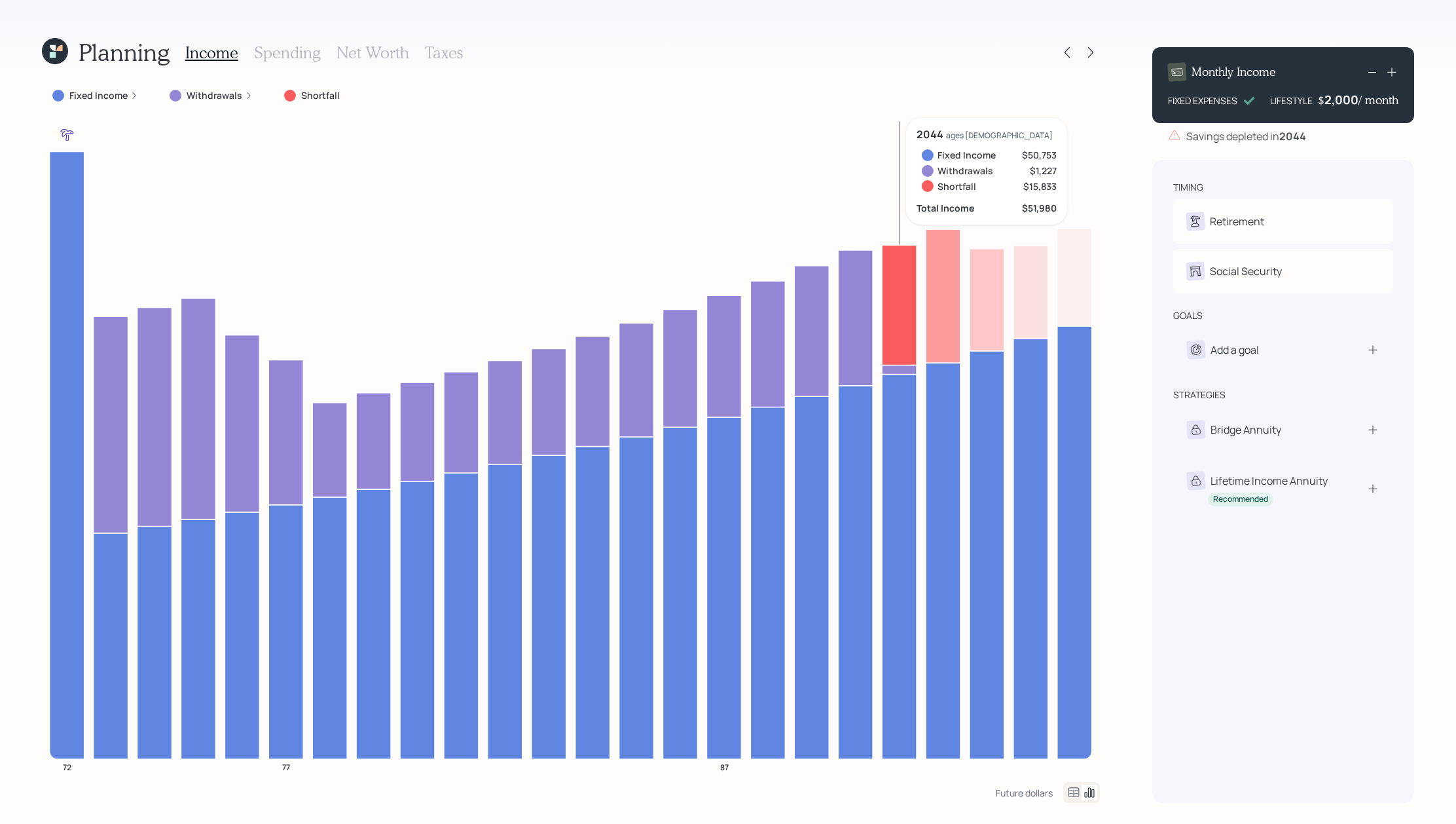
click at [899, 291] on icon at bounding box center [899, 305] width 35 height 120
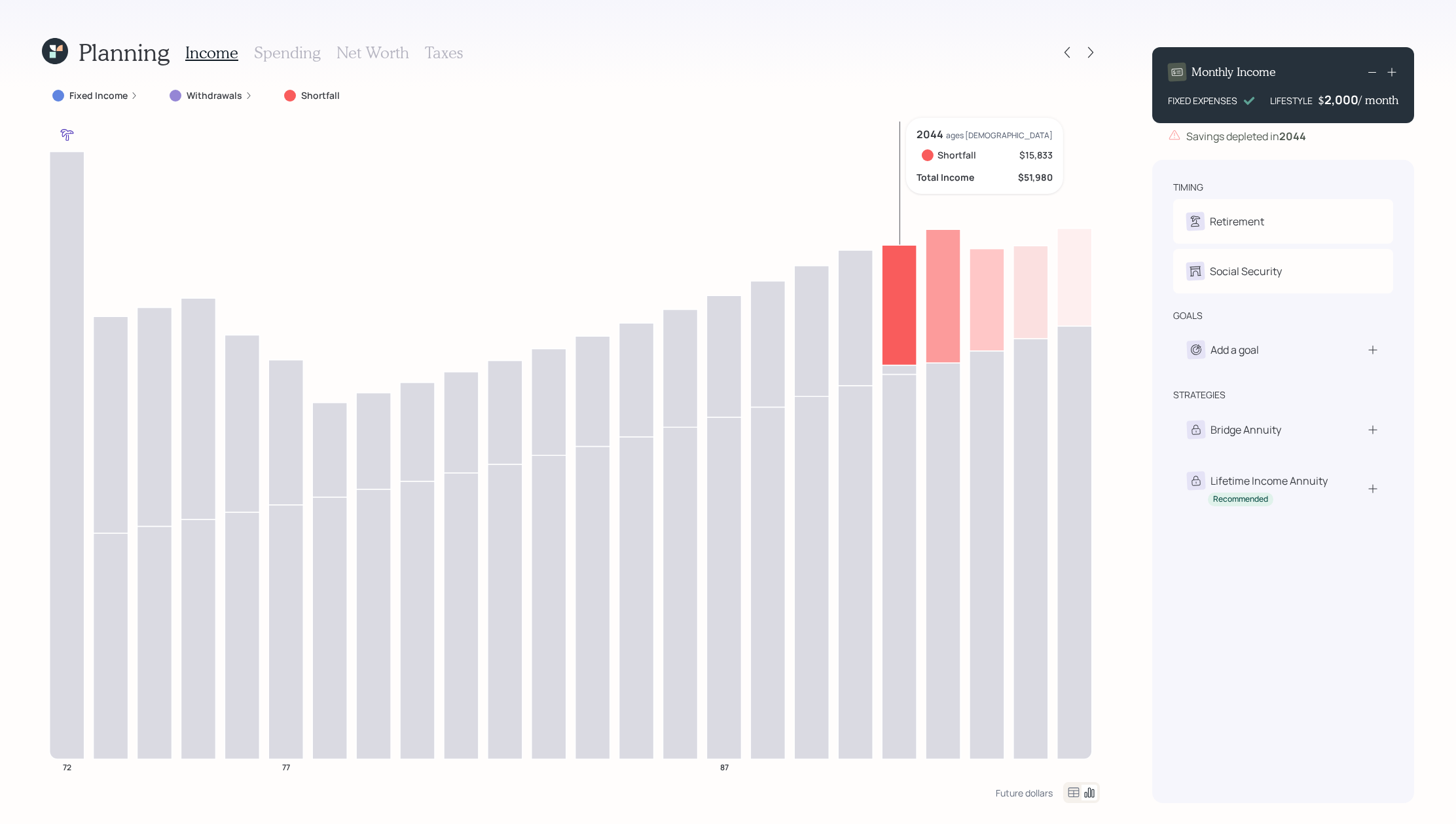
click at [899, 291] on icon at bounding box center [899, 305] width 35 height 120
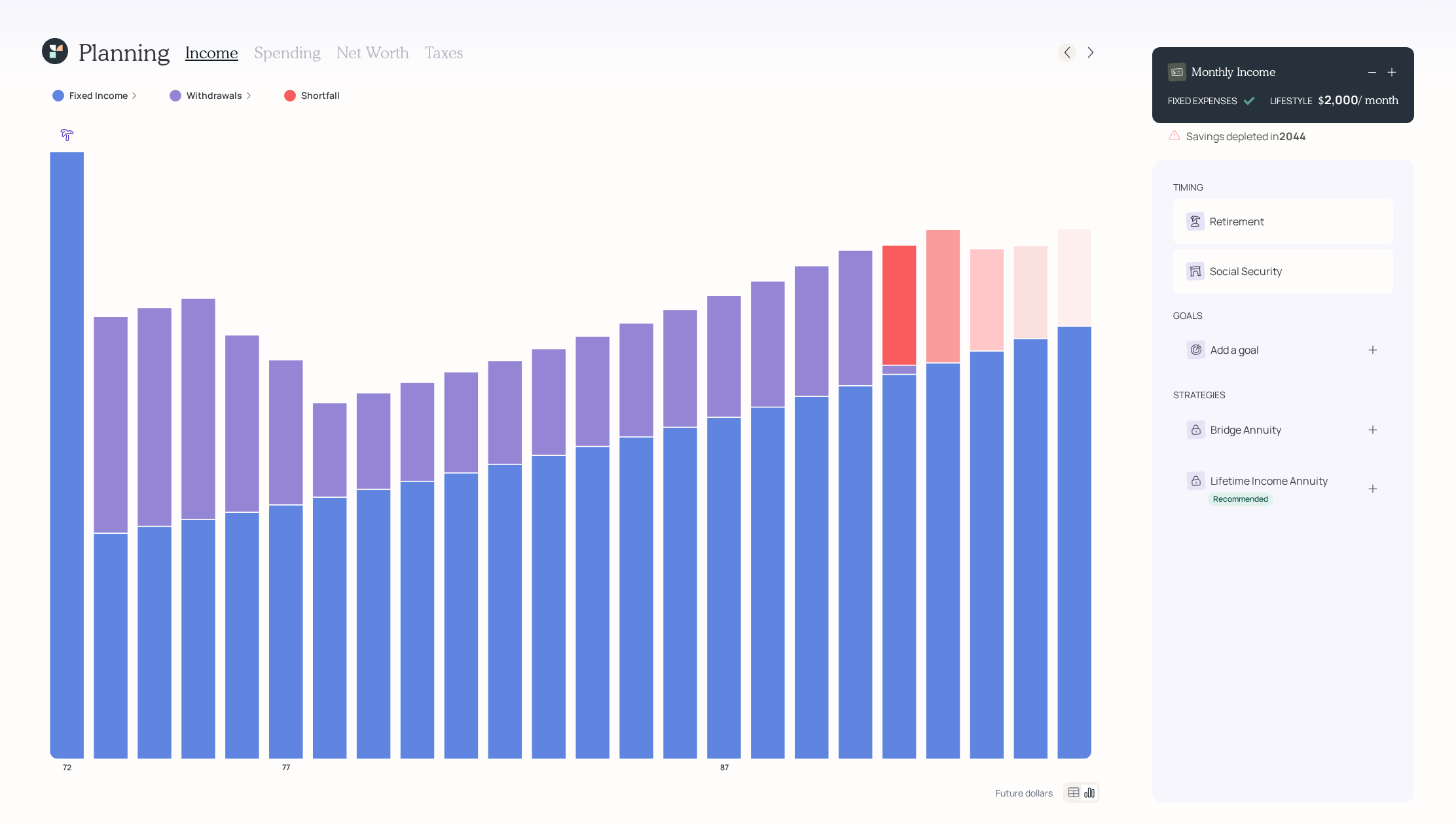
click at [1072, 58] on icon at bounding box center [1067, 52] width 13 height 13
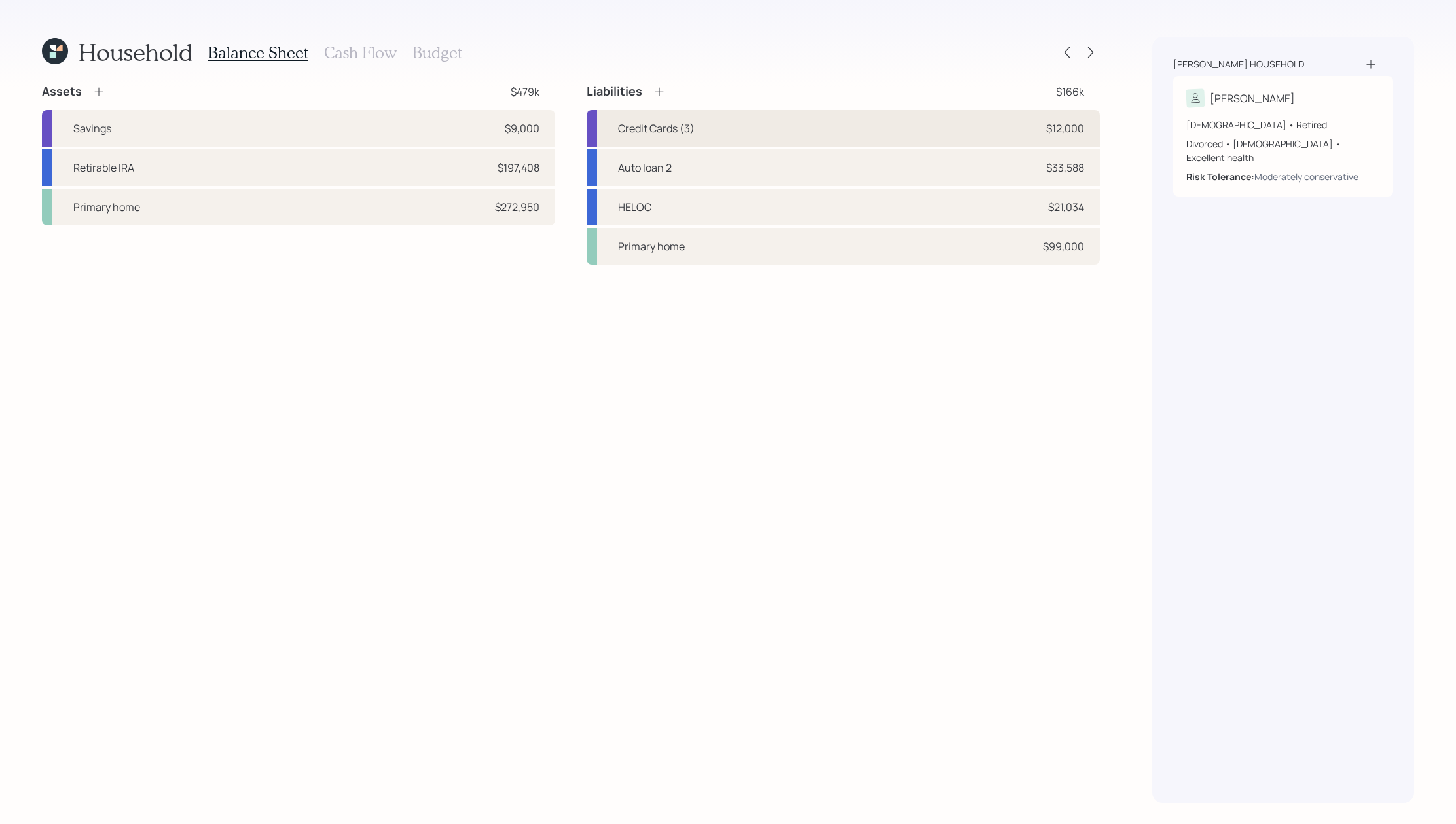
click at [1001, 135] on div "Credit Cards (3) $12,000" at bounding box center [842, 128] width 513 height 37
select select "credit_card"
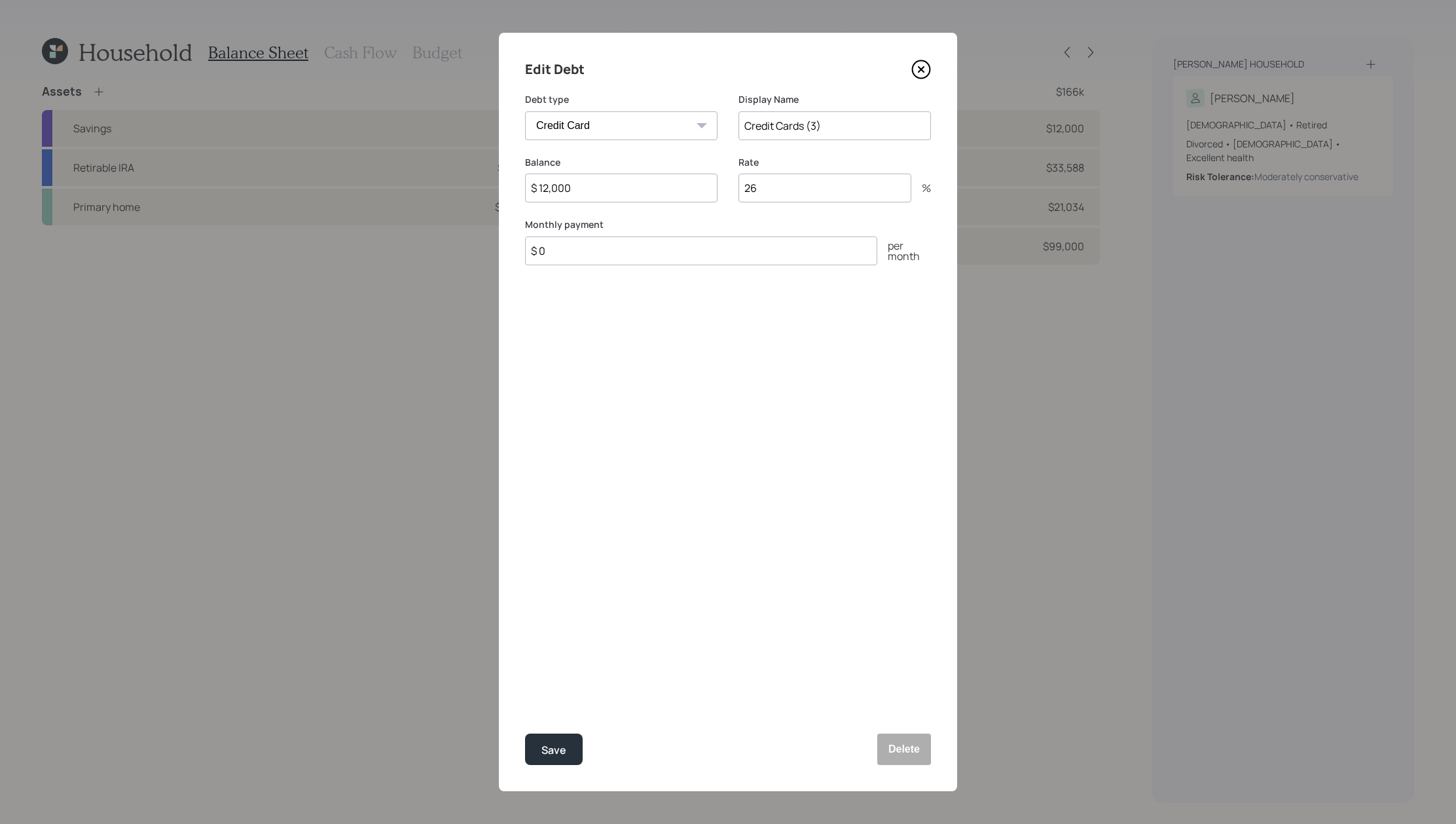
click at [921, 71] on icon at bounding box center [920, 69] width 19 height 19
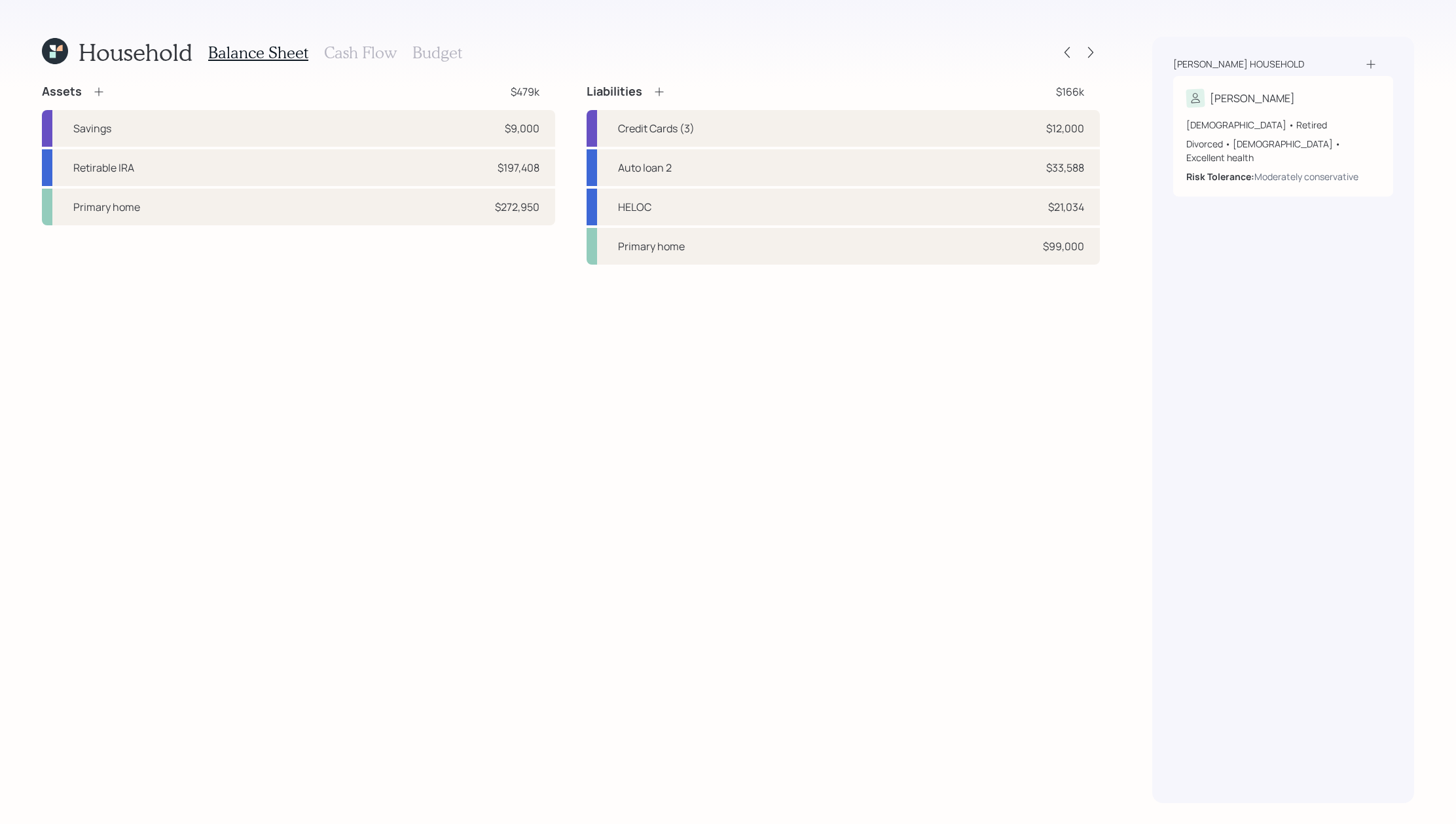
click at [358, 57] on h3 "Cash Flow" at bounding box center [360, 52] width 72 height 19
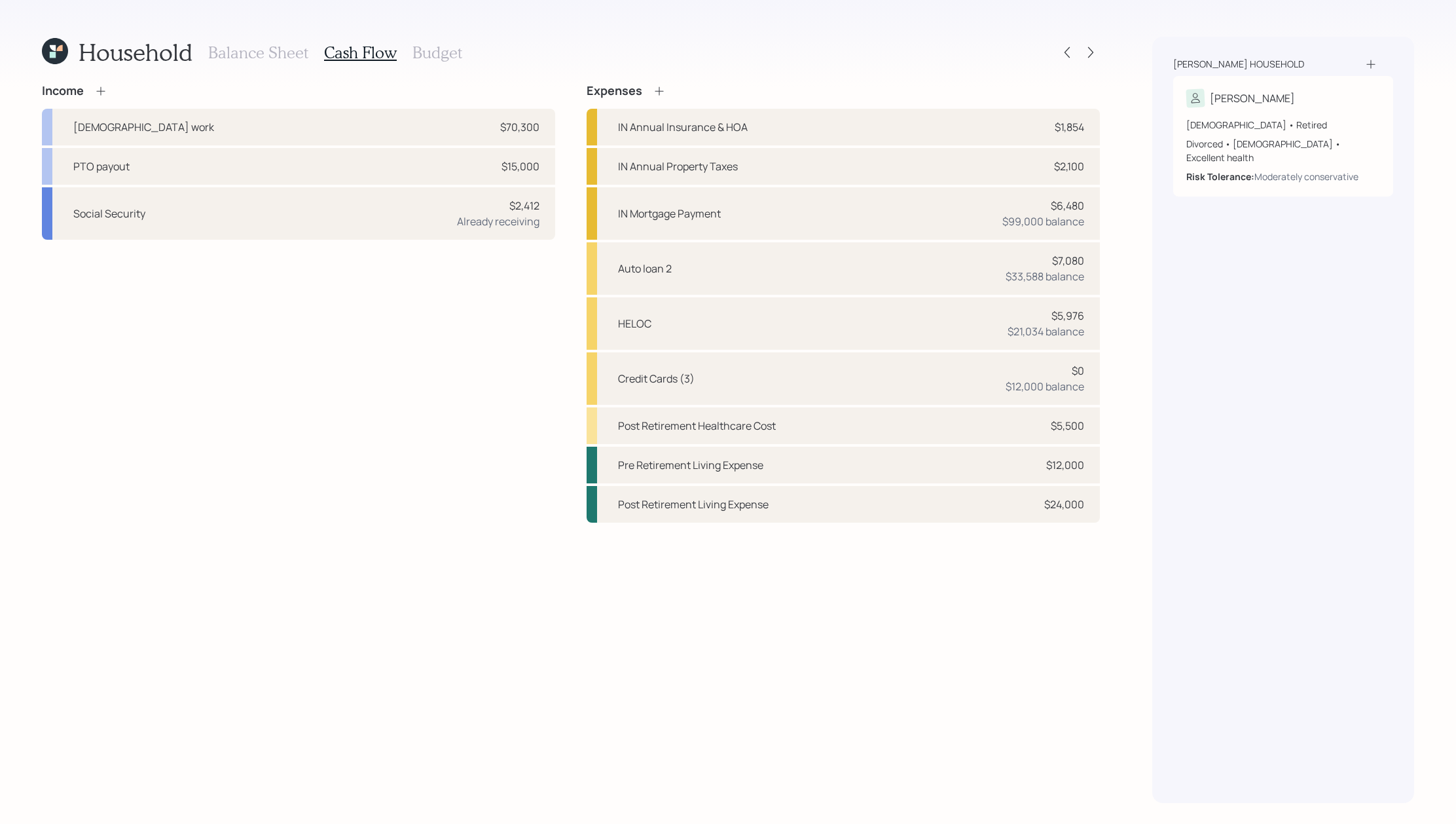
click at [431, 54] on h3 "Budget" at bounding box center [437, 52] width 50 height 19
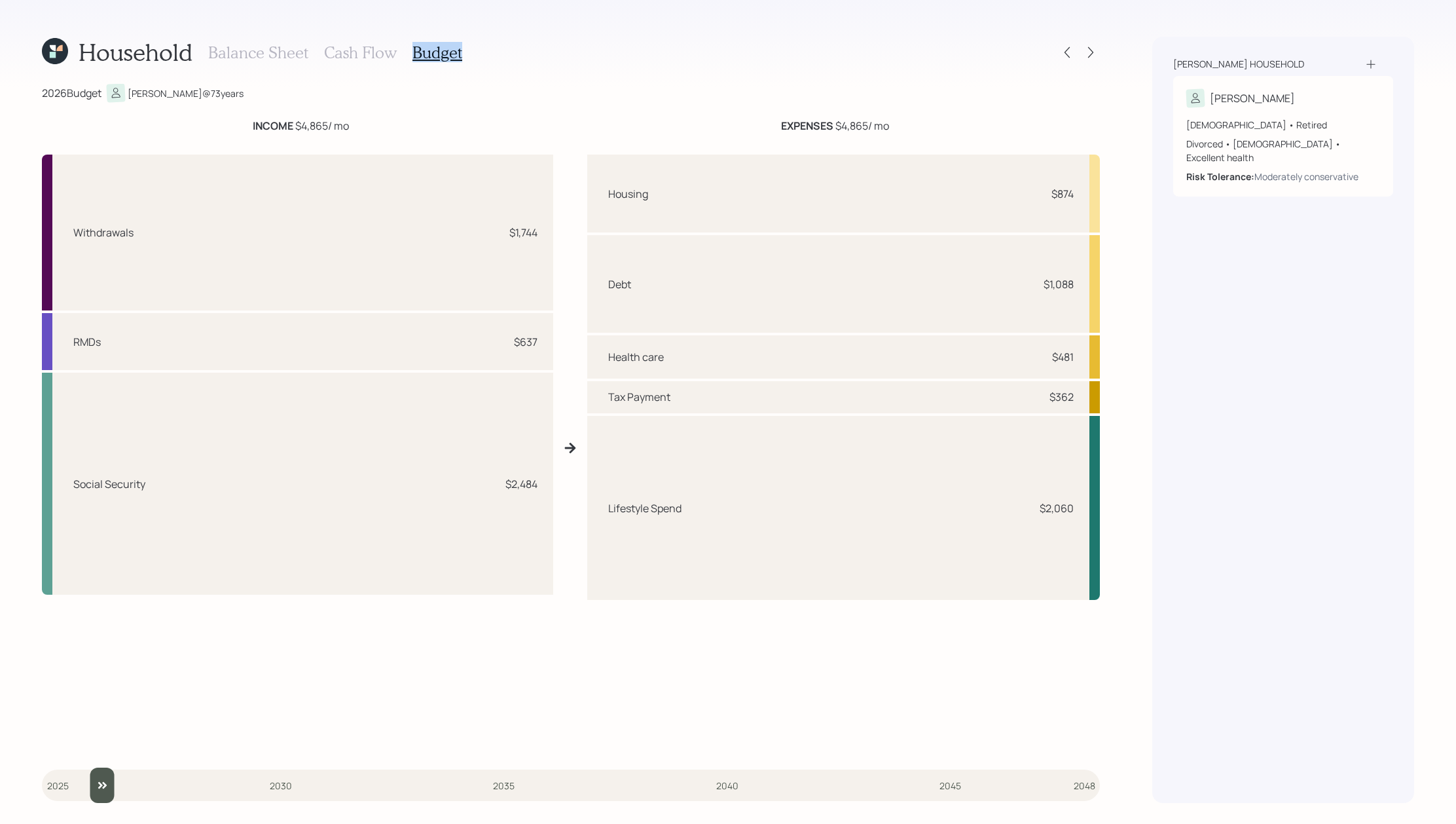
drag, startPoint x: 59, startPoint y: 791, endPoint x: 72, endPoint y: 791, distance: 13.0
type input "2026"
click at [72, 791] on input "slider" at bounding box center [571, 785] width 1058 height 36
drag, startPoint x: 533, startPoint y: 232, endPoint x: 461, endPoint y: 233, distance: 72.0
click at [461, 233] on div "Withdrawals $1,744" at bounding box center [297, 232] width 511 height 156
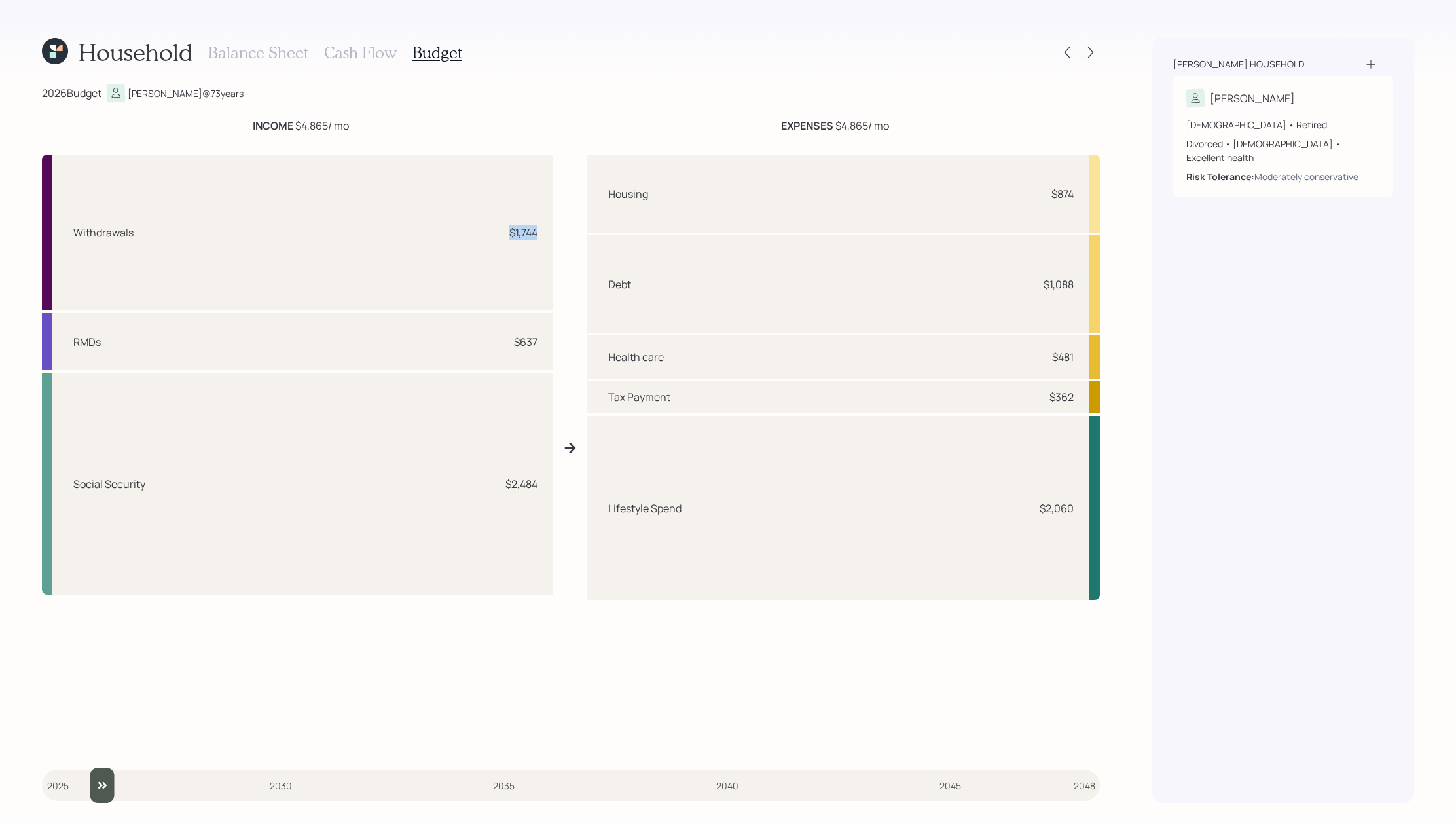
drag, startPoint x: 541, startPoint y: 236, endPoint x: 460, endPoint y: 231, distance: 81.2
click at [460, 231] on div "Withdrawals $1,744" at bounding box center [297, 232] width 511 height 156
drag, startPoint x: 536, startPoint y: 488, endPoint x: 465, endPoint y: 489, distance: 71.0
click at [465, 489] on div "Social Security $2,484" at bounding box center [297, 484] width 511 height 222
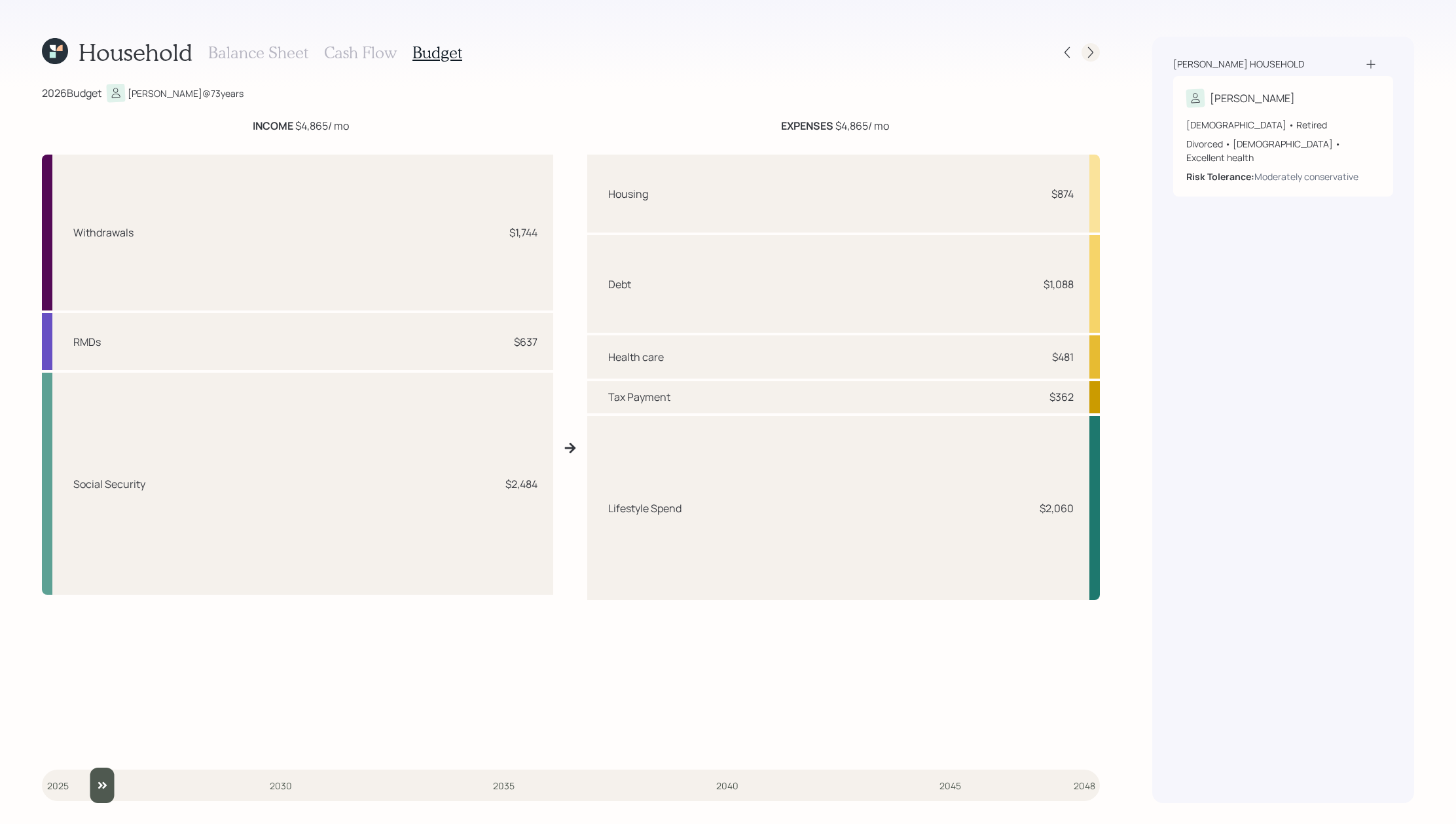
click at [1093, 56] on icon at bounding box center [1091, 52] width 13 height 13
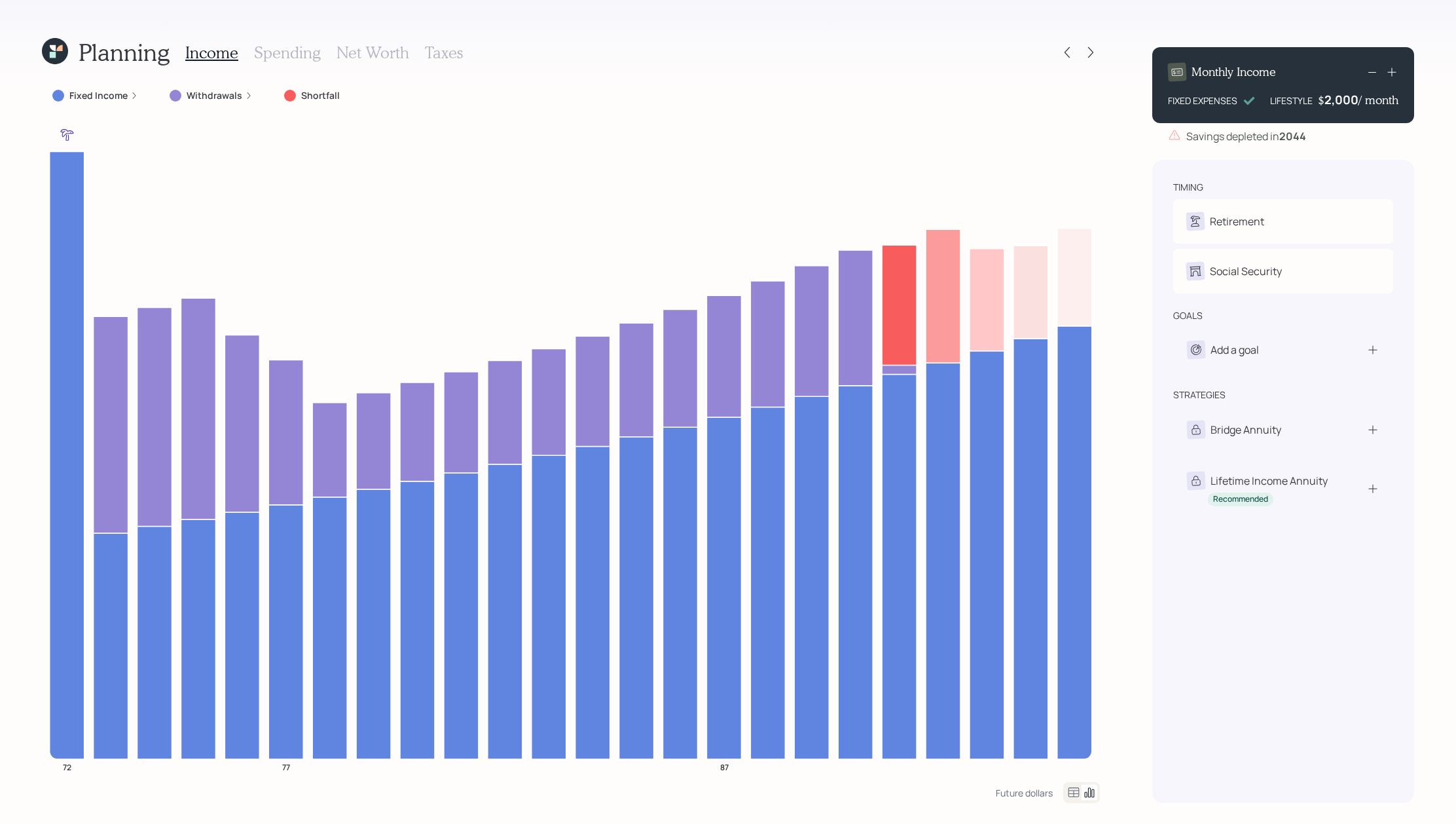
click at [97, 93] on label "Fixed Income" at bounding box center [98, 95] width 58 height 13
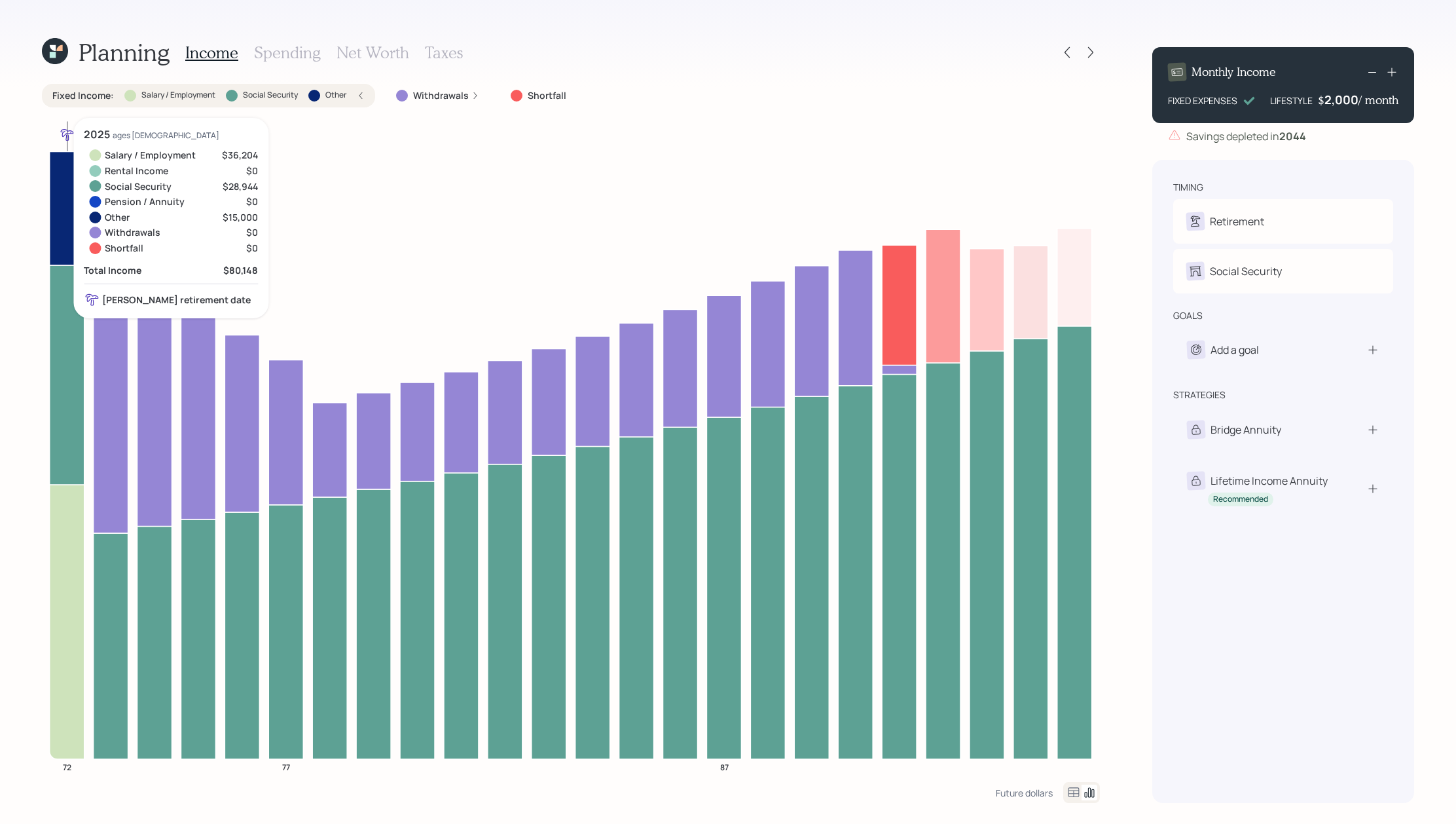
click at [71, 521] on icon at bounding box center [67, 621] width 35 height 274
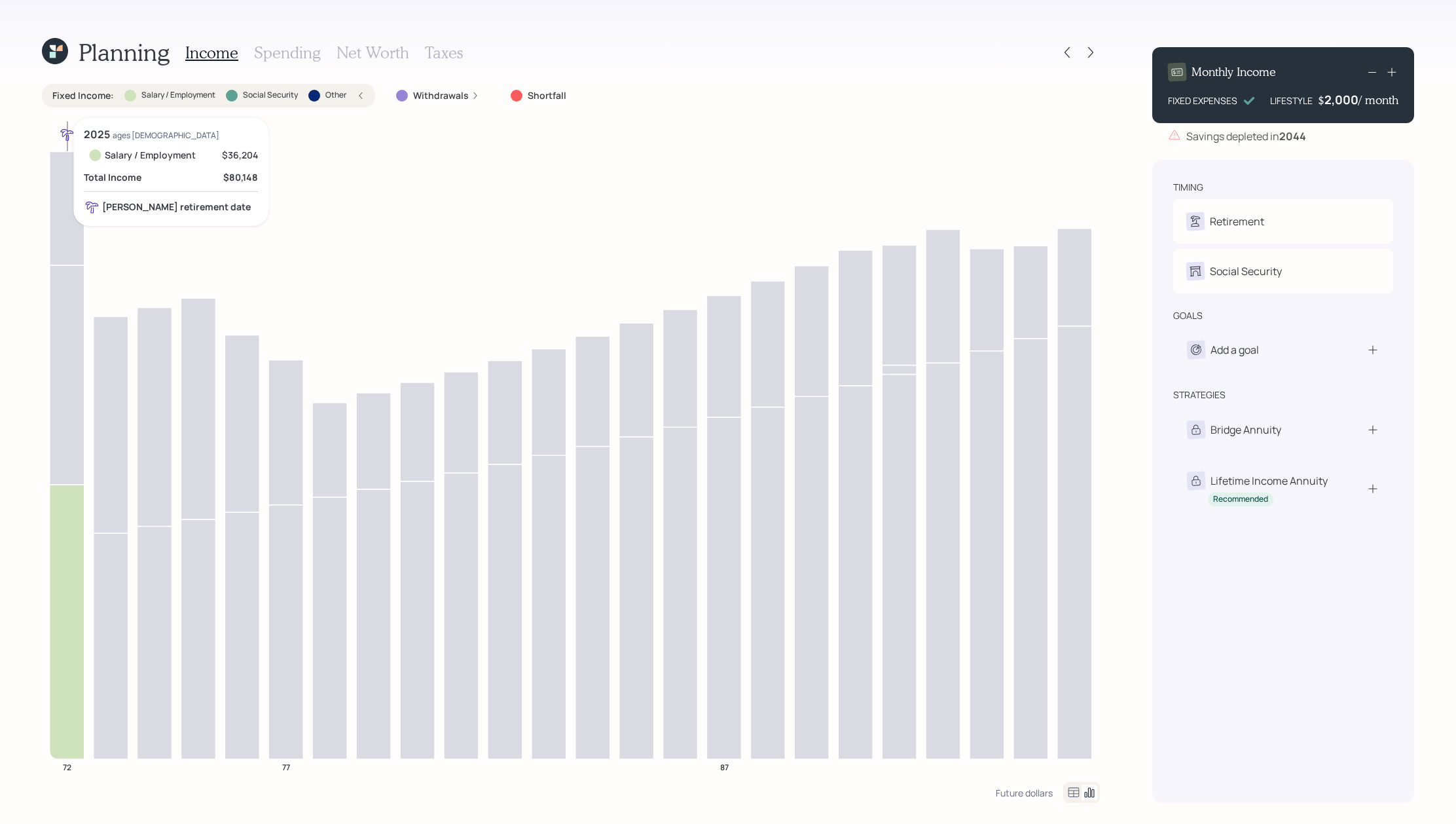
click at [73, 420] on icon at bounding box center [67, 374] width 35 height 219
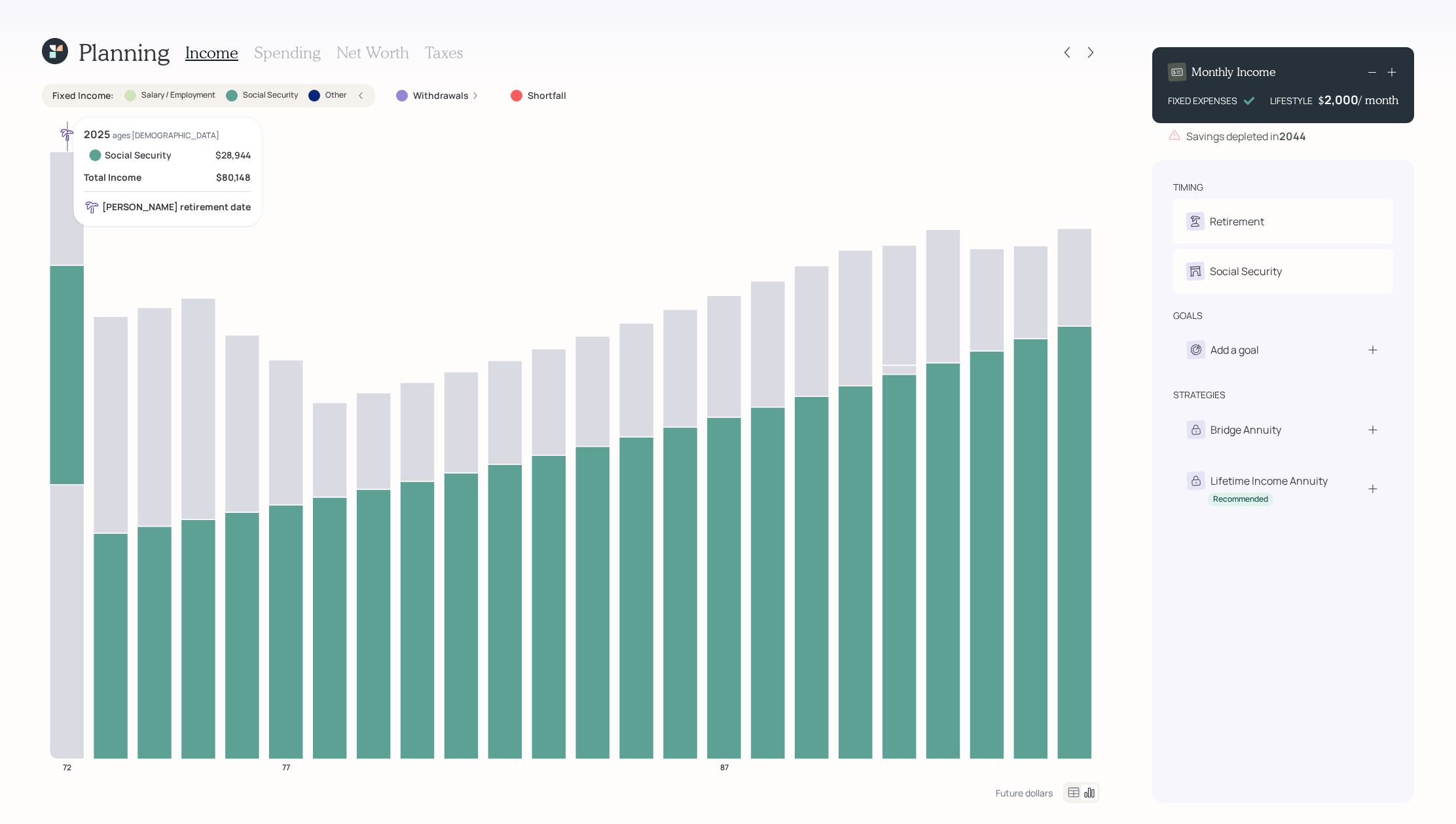
click at [72, 255] on icon at bounding box center [67, 208] width 35 height 114
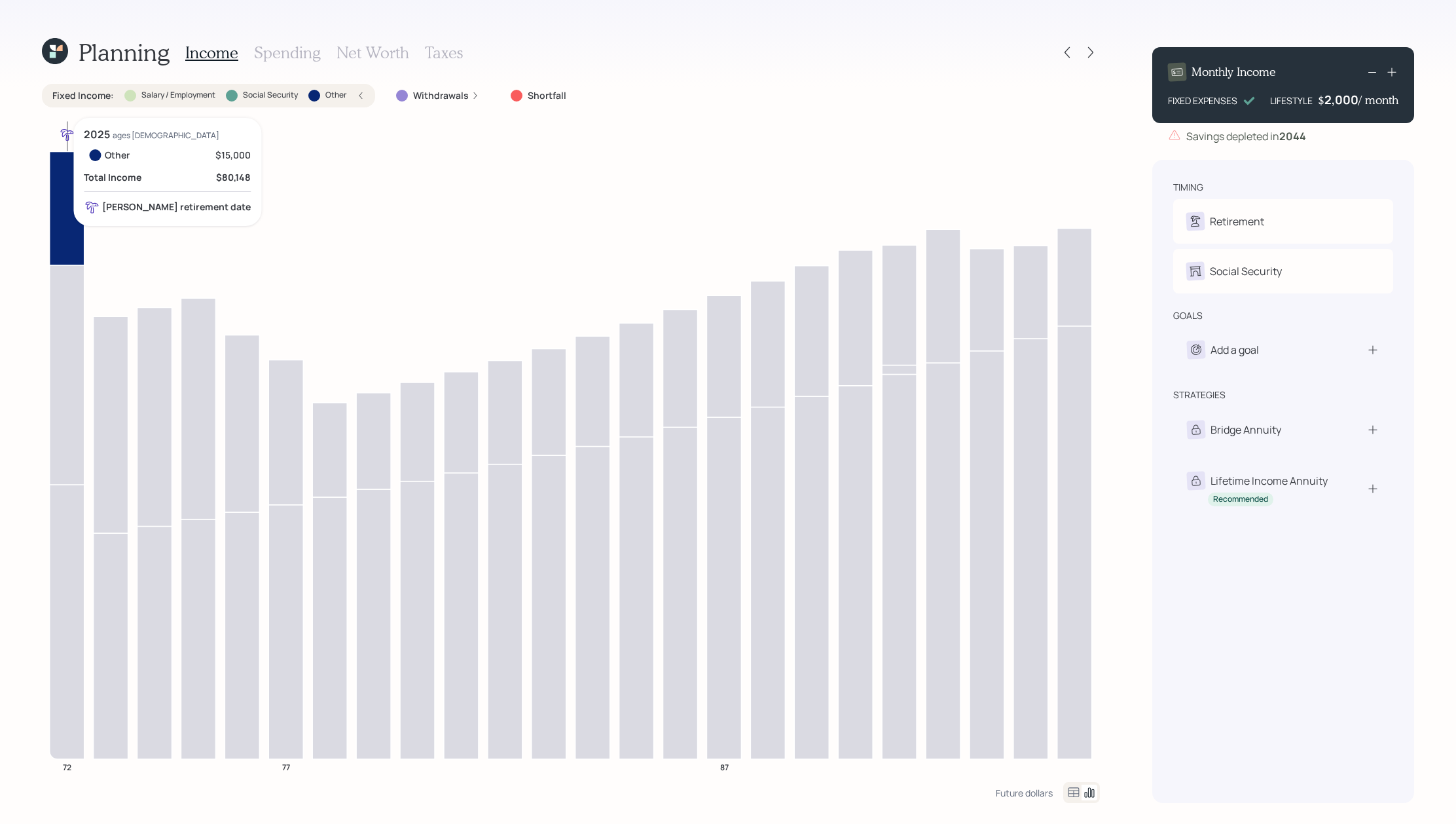
click at [72, 255] on icon at bounding box center [67, 208] width 35 height 114
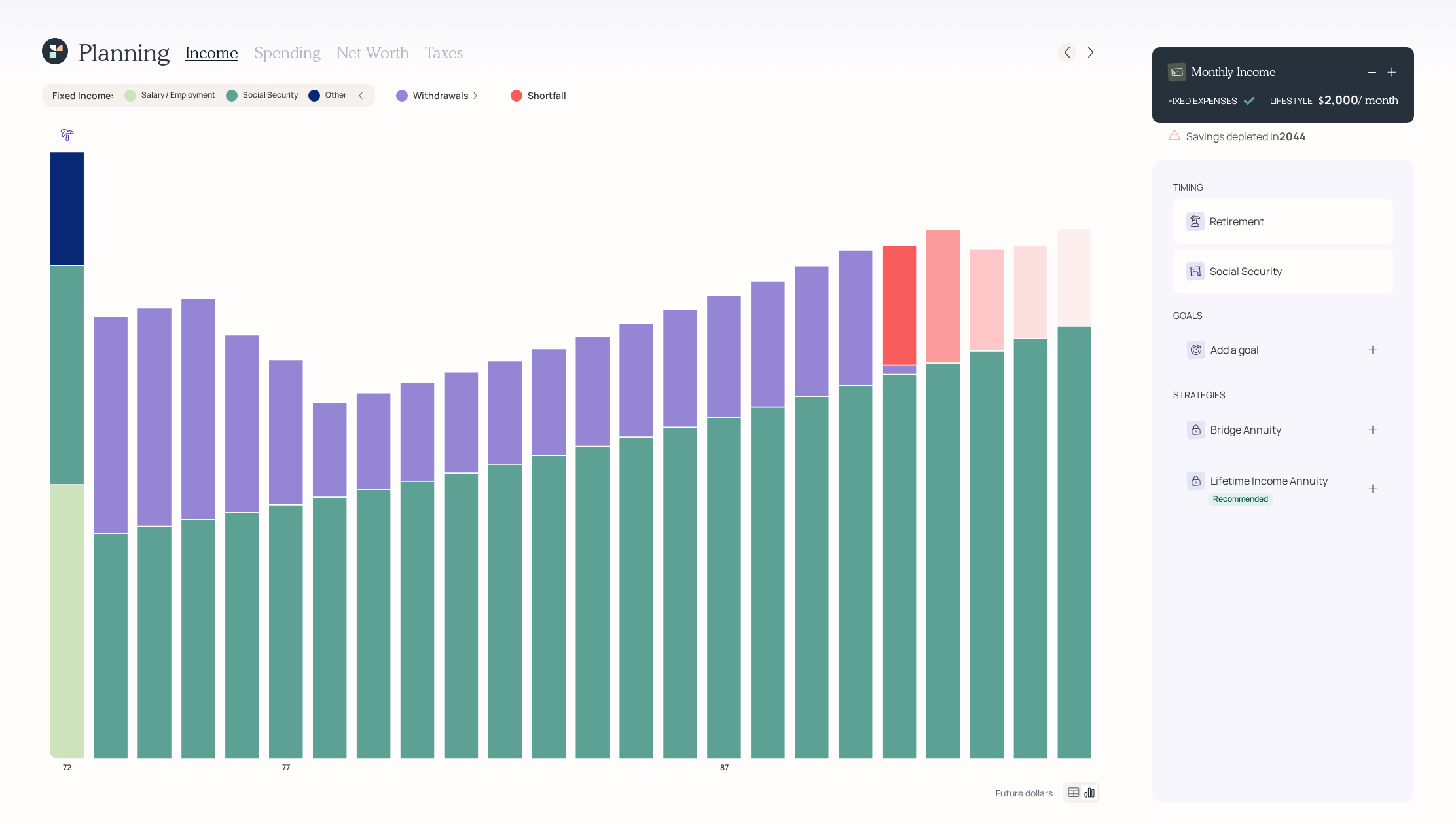
click at [1068, 51] on icon at bounding box center [1067, 52] width 13 height 13
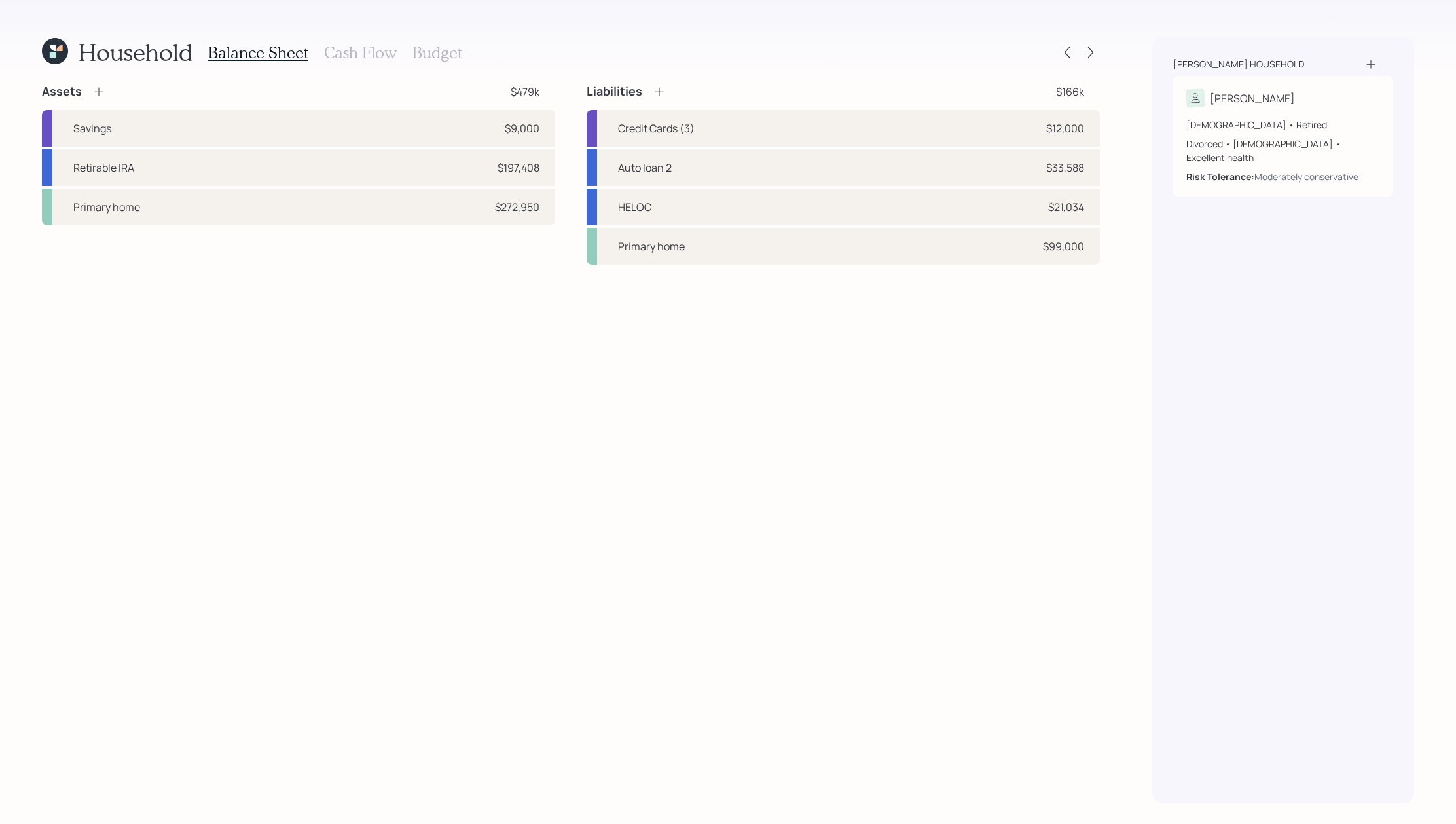
click at [375, 58] on h3 "Cash Flow" at bounding box center [360, 52] width 72 height 19
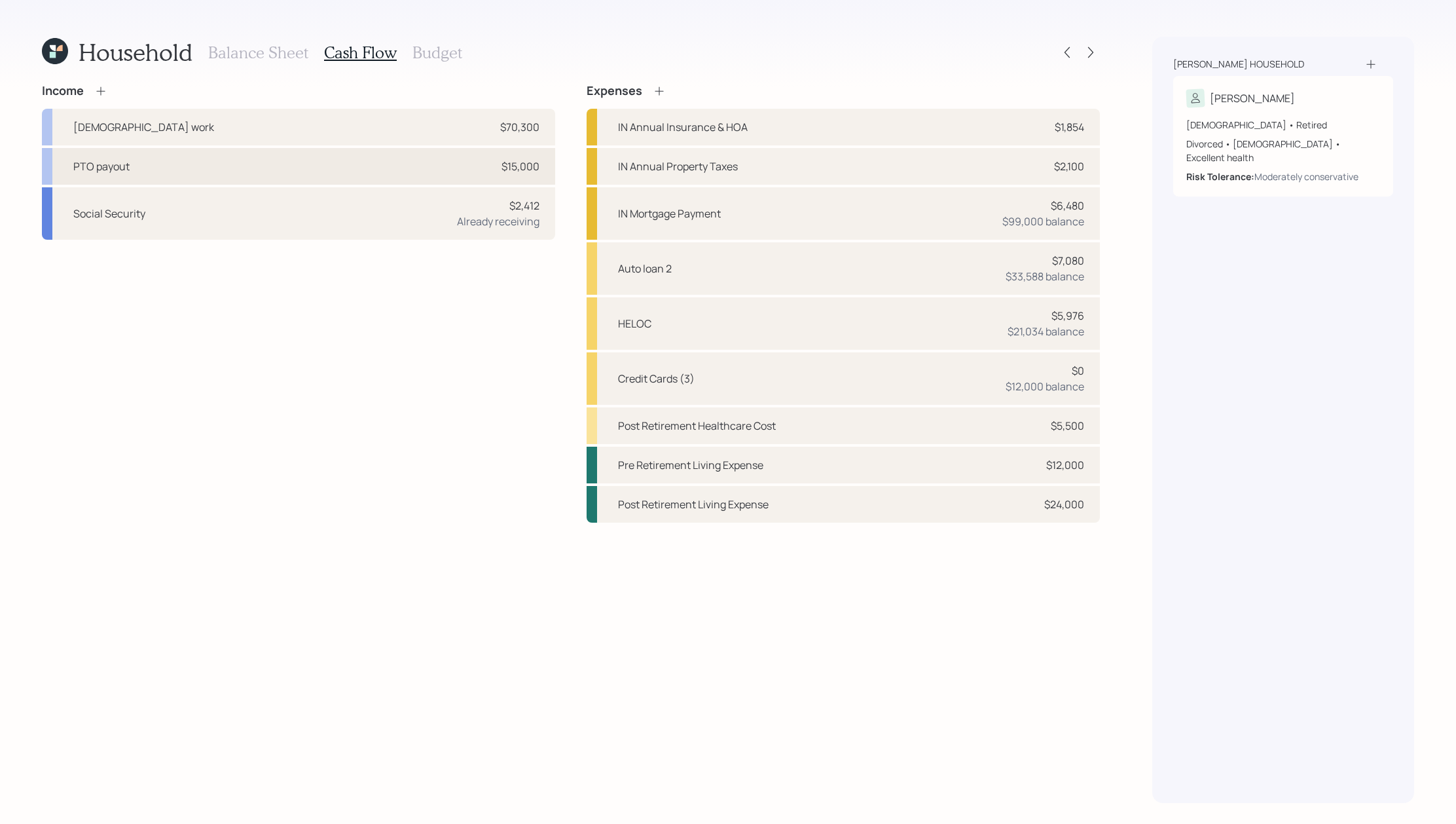
click at [283, 166] on div "PTO payout $15,000" at bounding box center [298, 166] width 513 height 37
select select "other"
select select "earned"
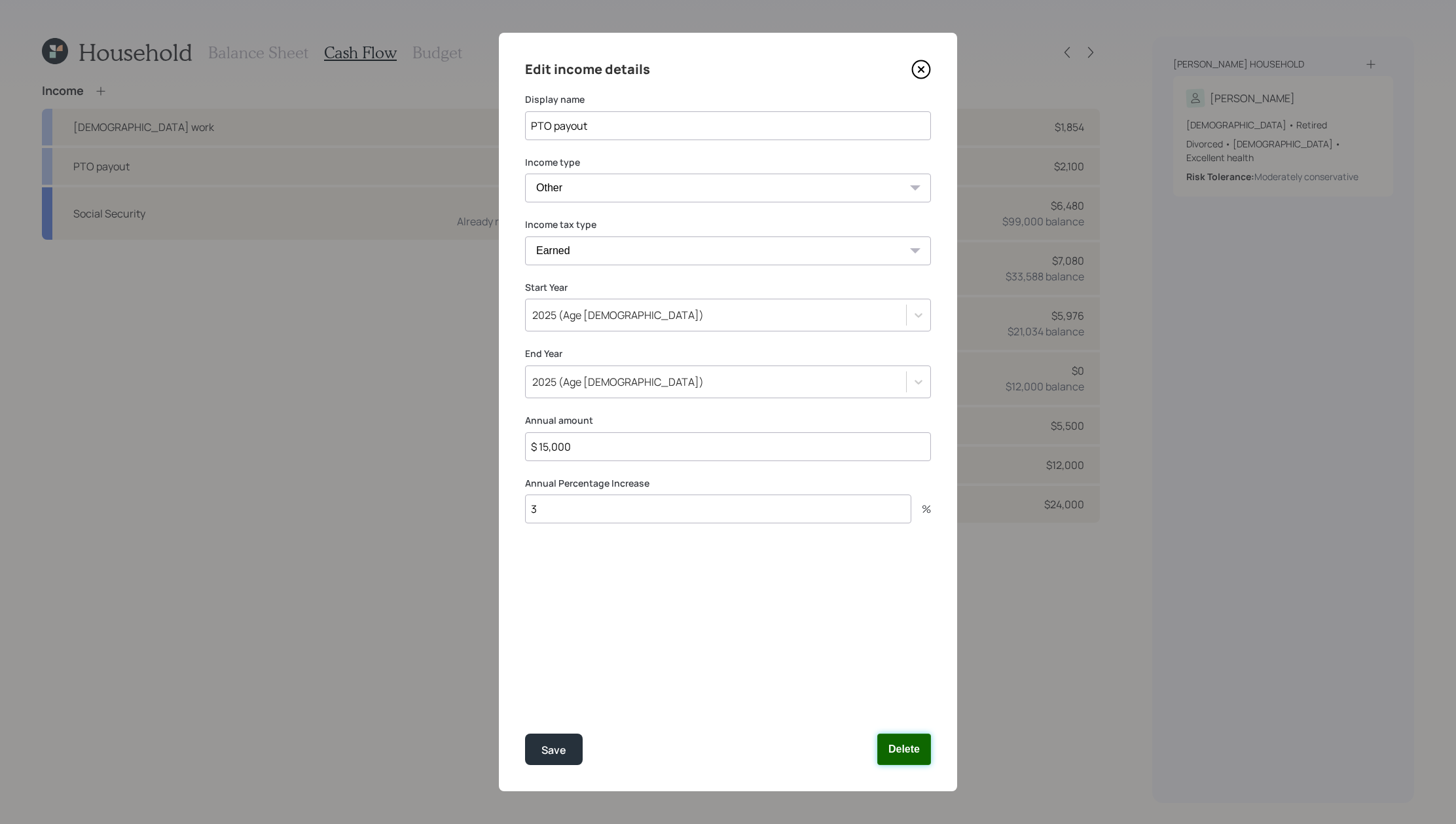
click at [900, 747] on button "Delete" at bounding box center [904, 749] width 54 height 31
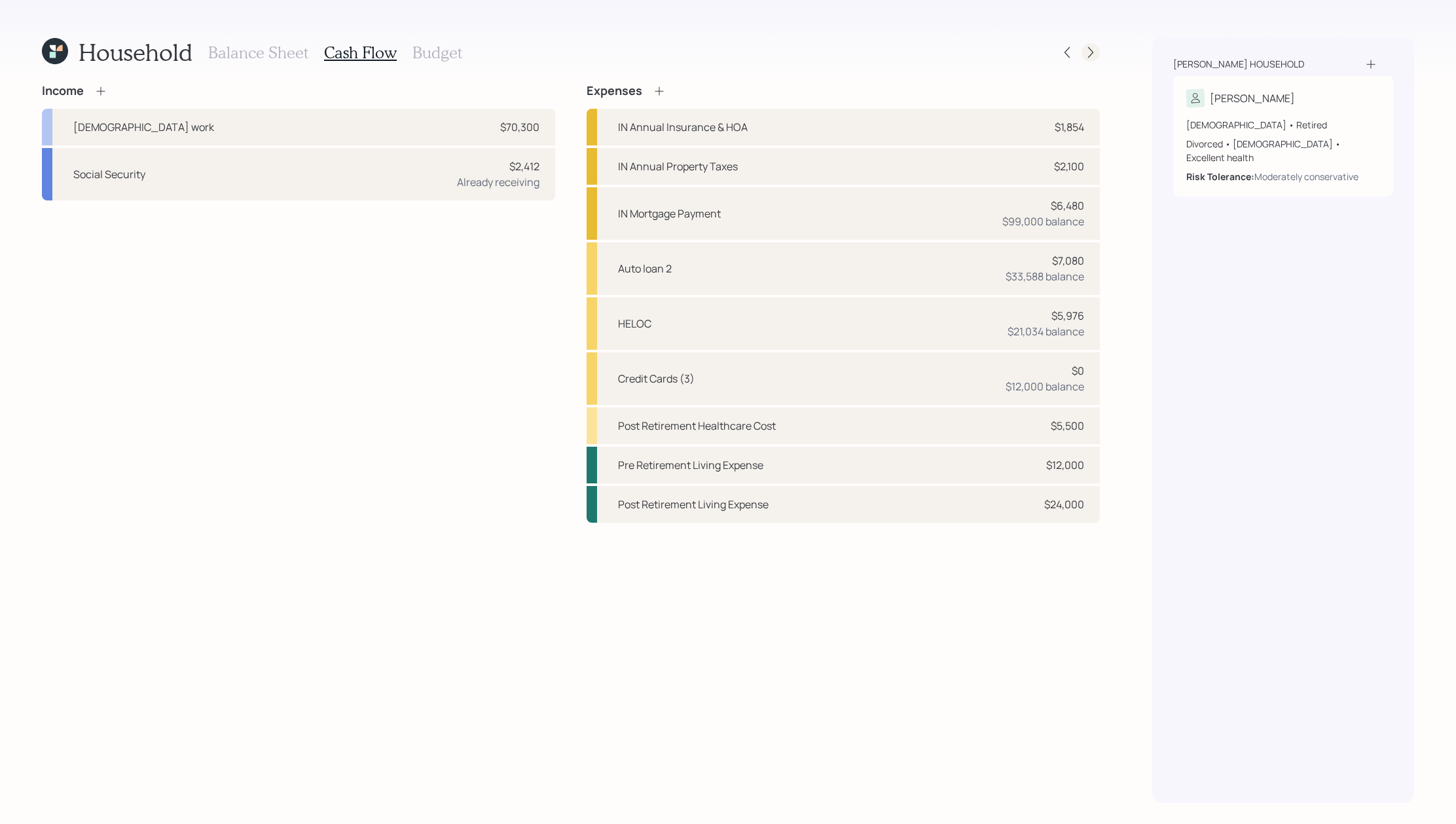
click at [1094, 50] on icon at bounding box center [1091, 52] width 13 height 13
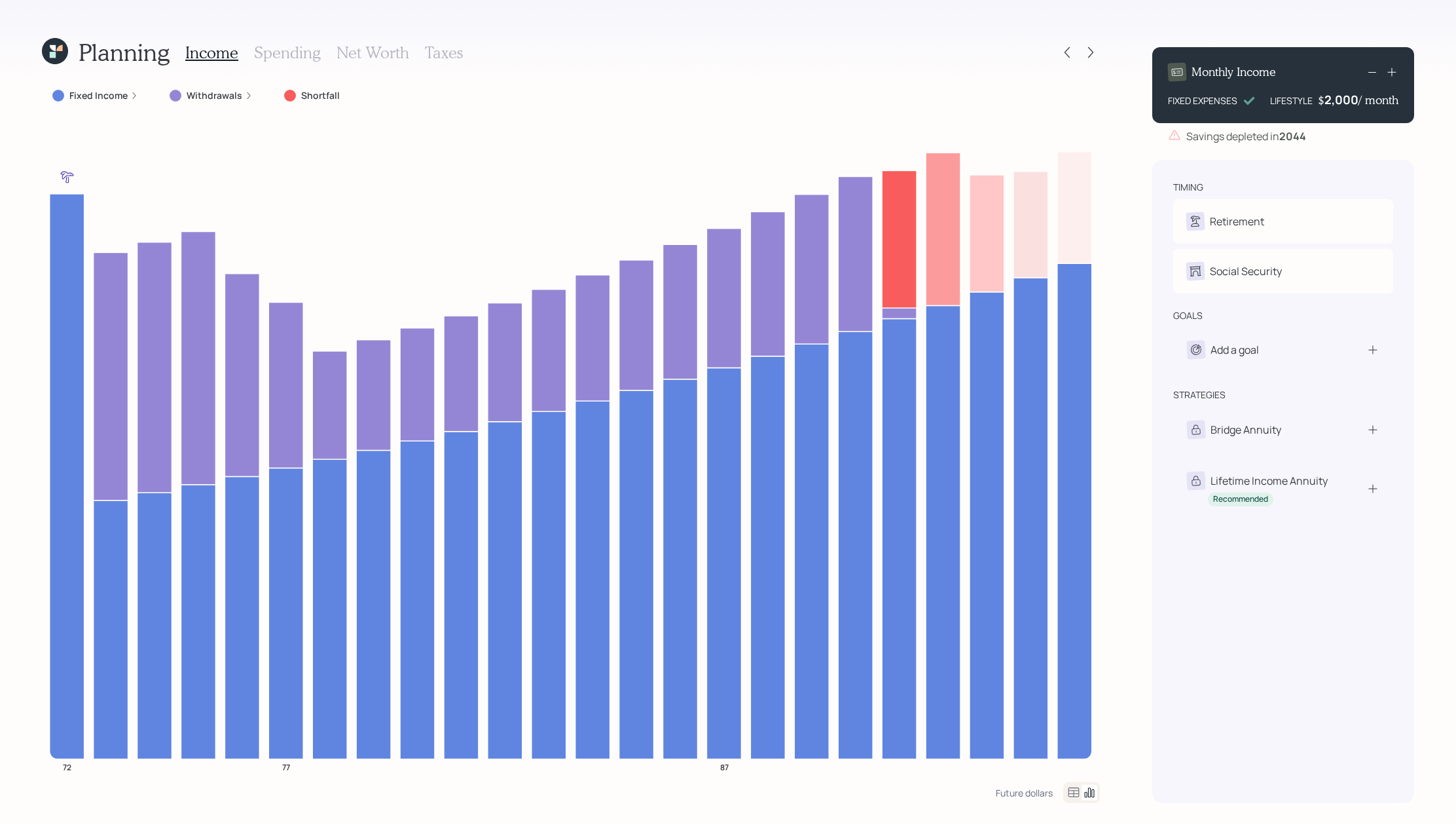
click at [116, 106] on div "Fixed Income" at bounding box center [95, 95] width 106 height 24
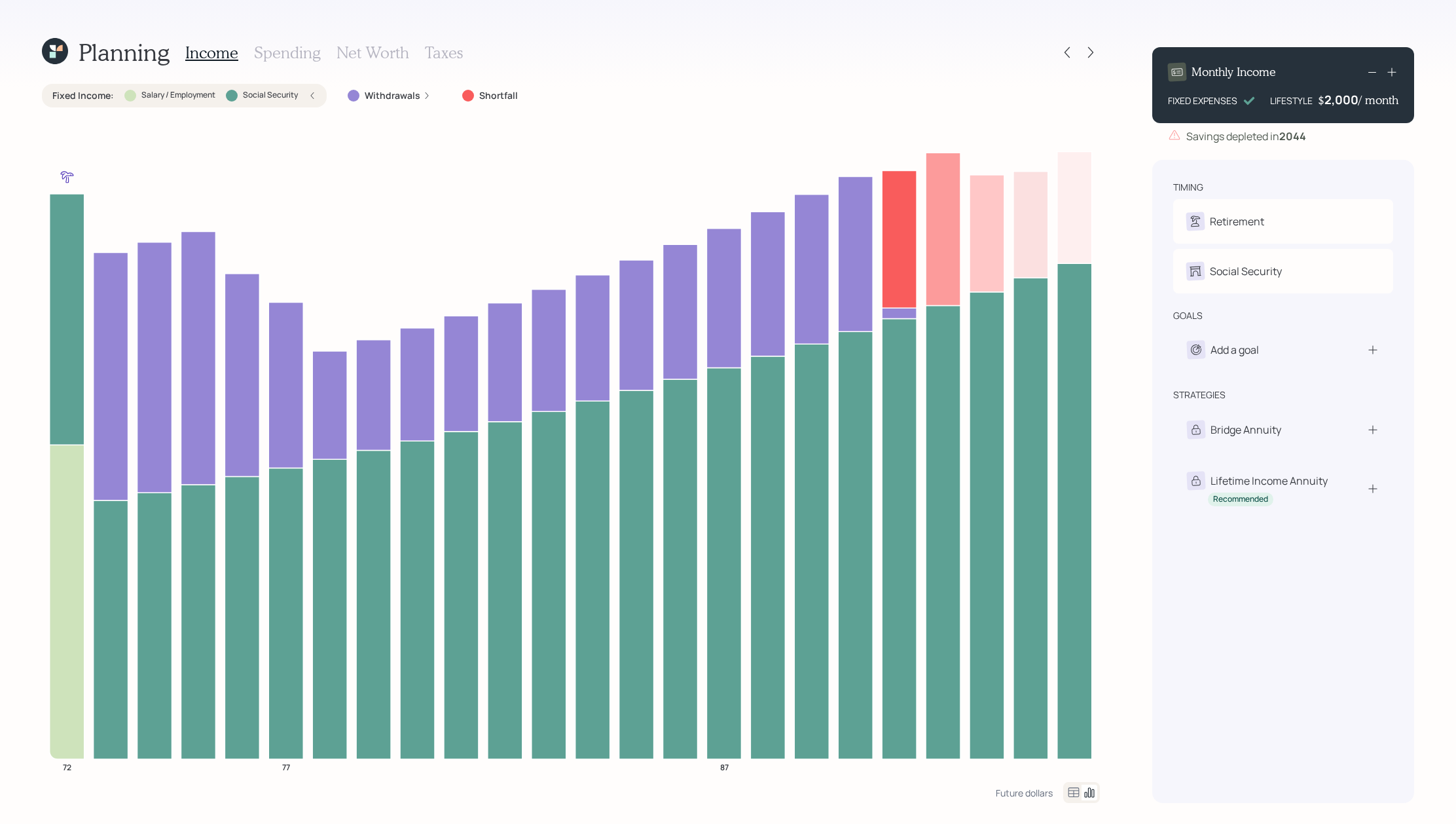
click at [121, 99] on div "Fixed Income : Salary / Employment Social Security" at bounding box center [184, 95] width 264 height 13
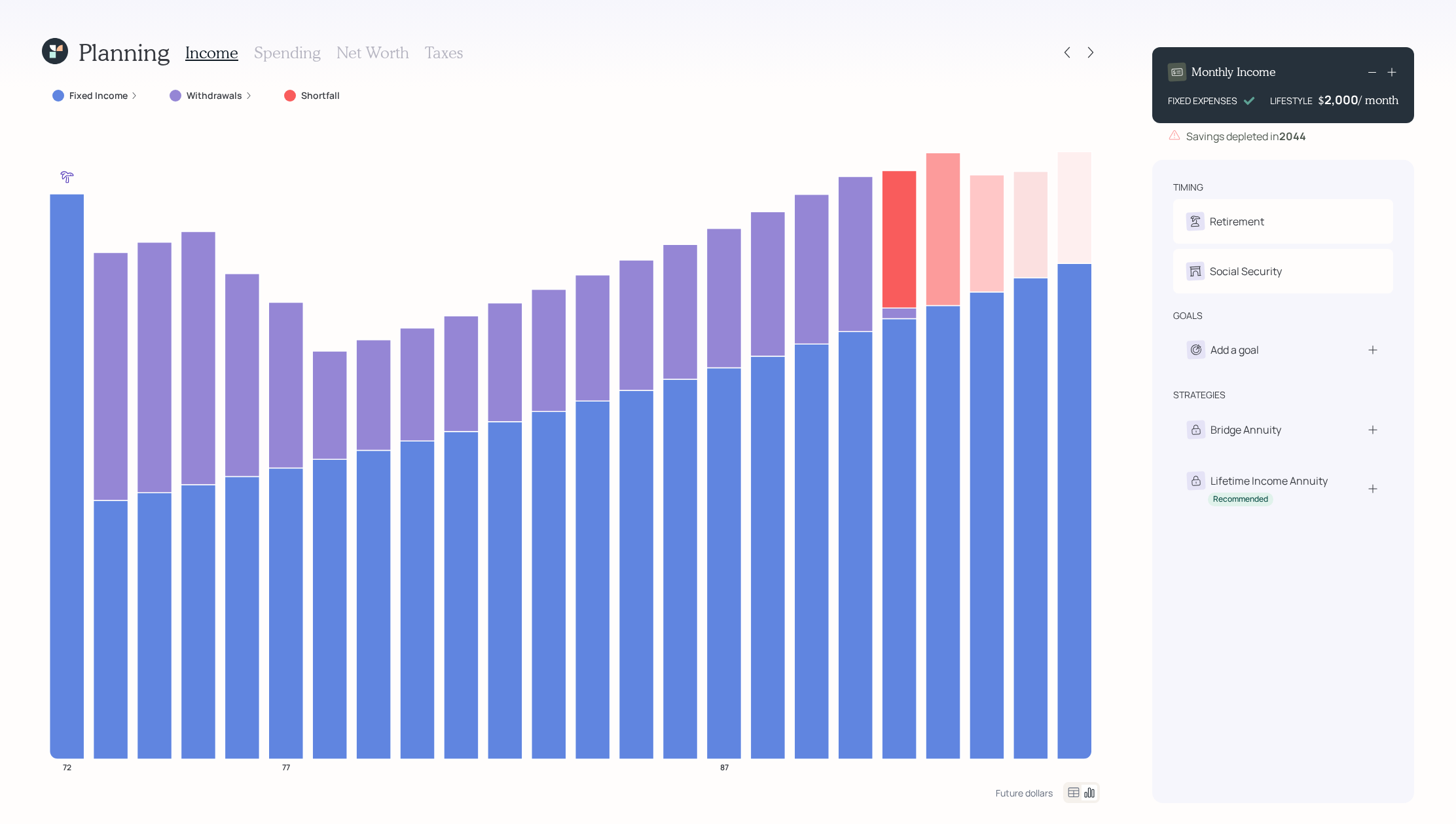
click at [65, 56] on icon at bounding box center [55, 50] width 27 height 27
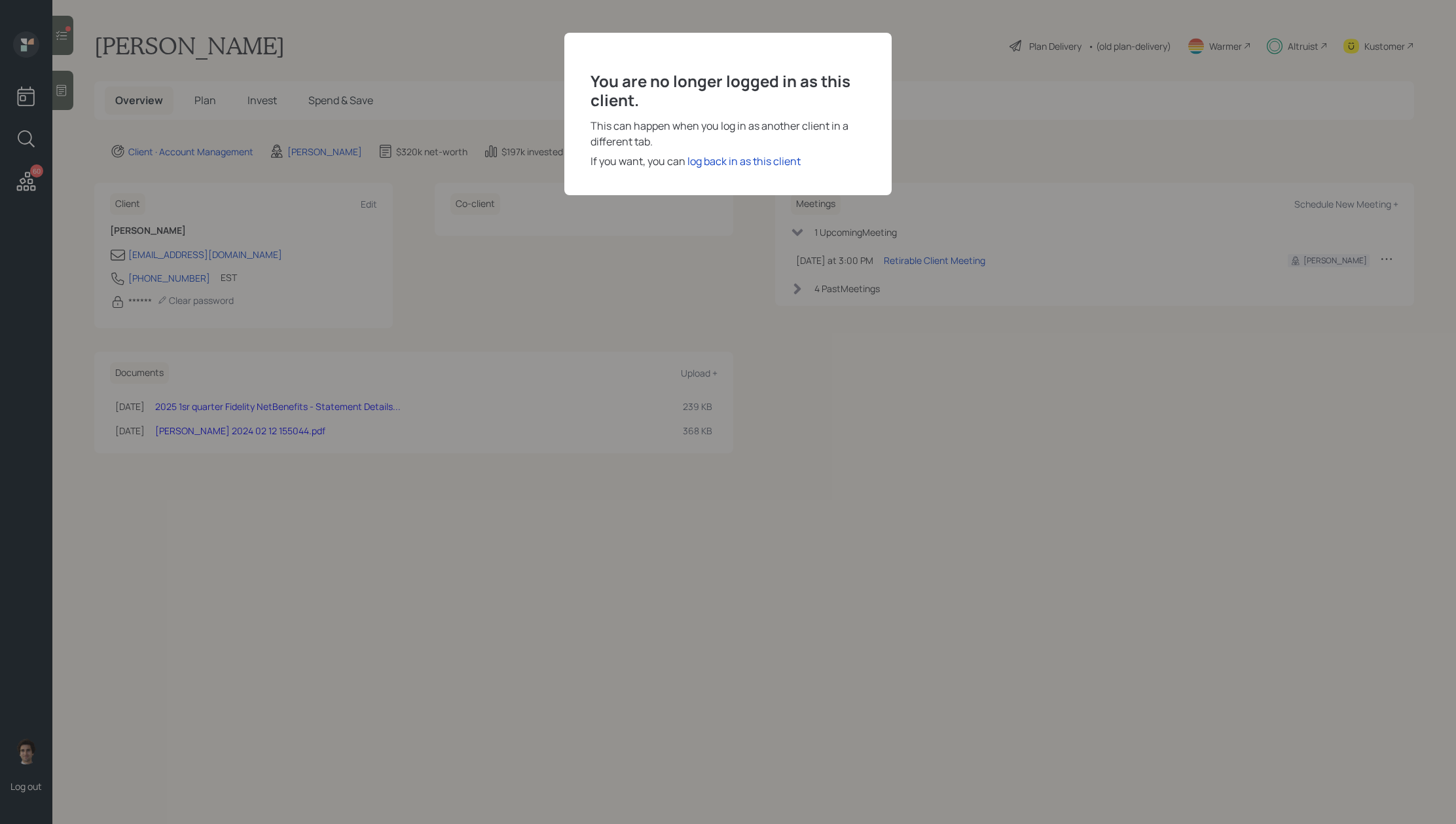
click at [773, 148] on div "This can happen when you log in as another client in a different tab." at bounding box center [728, 133] width 275 height 31
click at [773, 160] on div "log back in as this client" at bounding box center [743, 161] width 113 height 16
